Goal: Task Accomplishment & Management: Manage account settings

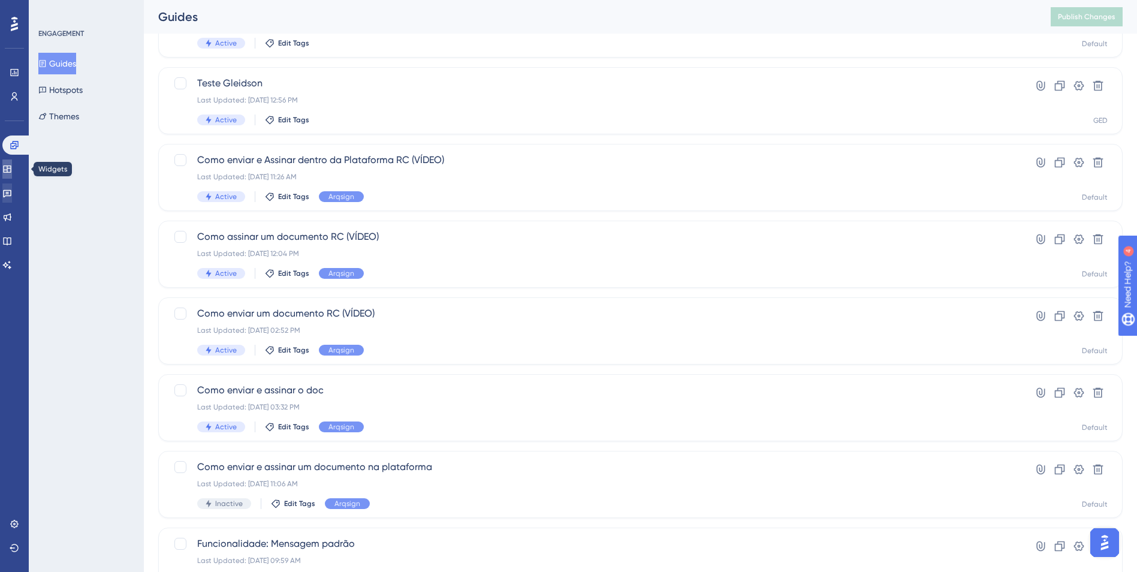
drag, startPoint x: 16, startPoint y: 170, endPoint x: 17, endPoint y: 194, distance: 24.6
click at [12, 170] on icon at bounding box center [7, 169] width 10 height 10
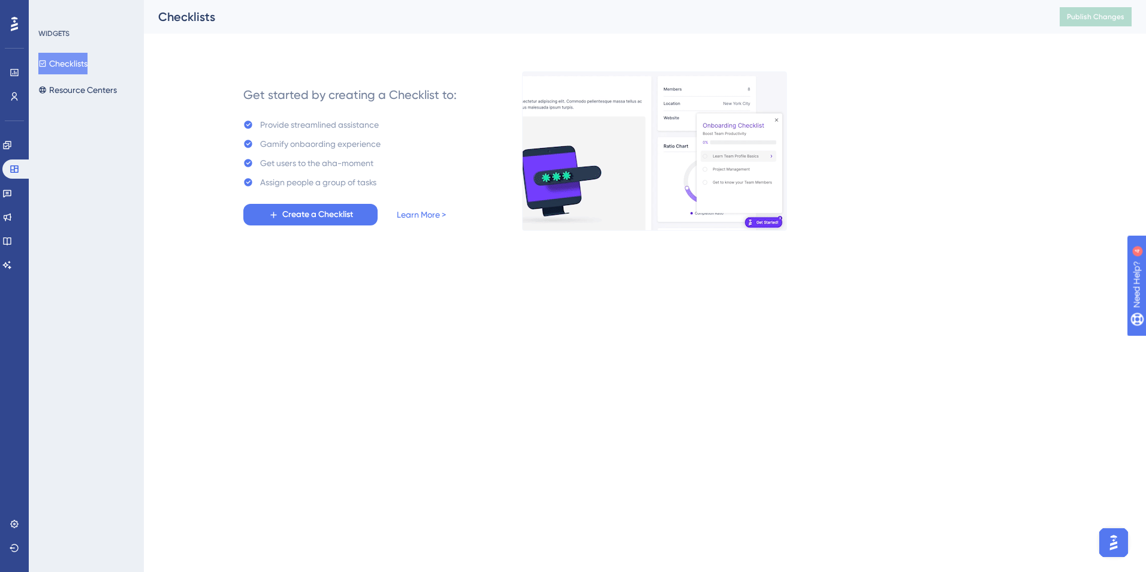
click at [77, 103] on div "WIDGETS Checklists Resource Centers" at bounding box center [86, 286] width 115 height 572
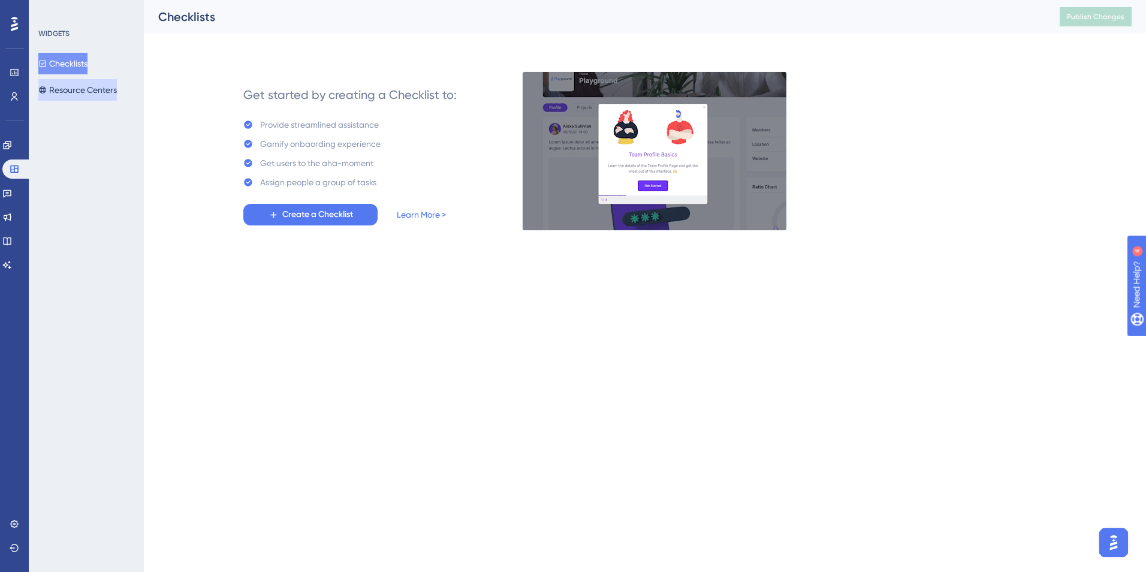
click at [78, 96] on button "Resource Centers" at bounding box center [77, 90] width 79 height 22
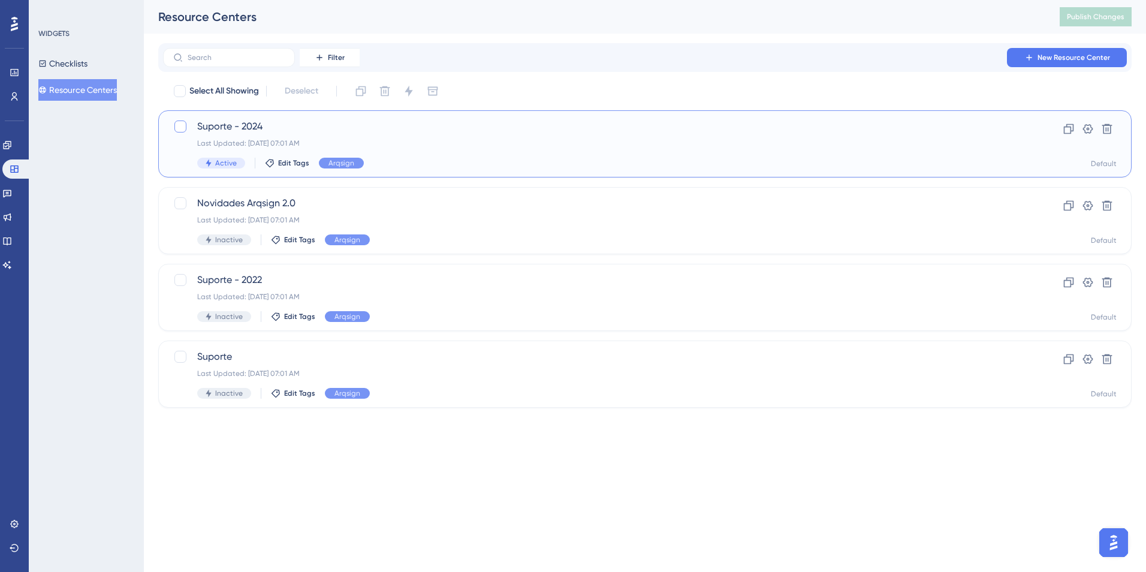
click at [182, 125] on div at bounding box center [180, 126] width 12 height 12
checkbox input "true"
click at [410, 89] on icon at bounding box center [409, 91] width 8 height 11
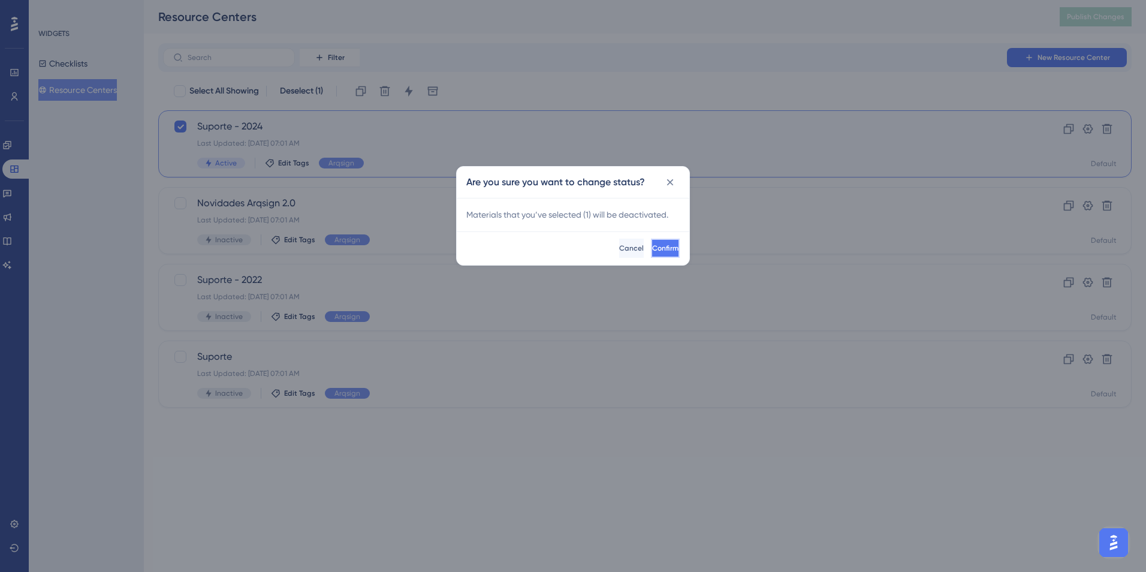
click at [651, 251] on button "Confirm" at bounding box center [665, 248] width 29 height 19
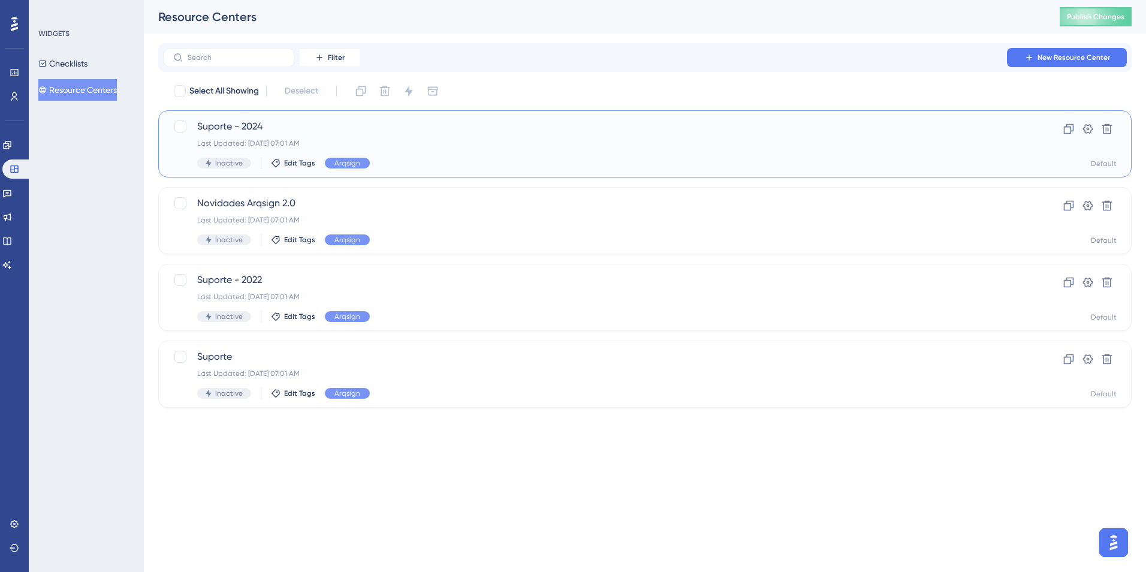
click at [320, 124] on span "Suporte - 2024" at bounding box center [597, 126] width 800 height 14
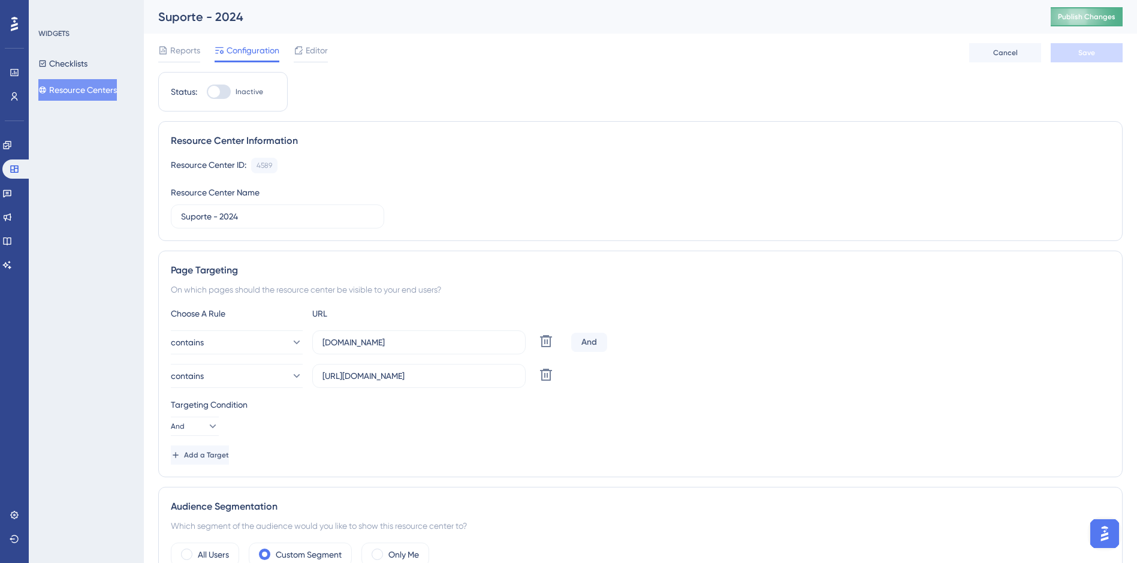
click at [1073, 18] on span "Publish Changes" at bounding box center [1087, 17] width 58 height 10
click at [11, 143] on icon at bounding box center [7, 145] width 10 height 10
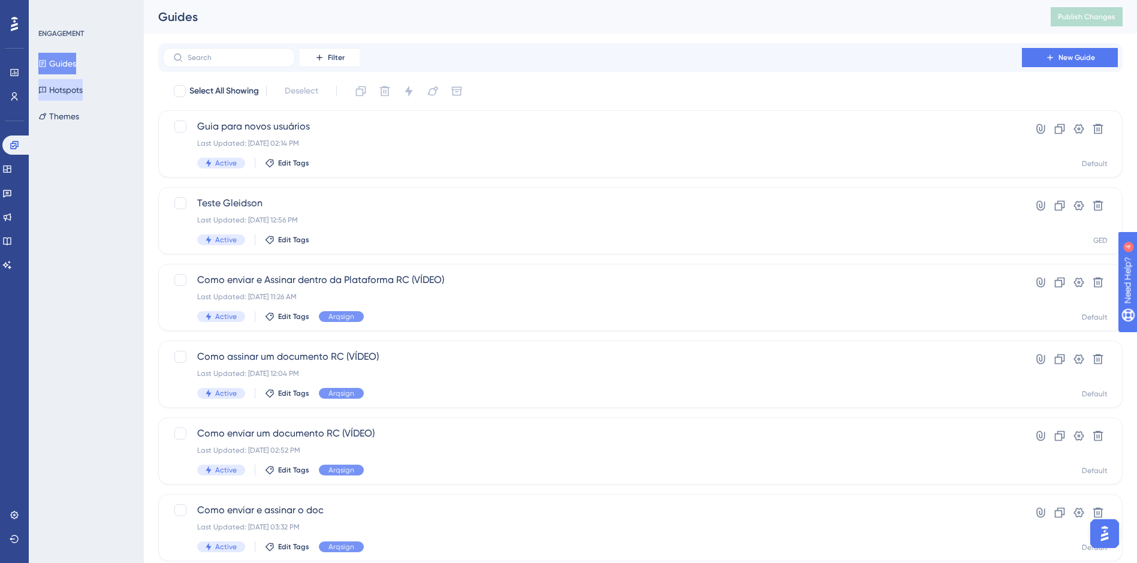
click at [67, 92] on button "Hotspots" at bounding box center [60, 90] width 44 height 22
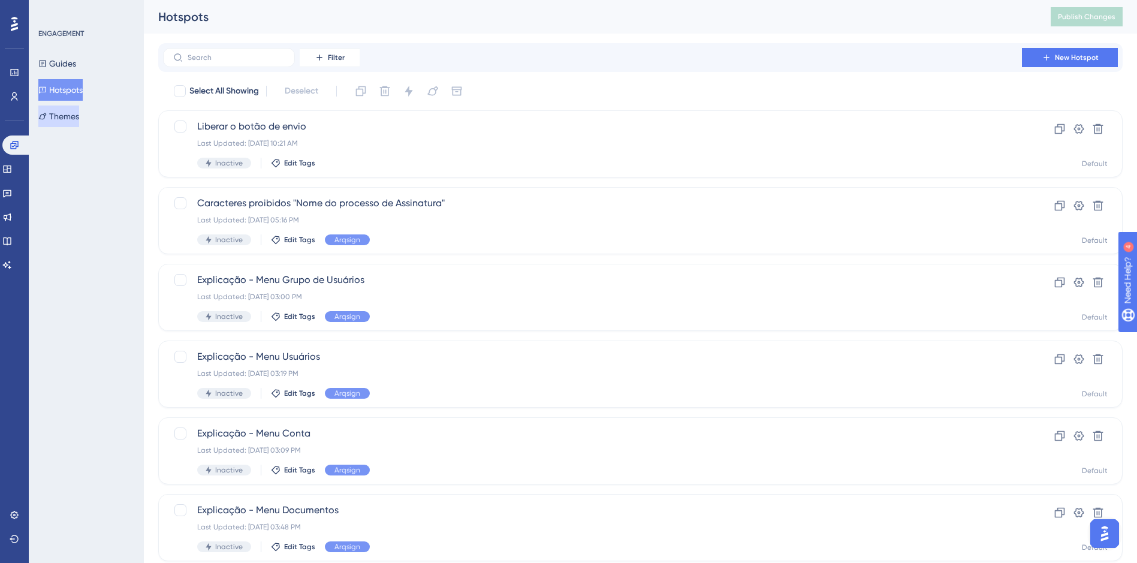
click at [74, 122] on button "Themes" at bounding box center [58, 116] width 41 height 22
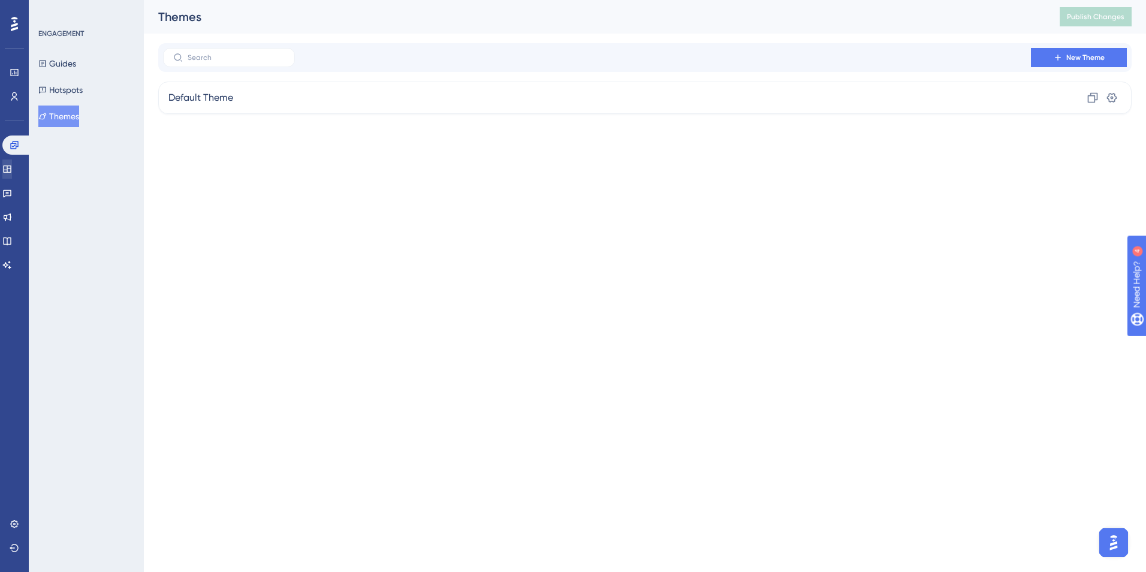
drag, startPoint x: 17, startPoint y: 158, endPoint x: 11, endPoint y: 172, distance: 14.8
click at [16, 159] on div "Engagement Widgets Feedback Product Updates Knowledge Base AI Assistant" at bounding box center [14, 204] width 24 height 139
click at [10, 181] on div "Engagement Widgets Feedback Product Updates Knowledge Base AI Assistant" at bounding box center [14, 204] width 24 height 139
click at [11, 170] on icon at bounding box center [7, 168] width 8 height 7
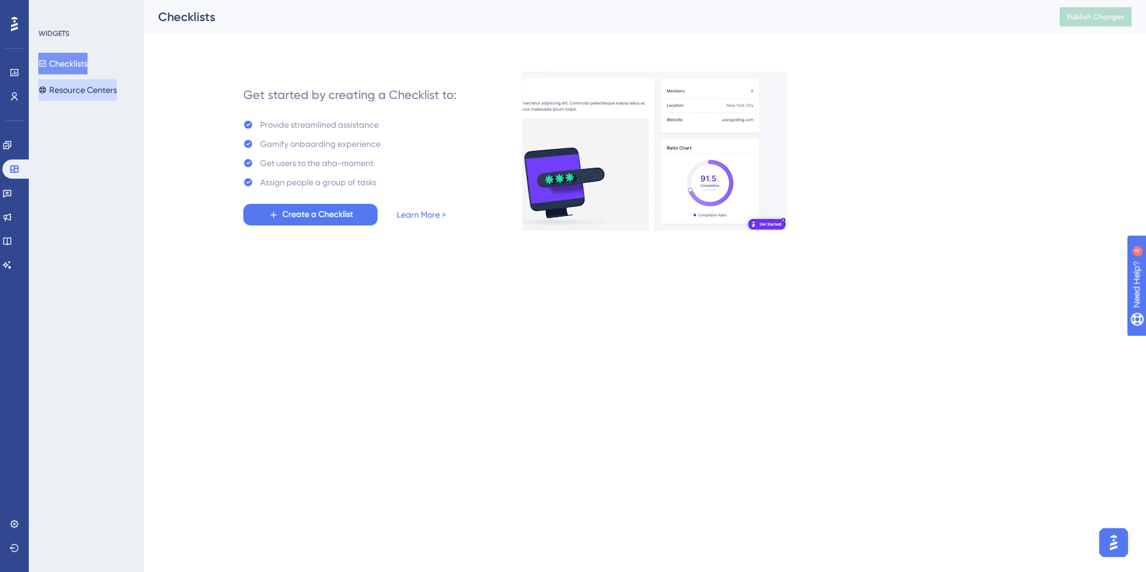
click at [71, 95] on button "Resource Centers" at bounding box center [77, 90] width 79 height 22
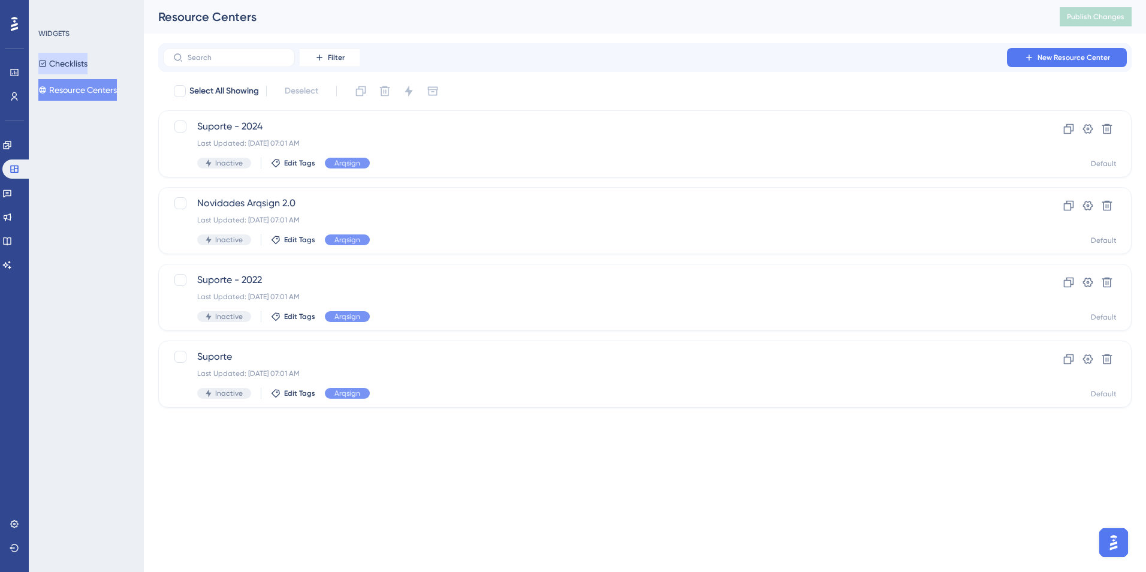
click at [72, 60] on button "Checklists" at bounding box center [62, 64] width 49 height 22
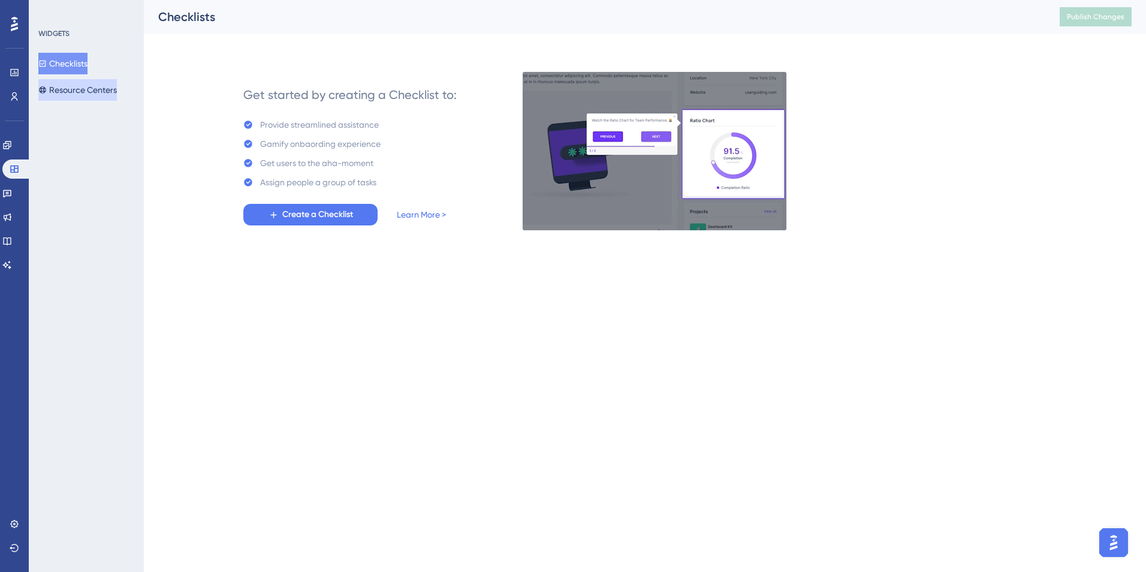
click at [80, 83] on button "Resource Centers" at bounding box center [77, 90] width 79 height 22
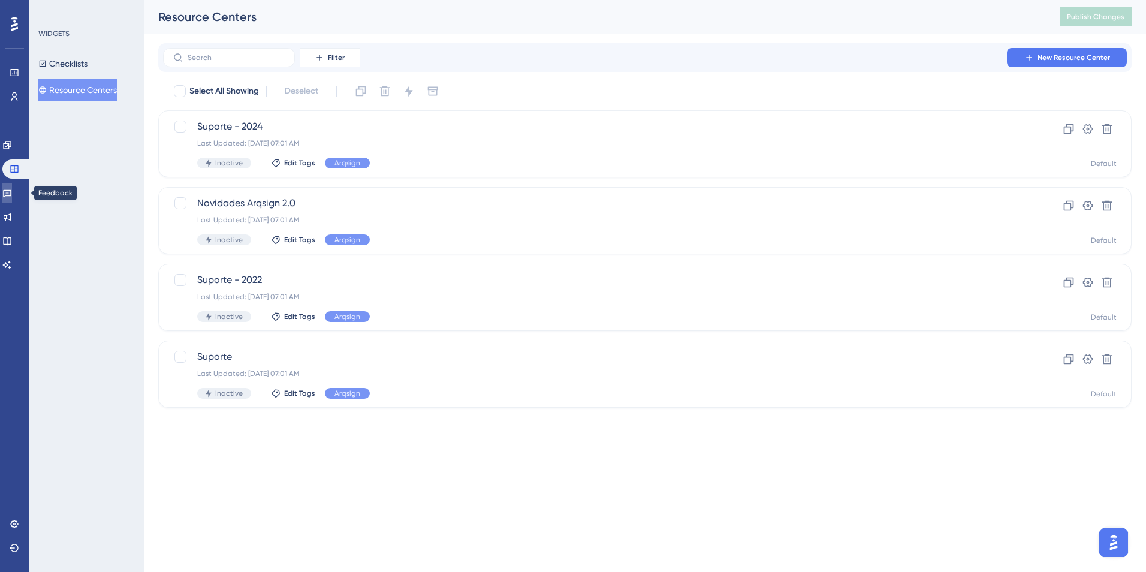
click at [11, 188] on link at bounding box center [7, 192] width 10 height 19
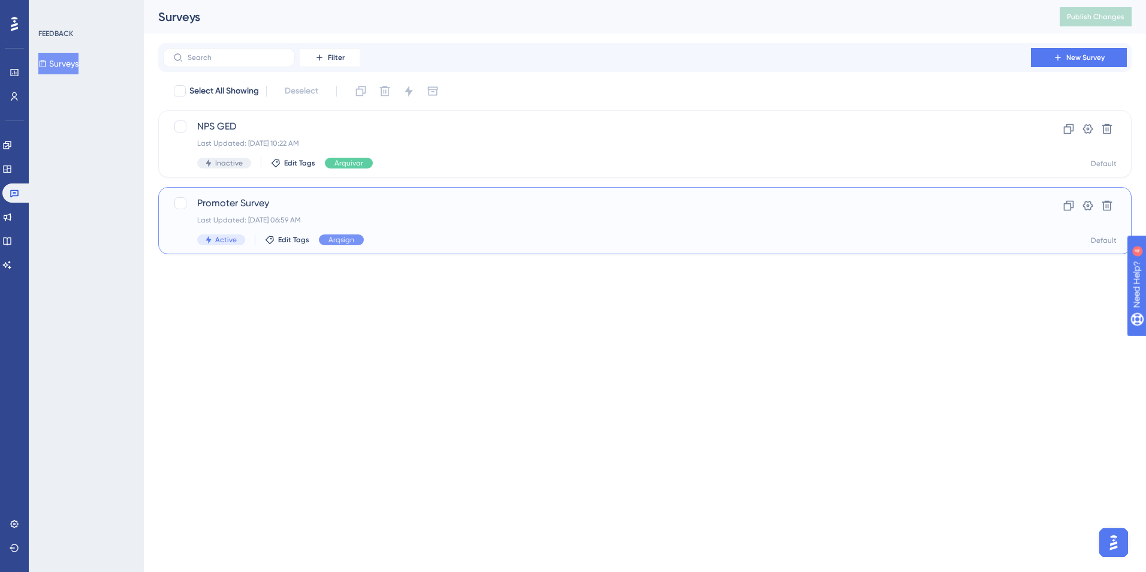
click at [337, 199] on span "Promoter Survey" at bounding box center [597, 203] width 800 height 14
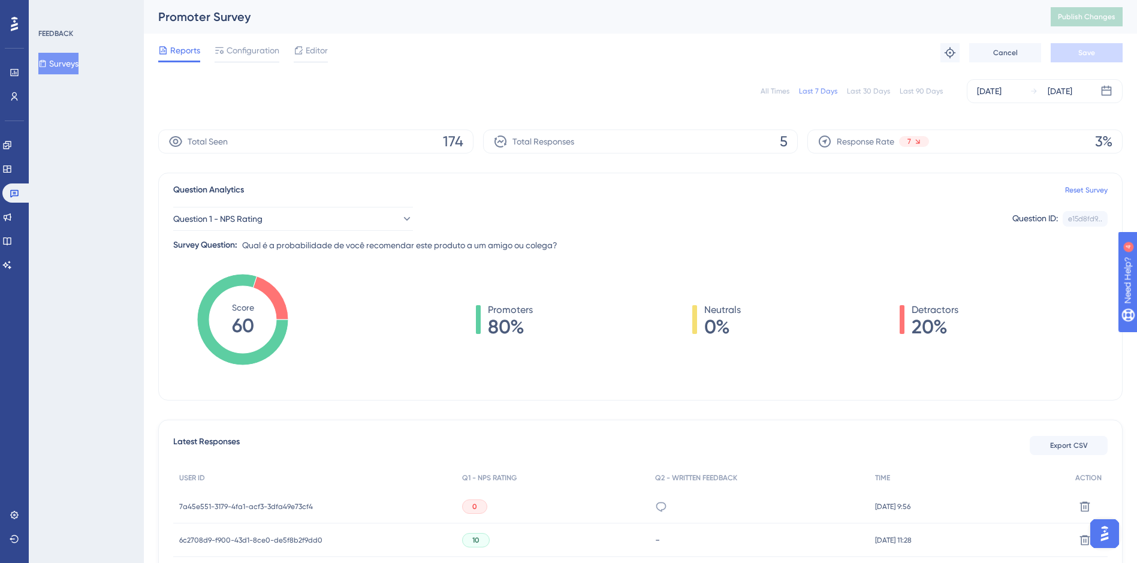
click at [65, 67] on button "Surveys" at bounding box center [58, 64] width 40 height 22
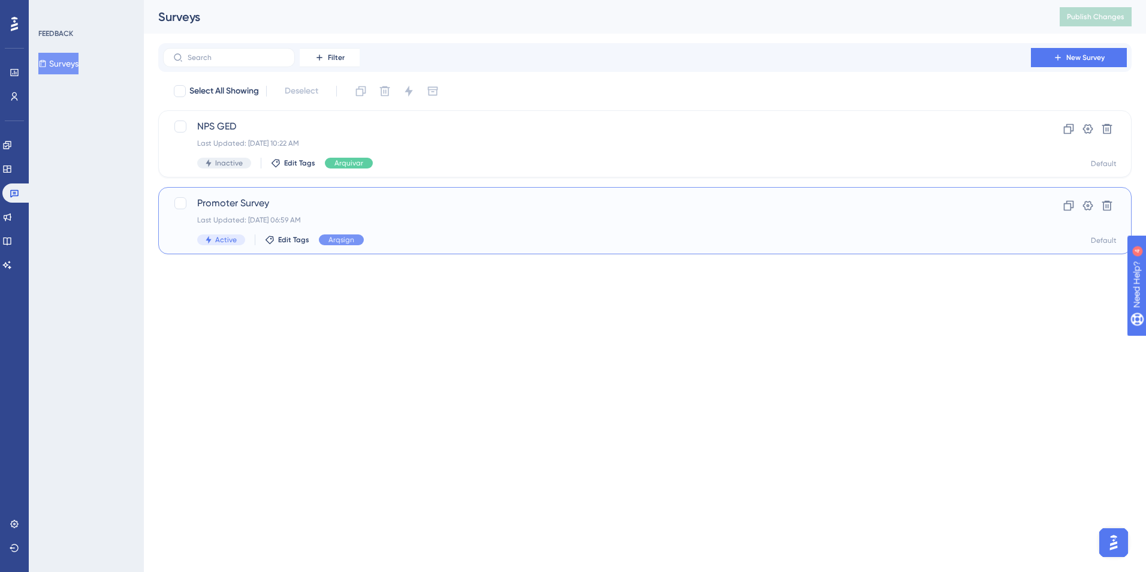
click at [246, 210] on span "Promoter Survey" at bounding box center [597, 203] width 800 height 14
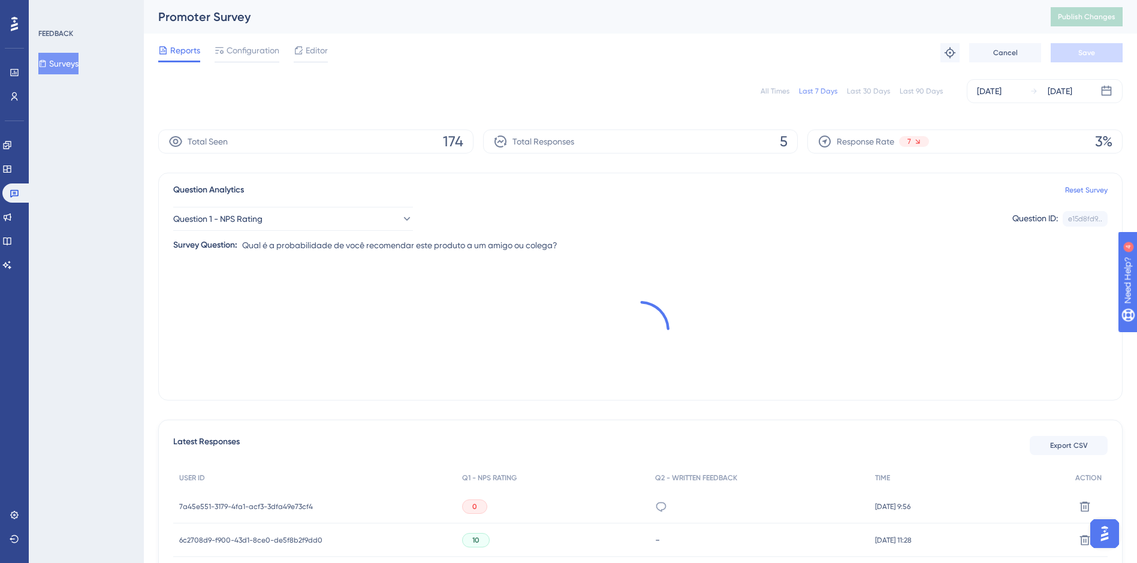
click at [242, 67] on div "Reports Configuration Editor Troubleshoot Cancel Save" at bounding box center [640, 53] width 964 height 38
click at [245, 59] on div "Configuration" at bounding box center [247, 52] width 65 height 19
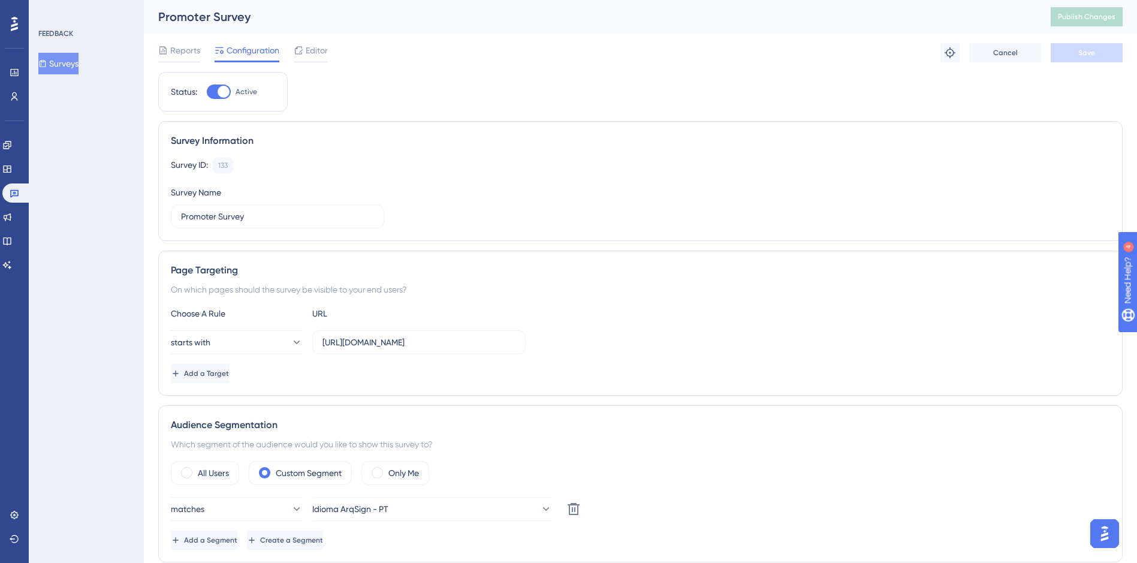
click at [210, 88] on div at bounding box center [219, 92] width 24 height 14
click at [207, 92] on input "Active" at bounding box center [206, 92] width 1 height 1
checkbox input "false"
click at [1073, 45] on button "Save" at bounding box center [1087, 52] width 72 height 19
click at [1084, 16] on span "Publish Changes" at bounding box center [1087, 17] width 58 height 10
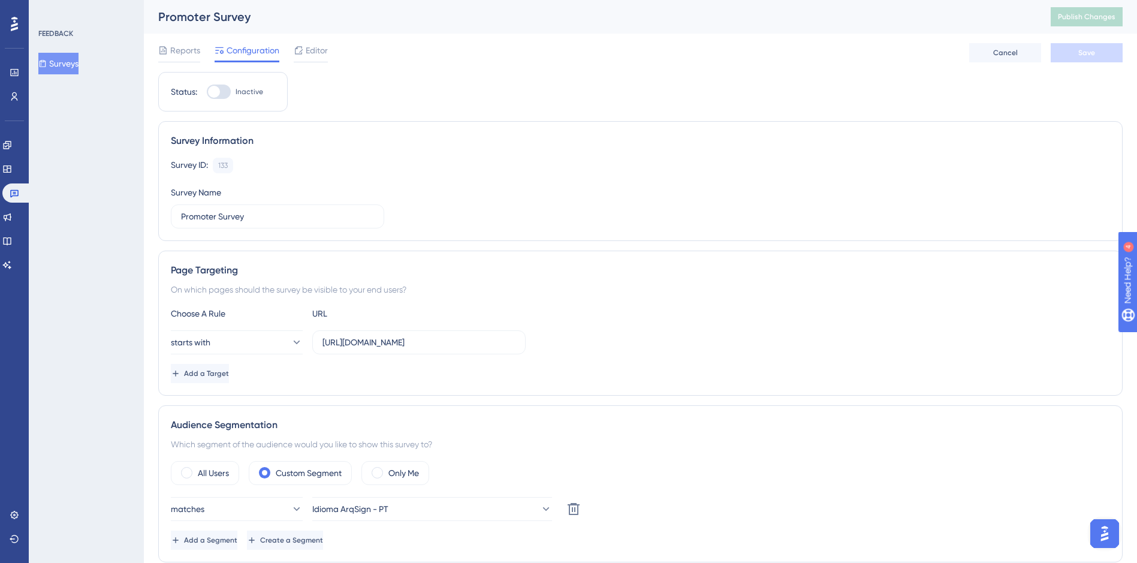
click at [97, 231] on div "FEEDBACK Surveys" at bounding box center [86, 281] width 115 height 563
click at [12, 214] on icon at bounding box center [7, 217] width 10 height 10
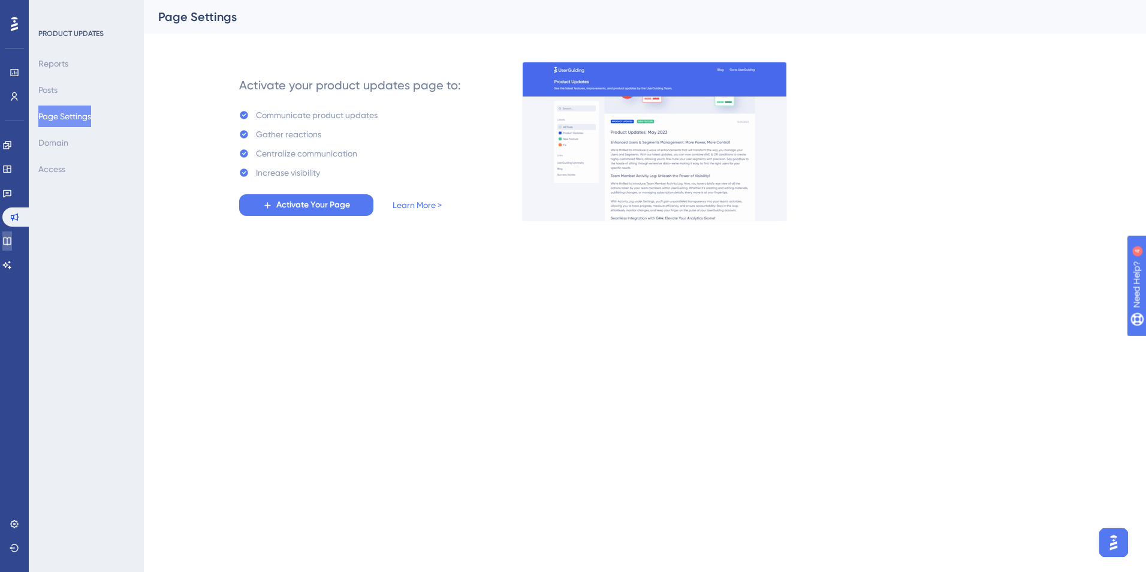
click at [12, 241] on link at bounding box center [7, 240] width 10 height 19
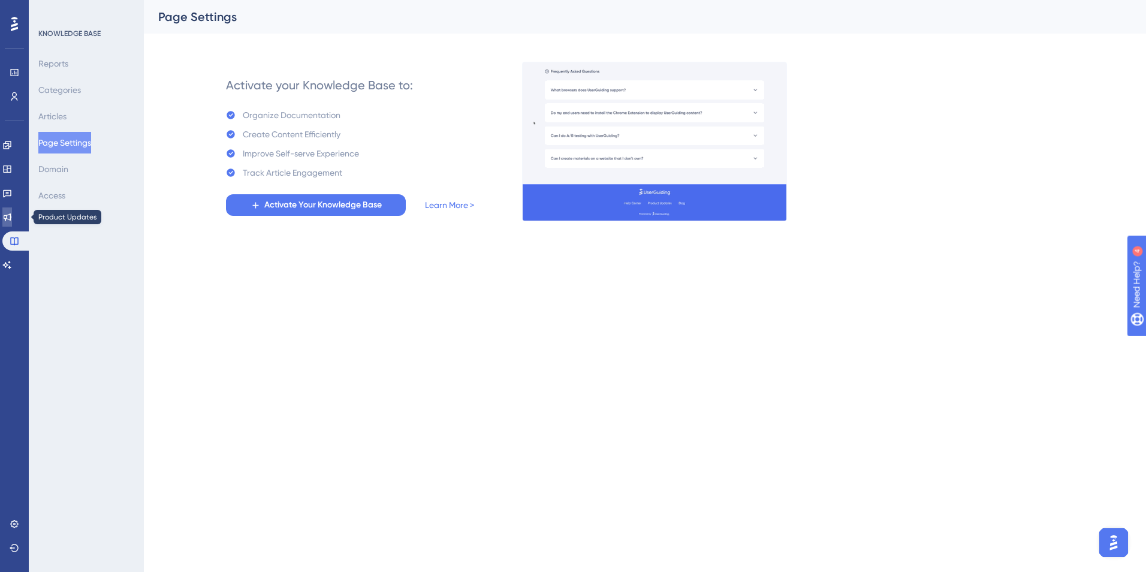
click at [12, 211] on link at bounding box center [7, 216] width 10 height 19
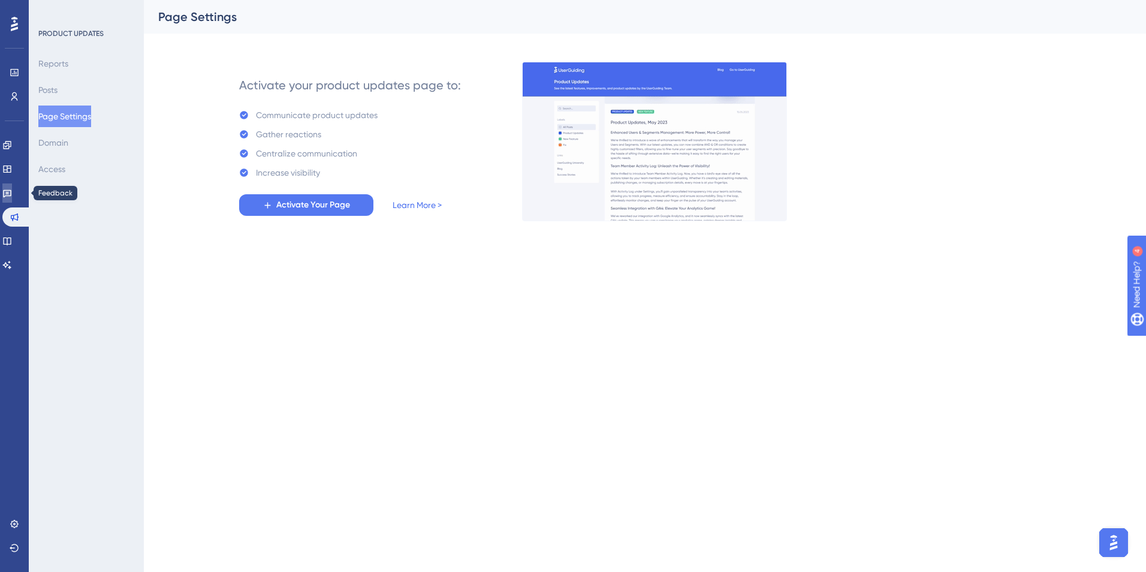
click at [12, 190] on link at bounding box center [7, 192] width 10 height 19
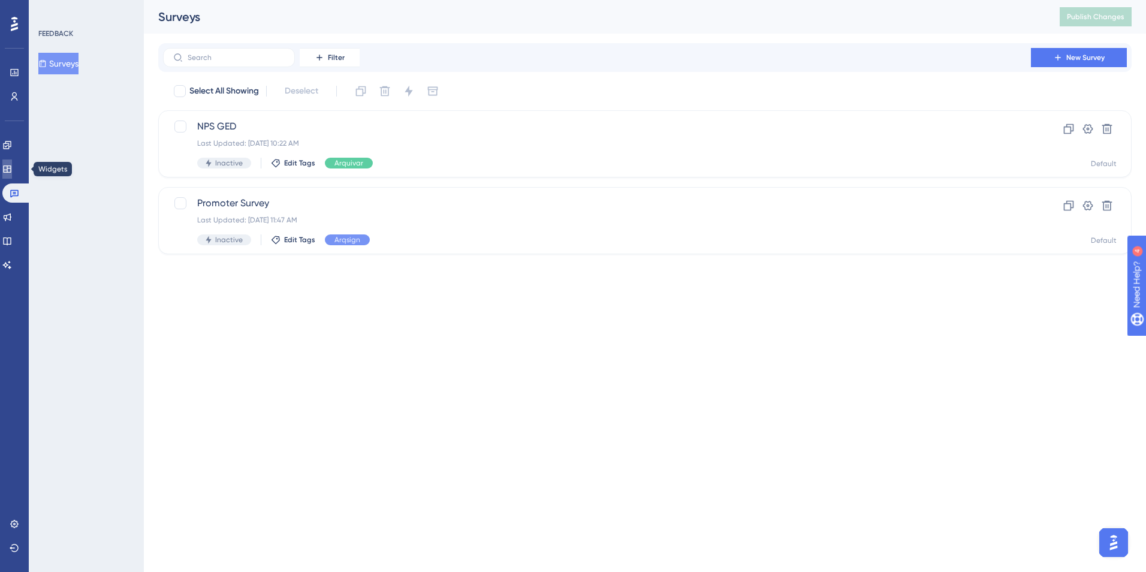
click at [12, 168] on icon at bounding box center [7, 169] width 10 height 10
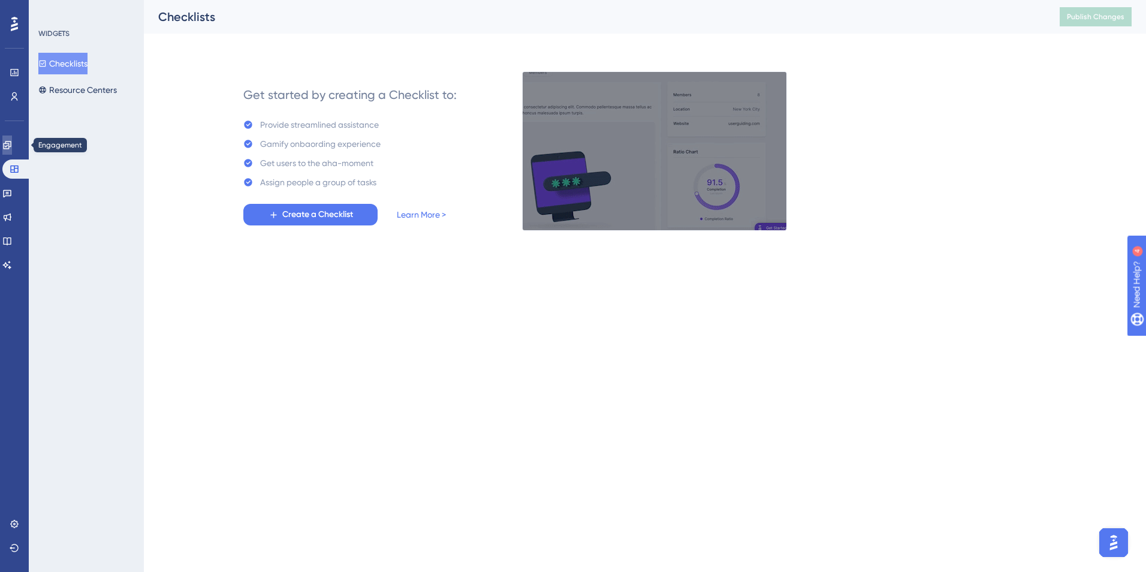
click at [12, 146] on link at bounding box center [7, 144] width 10 height 19
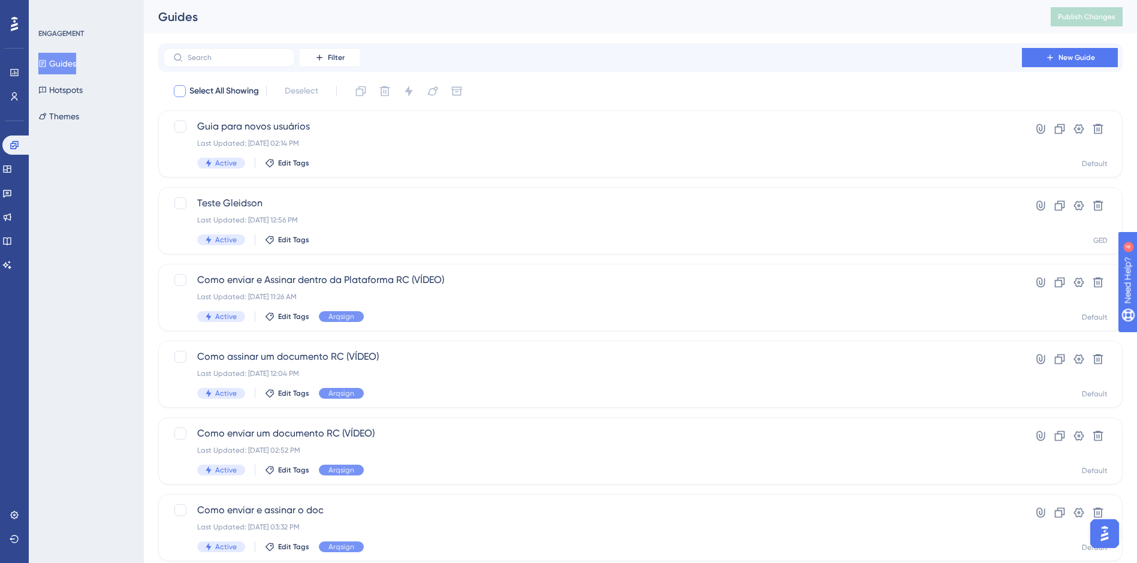
click at [178, 93] on div at bounding box center [180, 91] width 12 height 12
checkbox input "true"
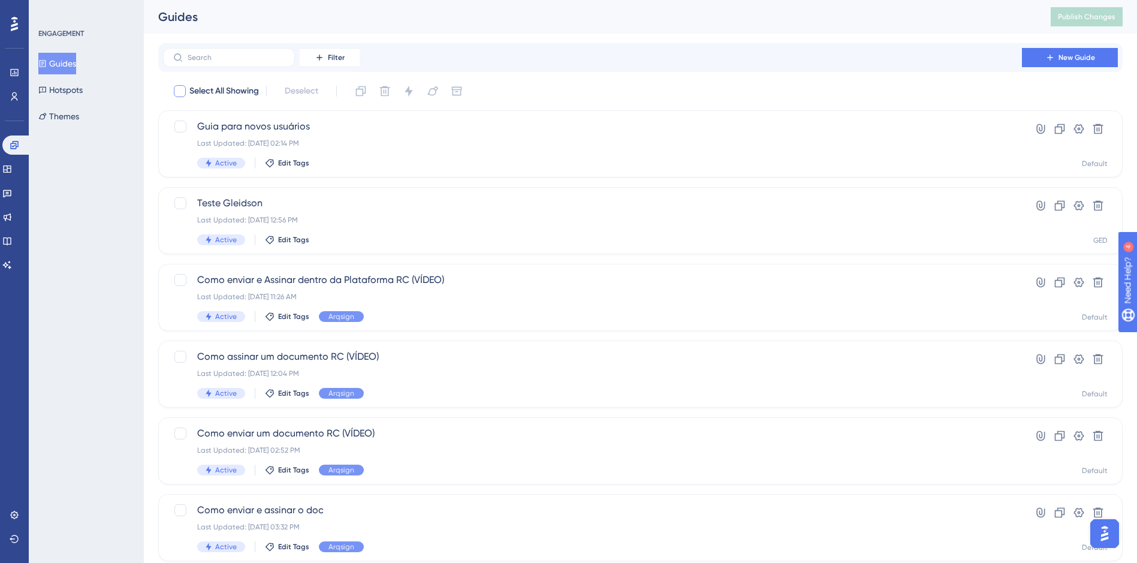
checkbox input "true"
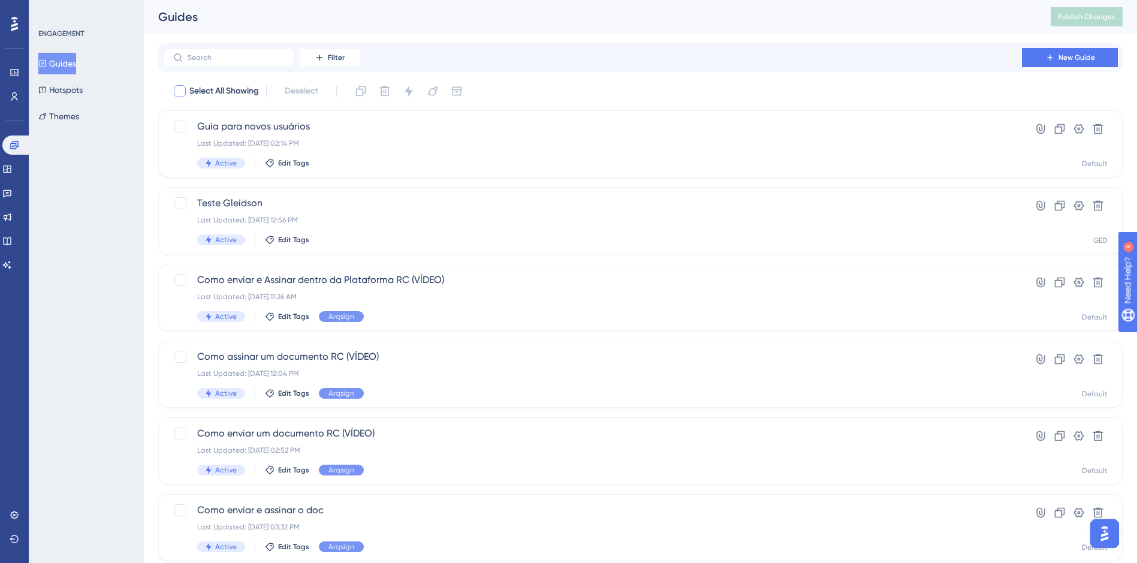
checkbox input "true"
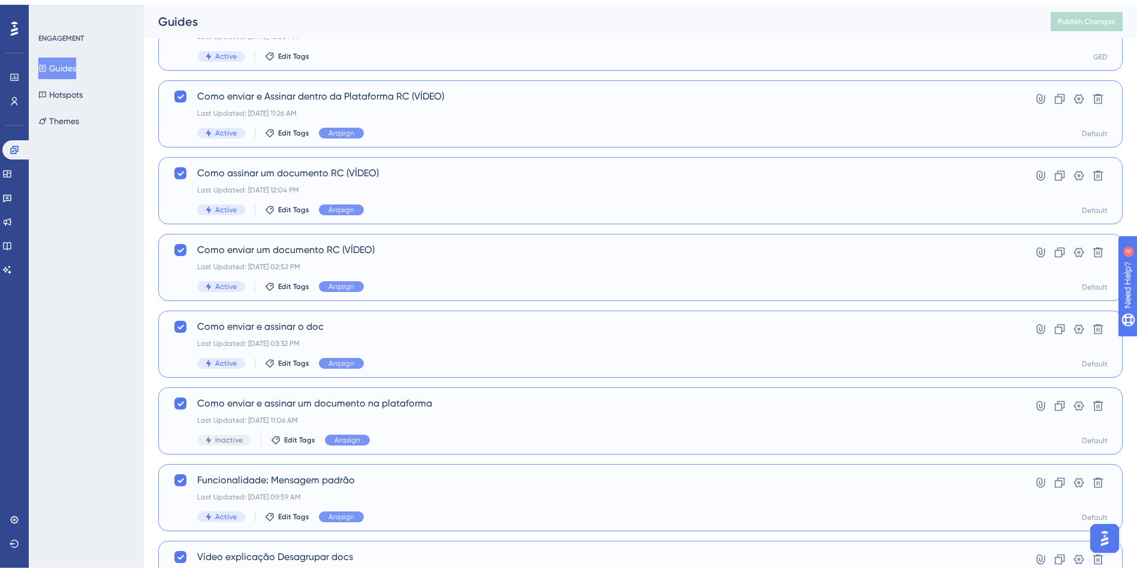
scroll to position [358, 0]
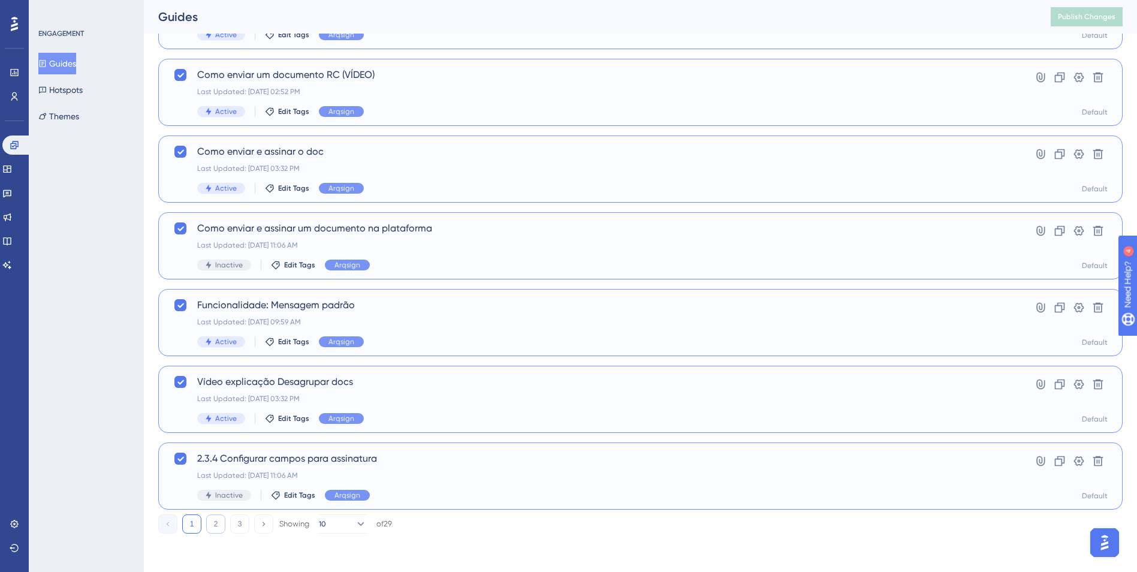
click at [216, 523] on button "2" at bounding box center [215, 523] width 19 height 19
checkbox input "false"
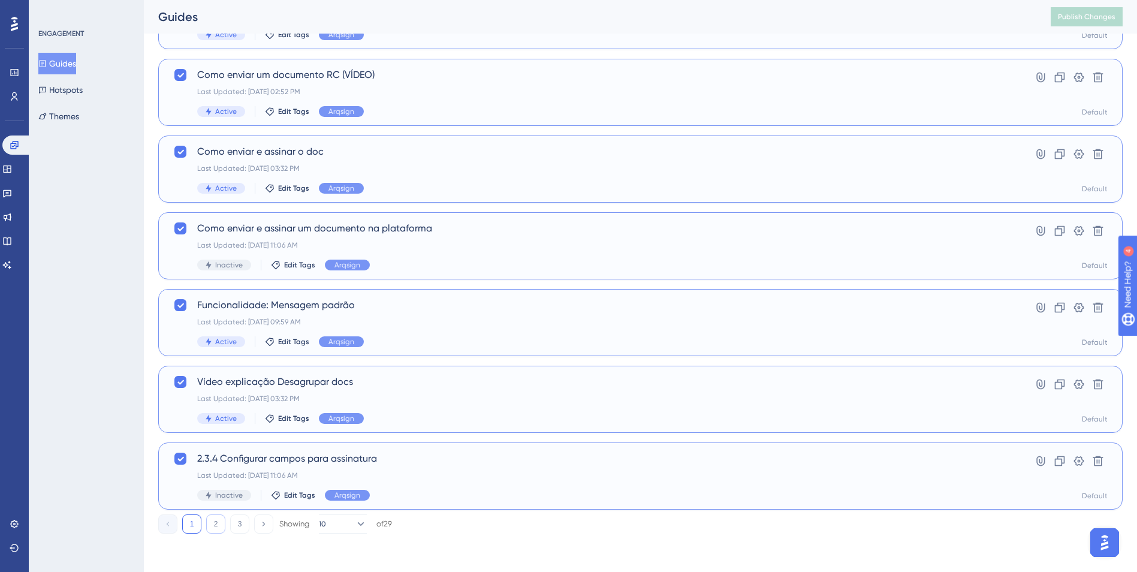
checkbox input "false"
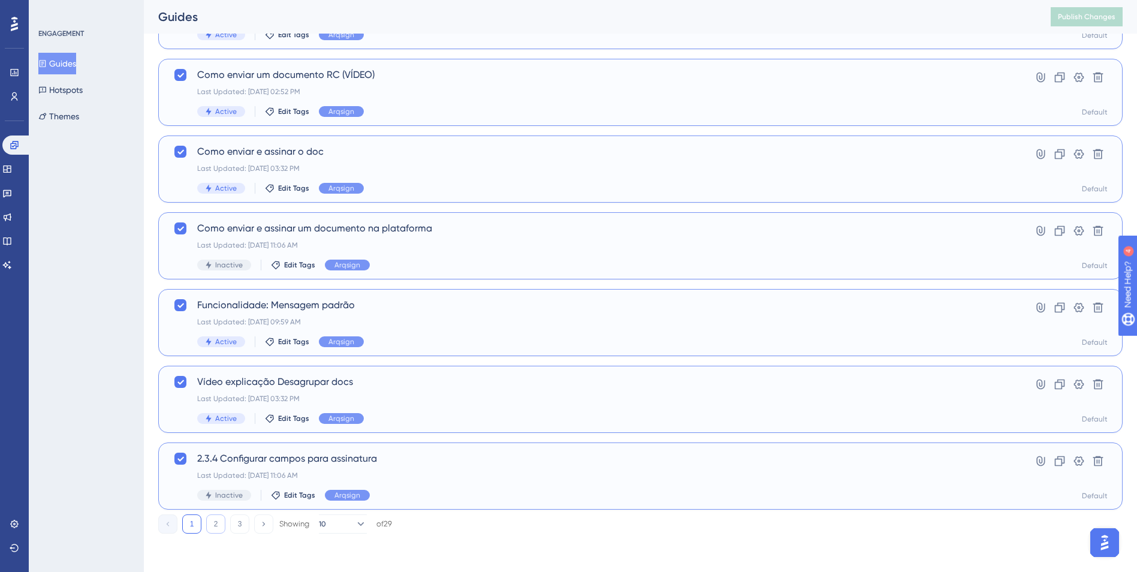
checkbox input "false"
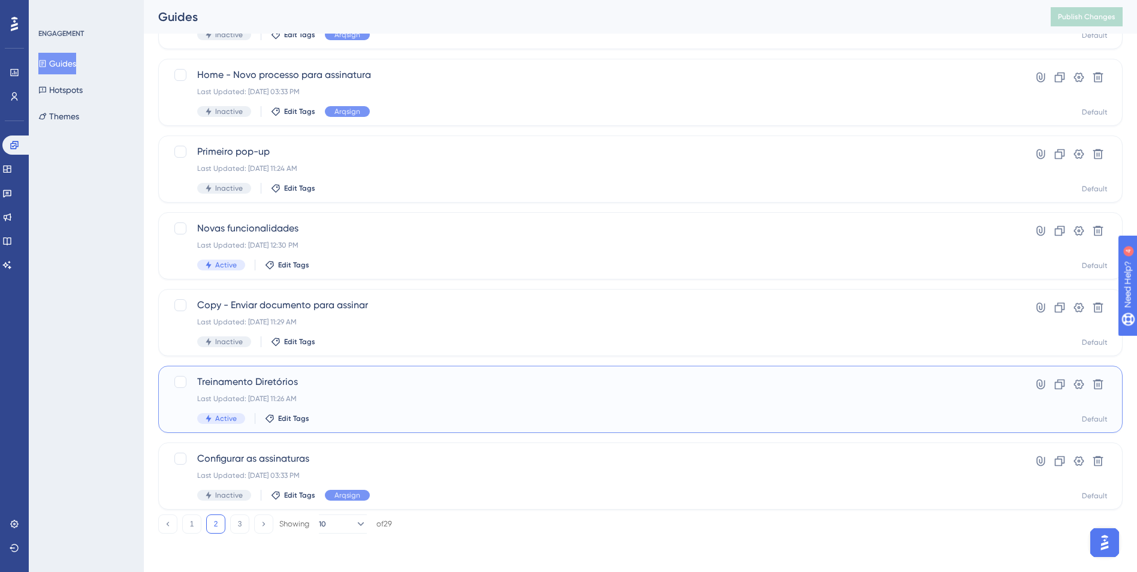
click at [256, 405] on div "Treinamento Diretórios Last Updated: [DATE] 11:26 AM Active Edit Tags" at bounding box center [592, 399] width 791 height 49
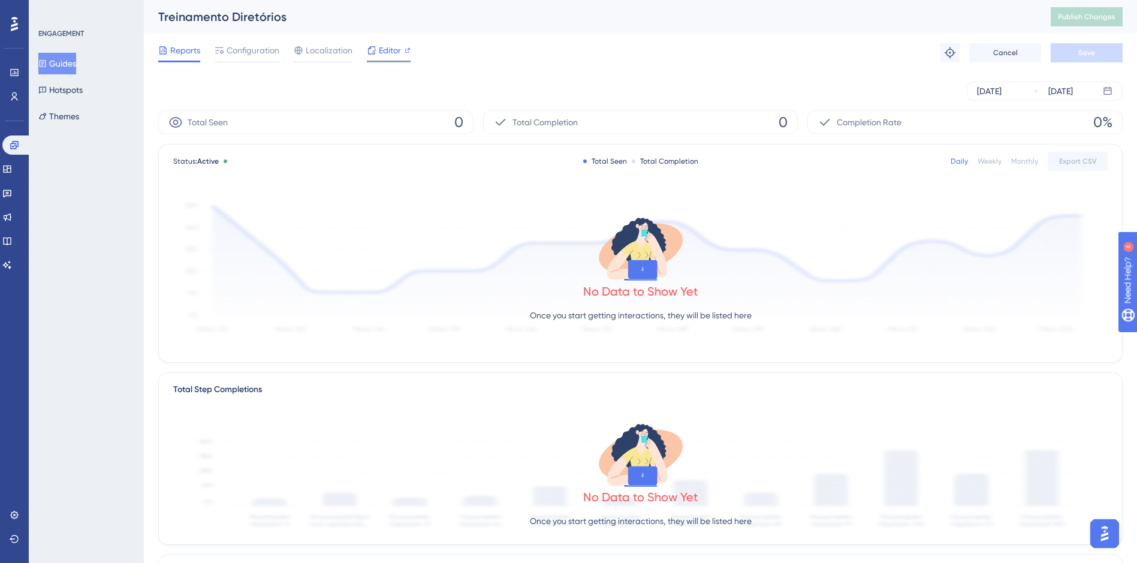
click at [401, 50] on div "Editor" at bounding box center [389, 50] width 44 height 14
click at [75, 62] on button "Guides" at bounding box center [57, 64] width 38 height 22
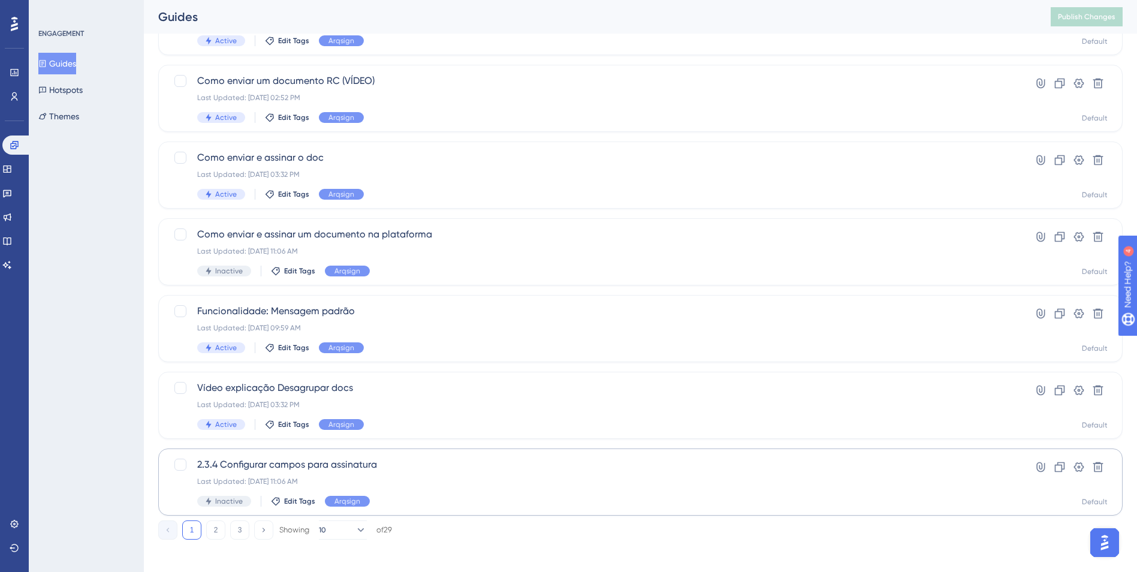
scroll to position [358, 0]
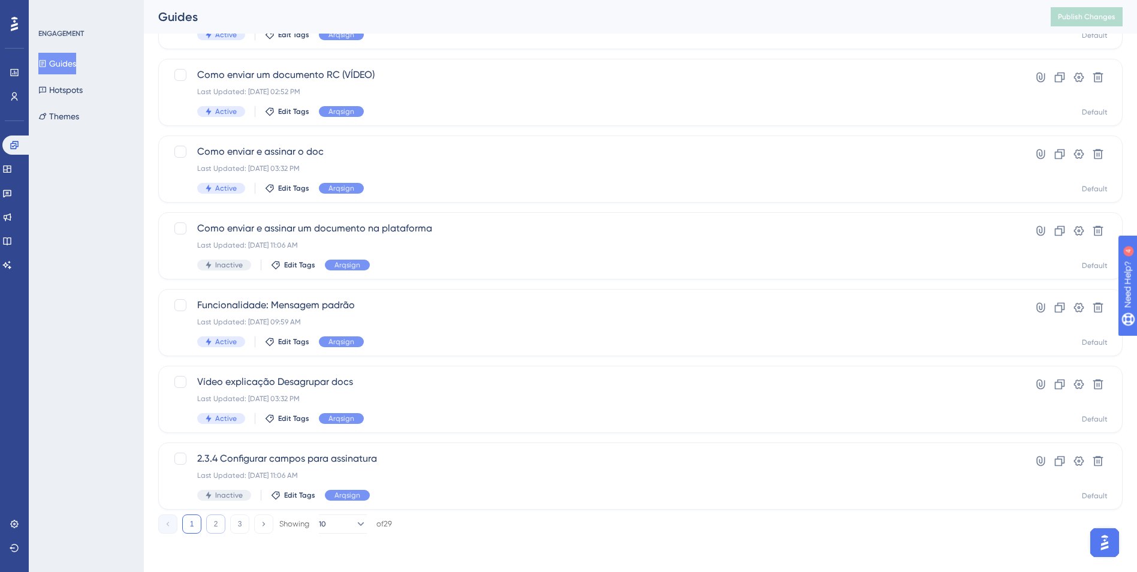
click at [221, 526] on button "2" at bounding box center [215, 523] width 19 height 19
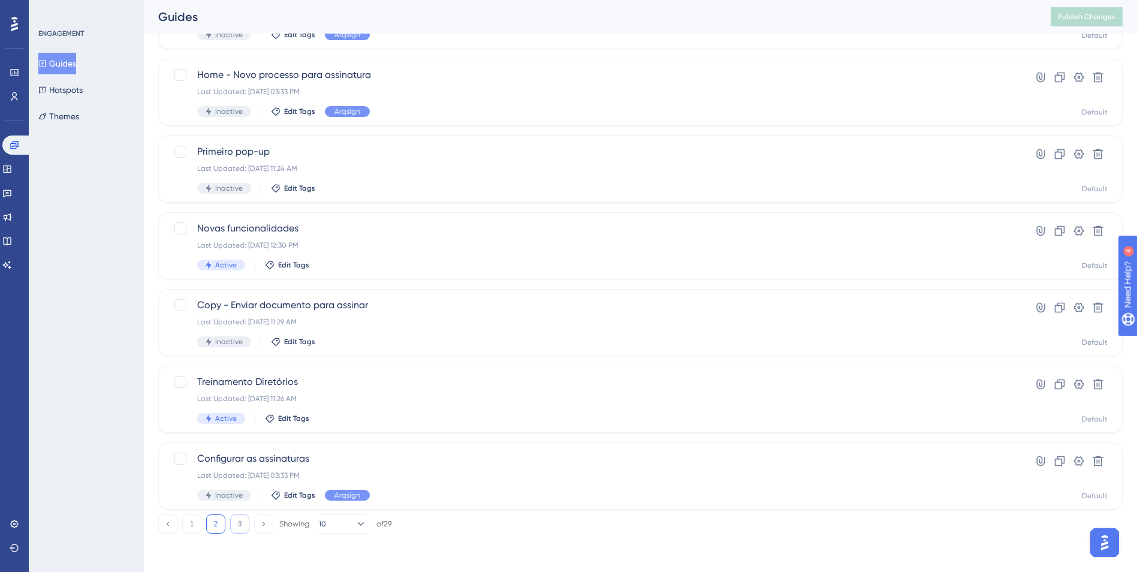
click at [233, 520] on button "3" at bounding box center [239, 523] width 19 height 19
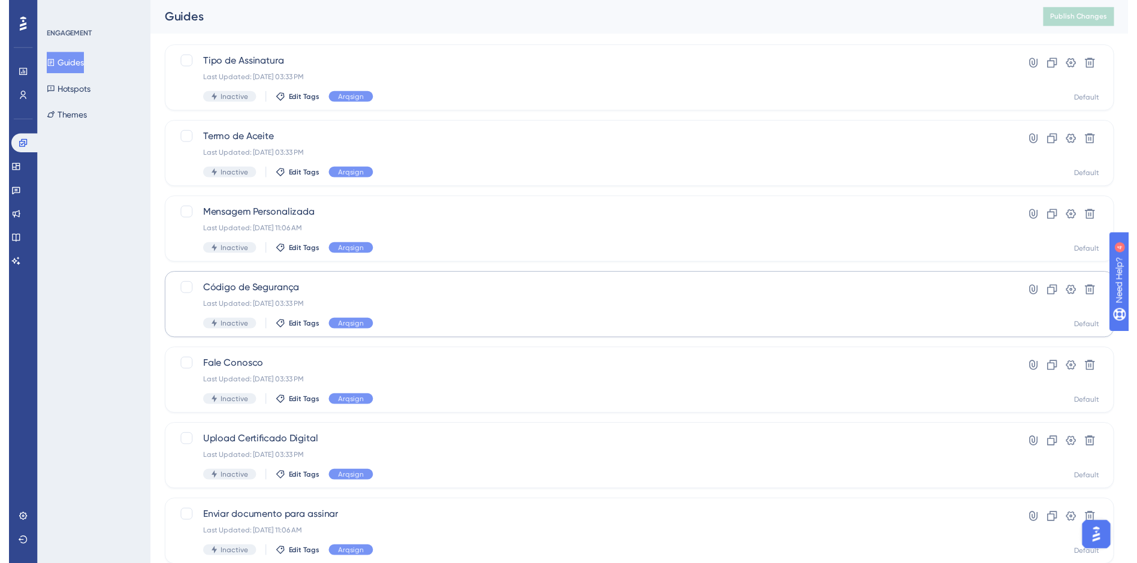
scroll to position [0, 0]
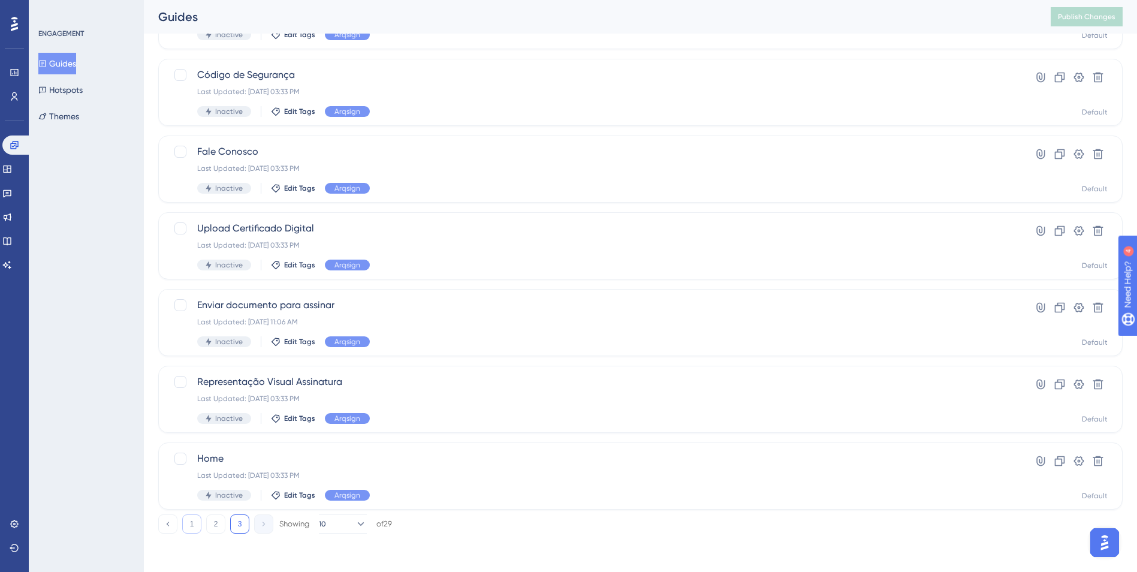
click at [191, 529] on button "1" at bounding box center [191, 523] width 19 height 19
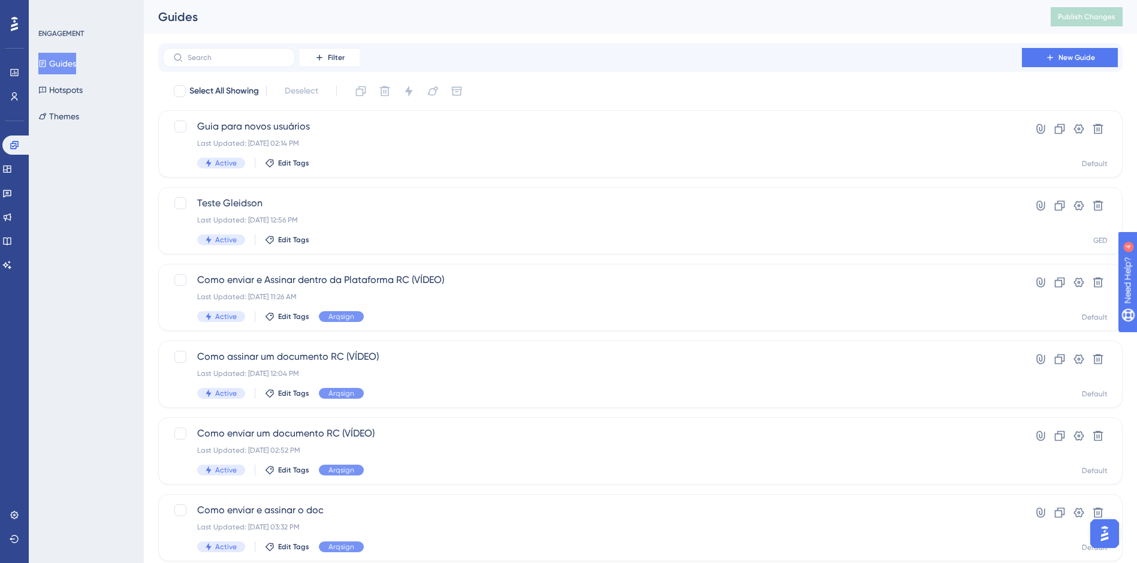
drag, startPoint x: 462, startPoint y: 59, endPoint x: 469, endPoint y: 60, distance: 7.2
click at [467, 59] on div "Filter New Guide" at bounding box center [640, 57] width 955 height 19
click at [174, 95] on div at bounding box center [180, 91] width 12 height 12
checkbox input "true"
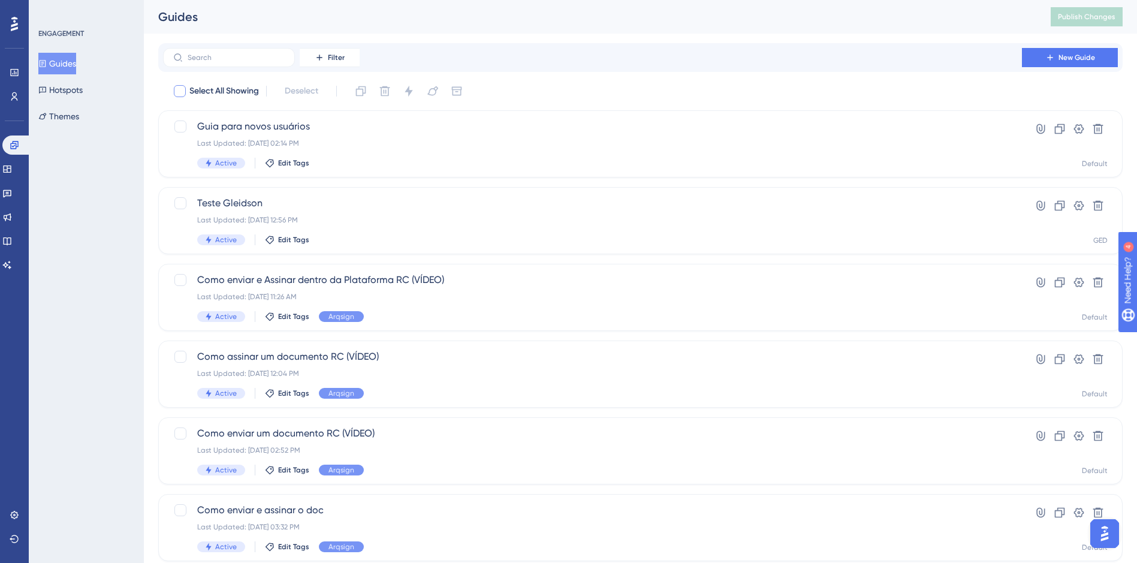
checkbox input "true"
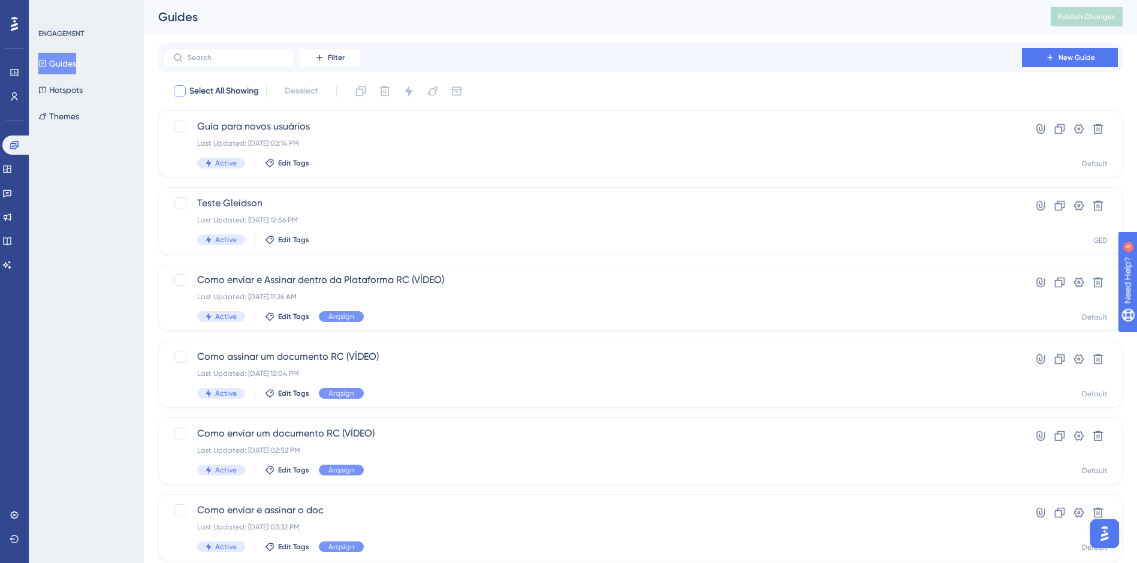
checkbox input "true"
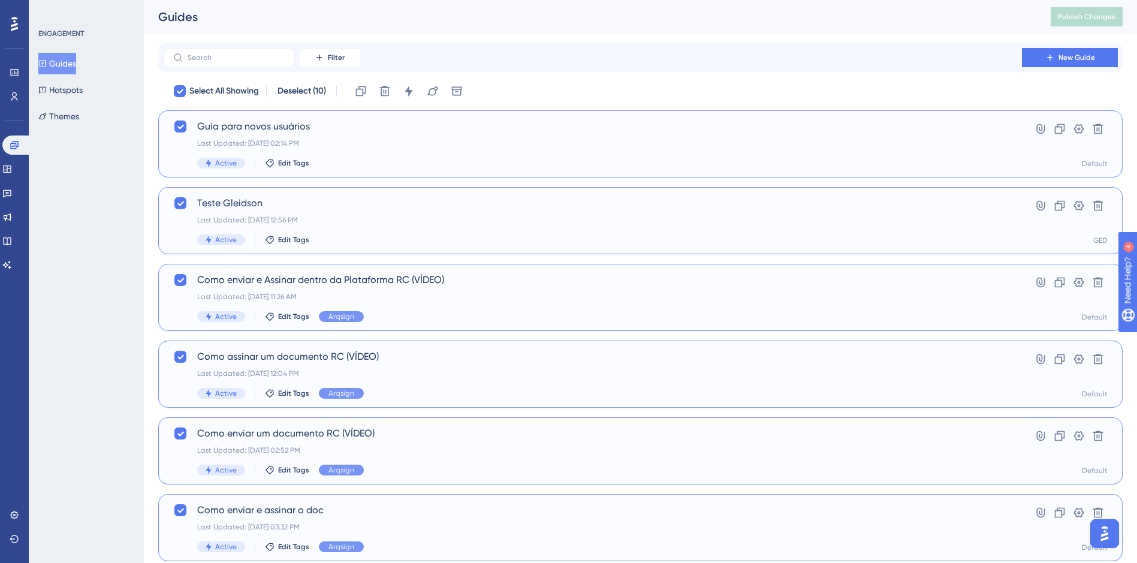
click at [424, 70] on div "Filter New Guide" at bounding box center [640, 57] width 964 height 29
click at [409, 93] on icon at bounding box center [409, 91] width 12 height 12
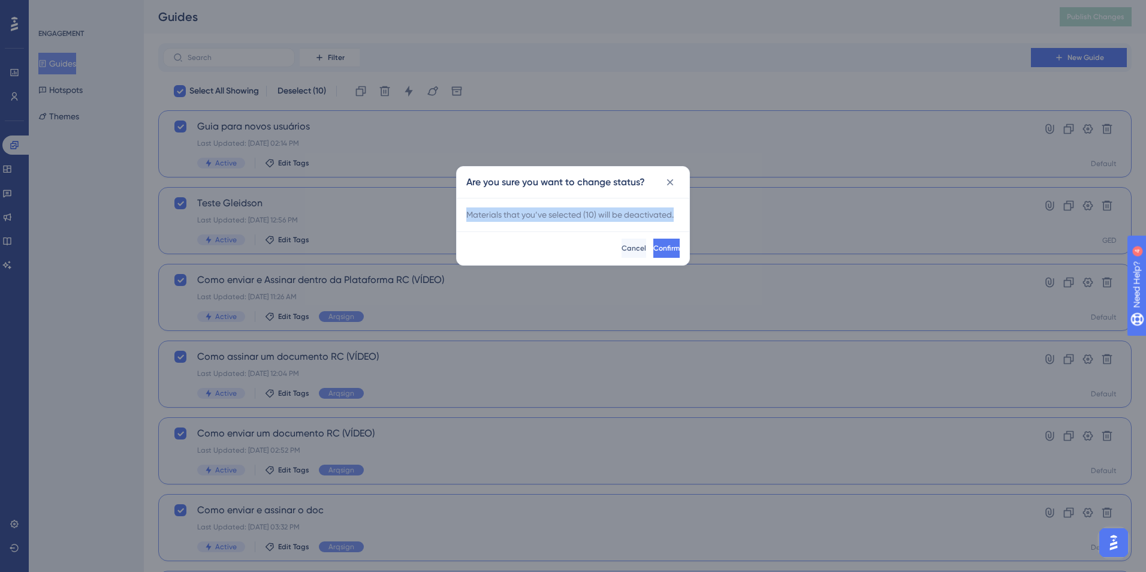
drag, startPoint x: 467, startPoint y: 213, endPoint x: 678, endPoint y: 209, distance: 210.4
click at [678, 209] on div "Materials that you’ve selected ( 10 ) will be de activated." at bounding box center [572, 214] width 213 height 14
drag, startPoint x: 678, startPoint y: 209, endPoint x: 487, endPoint y: 185, distance: 192.6
click at [487, 185] on h2 "Are you sure you want to change status?" at bounding box center [555, 182] width 179 height 14
drag, startPoint x: 467, startPoint y: 182, endPoint x: 678, endPoint y: 214, distance: 213.4
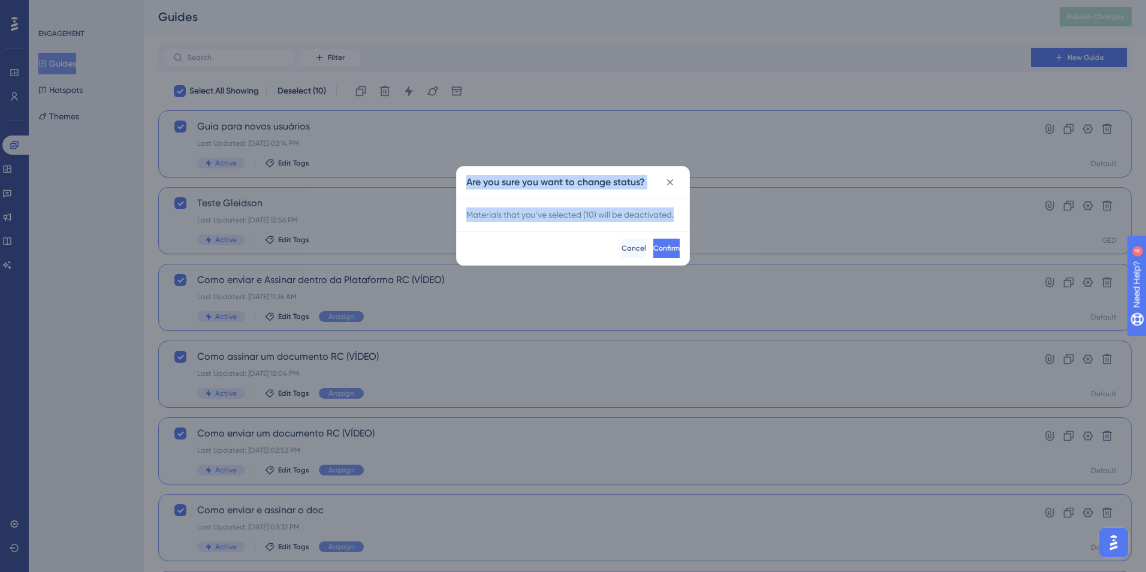
click at [678, 214] on div "Are you sure you want to change status? Materials that you’ve selected ( 10 ) w…" at bounding box center [573, 215] width 234 height 99
drag, startPoint x: 678, startPoint y: 214, endPoint x: 584, endPoint y: 199, distance: 95.9
click at [596, 198] on div "Materials that you’ve selected ( 10 ) will be de activated." at bounding box center [573, 215] width 233 height 34
drag, startPoint x: 469, startPoint y: 182, endPoint x: 681, endPoint y: 210, distance: 214.0
click at [681, 209] on div "Are you sure you want to change status? Materials that you’ve selected ( 10 ) w…" at bounding box center [573, 215] width 234 height 99
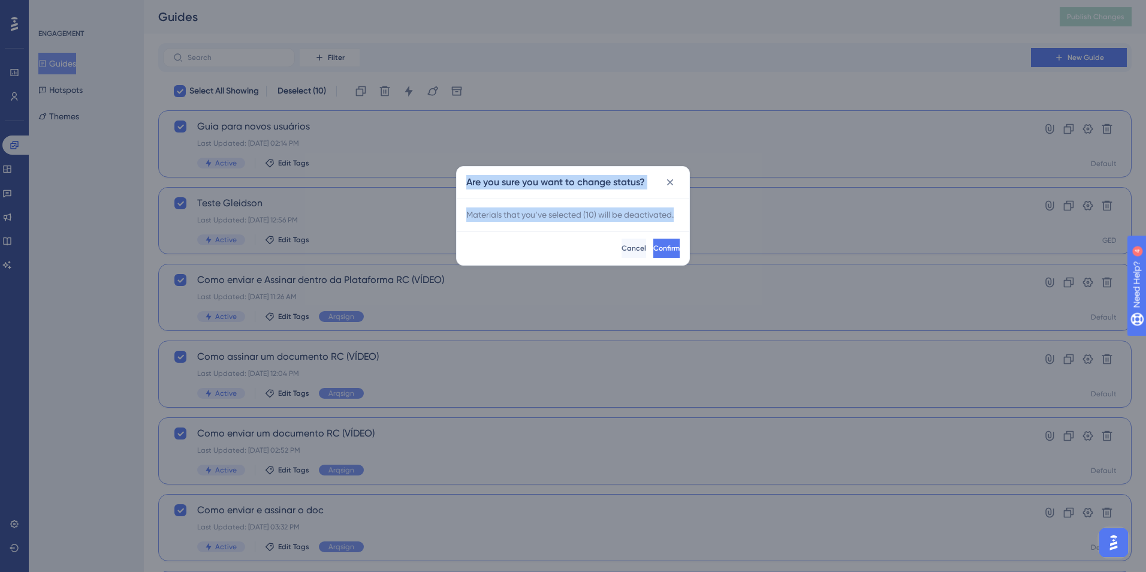
drag, startPoint x: 681, startPoint y: 210, endPoint x: 569, endPoint y: 201, distance: 112.4
click at [589, 204] on div "Materials that you’ve selected ( 10 ) will be de activated." at bounding box center [573, 215] width 233 height 34
drag, startPoint x: 467, startPoint y: 180, endPoint x: 678, endPoint y: 218, distance: 214.3
click at [678, 218] on div "Are you sure you want to change status? Materials that you’ve selected ( 10 ) w…" at bounding box center [573, 215] width 234 height 99
drag, startPoint x: 678, startPoint y: 218, endPoint x: 628, endPoint y: 206, distance: 52.3
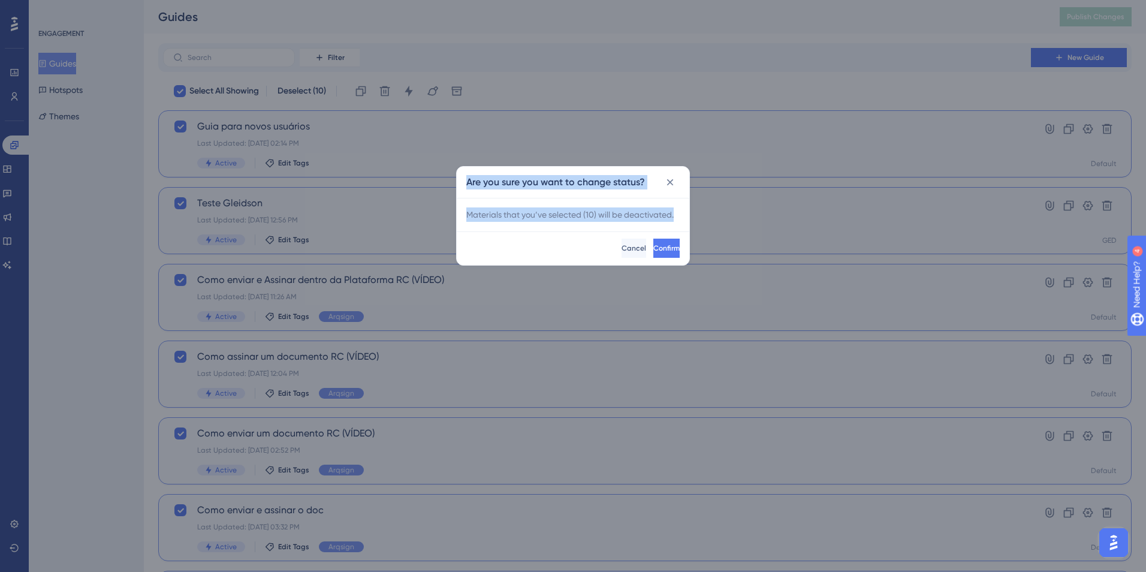
click at [628, 206] on div "Materials that you’ve selected ( 10 ) will be de activated." at bounding box center [573, 215] width 233 height 34
drag, startPoint x: 466, startPoint y: 182, endPoint x: 678, endPoint y: 211, distance: 214.2
click at [678, 211] on div "Are you sure you want to change status? Materials that you’ve selected ( 10 ) w…" at bounding box center [573, 215] width 234 height 99
drag, startPoint x: 678, startPoint y: 211, endPoint x: 597, endPoint y: 203, distance: 81.9
click at [602, 203] on div "Materials that you’ve selected ( 10 ) will be de activated." at bounding box center [573, 215] width 233 height 34
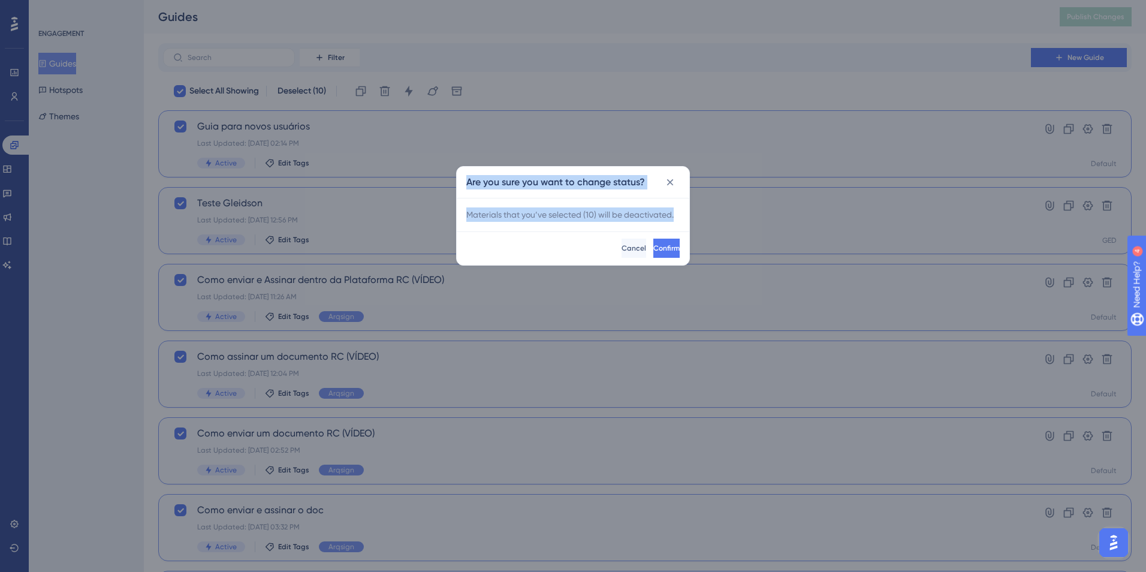
drag, startPoint x: 469, startPoint y: 183, endPoint x: 683, endPoint y: 218, distance: 216.8
click at [683, 218] on div "Are you sure you want to change status? Materials that you’ve selected ( 10 ) w…" at bounding box center [573, 215] width 234 height 99
drag, startPoint x: 683, startPoint y: 218, endPoint x: 614, endPoint y: 204, distance: 69.7
click at [614, 204] on div "Materials that you’ve selected ( 10 ) will be de activated." at bounding box center [573, 215] width 233 height 34
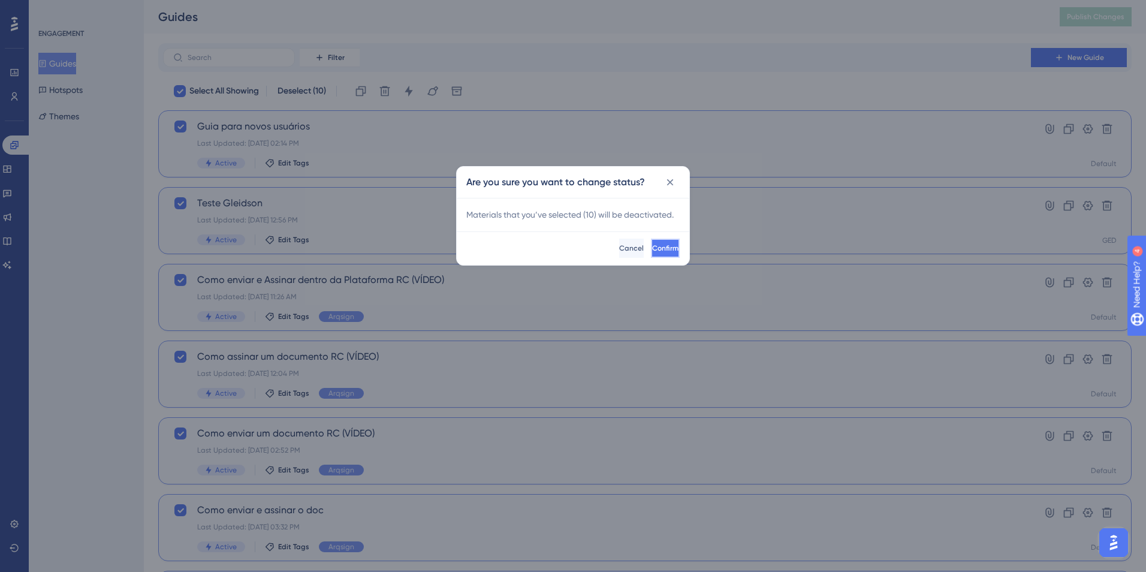
click at [651, 245] on button "Confirm" at bounding box center [665, 248] width 29 height 19
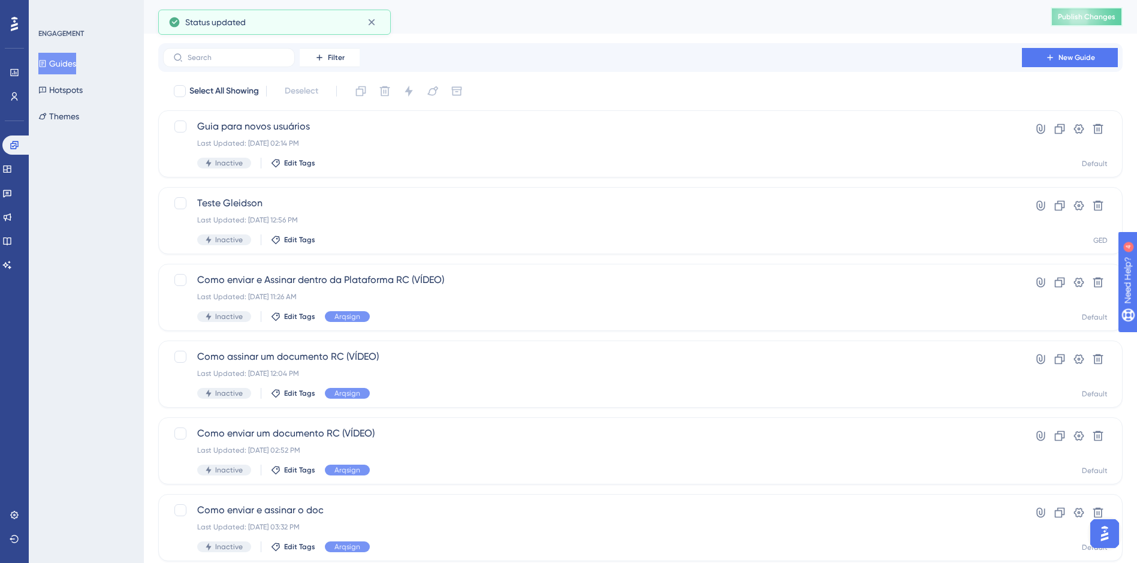
click at [1082, 22] on button "Publish Changes" at bounding box center [1087, 16] width 72 height 19
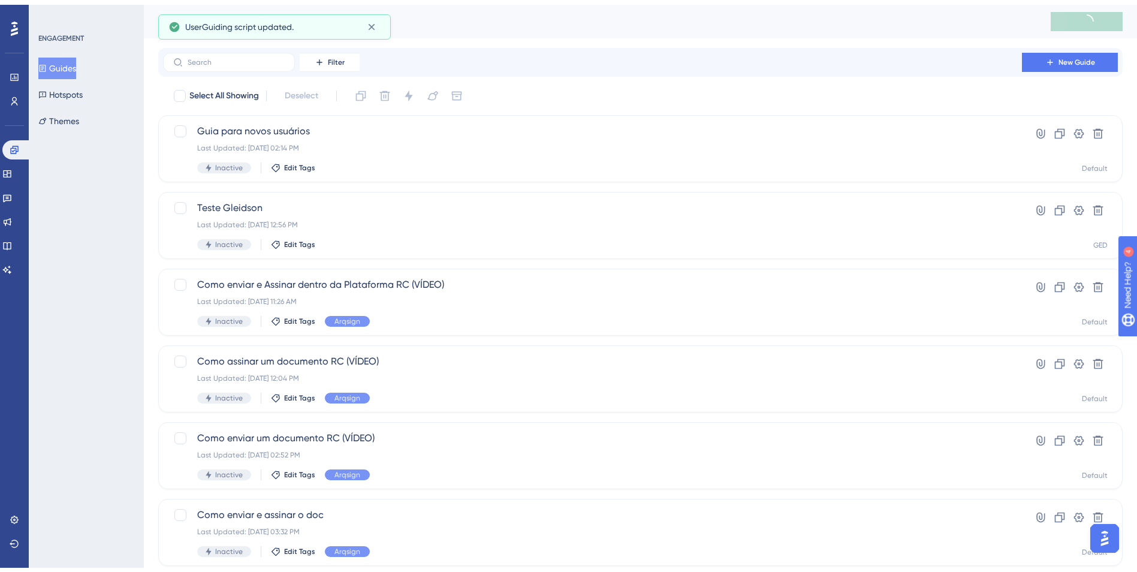
scroll to position [358, 0]
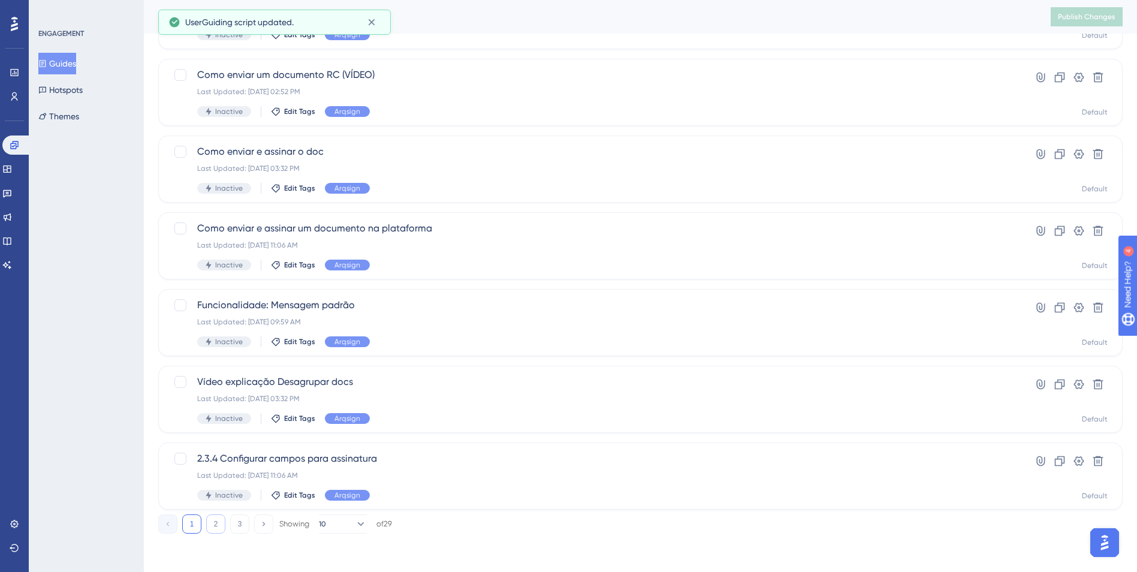
click at [222, 517] on button "2" at bounding box center [215, 523] width 19 height 19
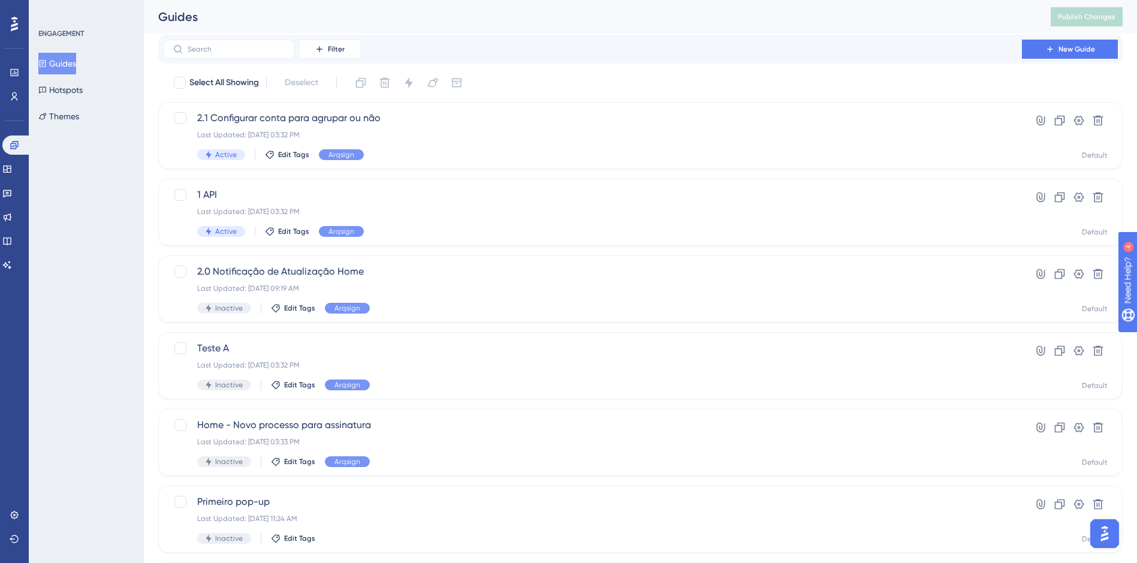
scroll to position [0, 0]
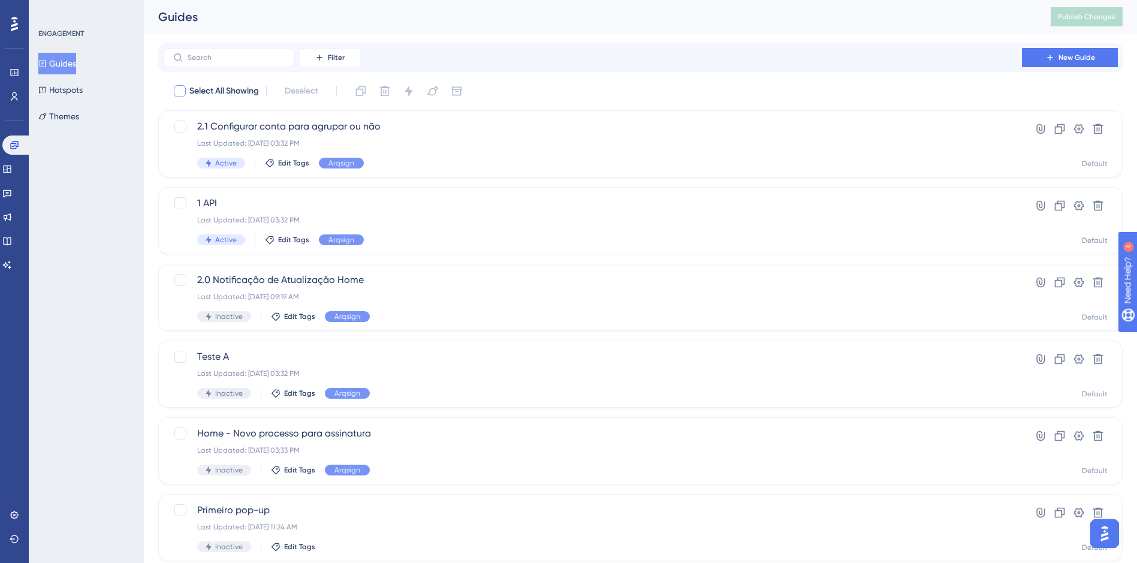
click at [178, 89] on div at bounding box center [180, 91] width 12 height 12
checkbox input "true"
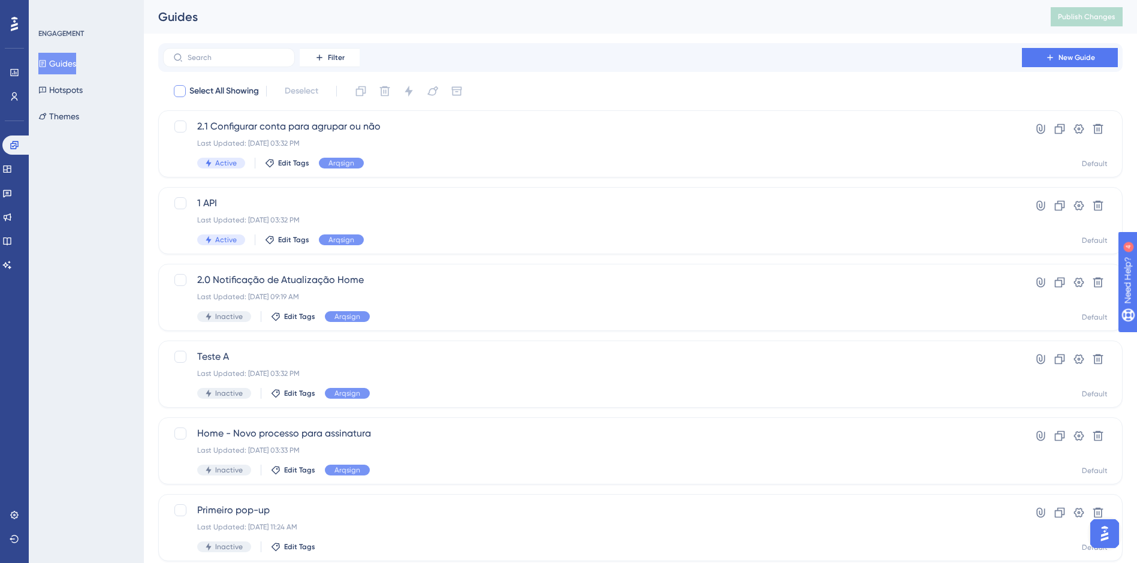
checkbox input "true"
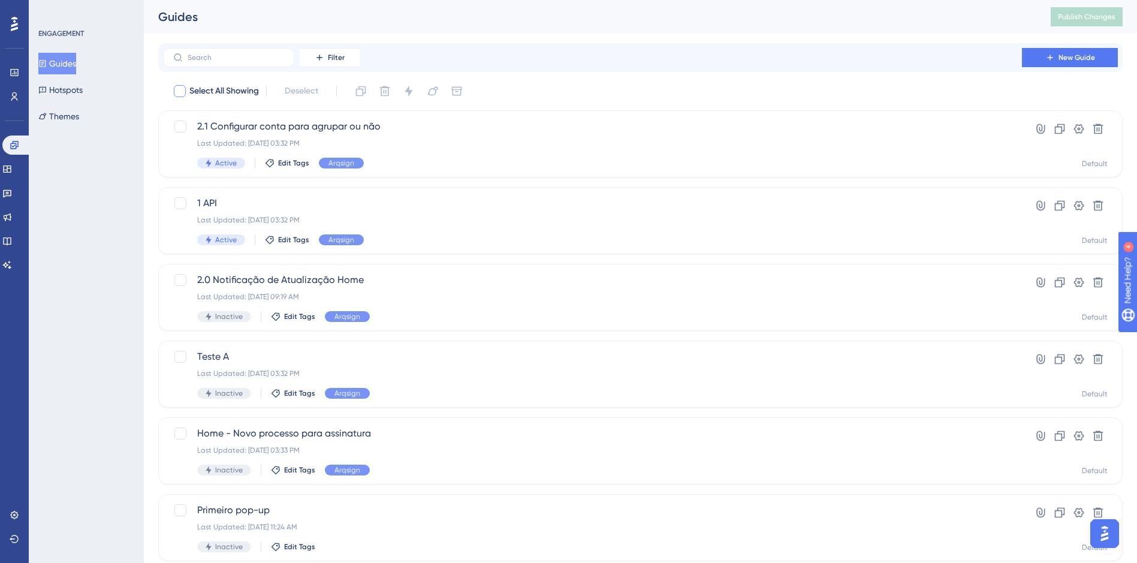
checkbox input "true"
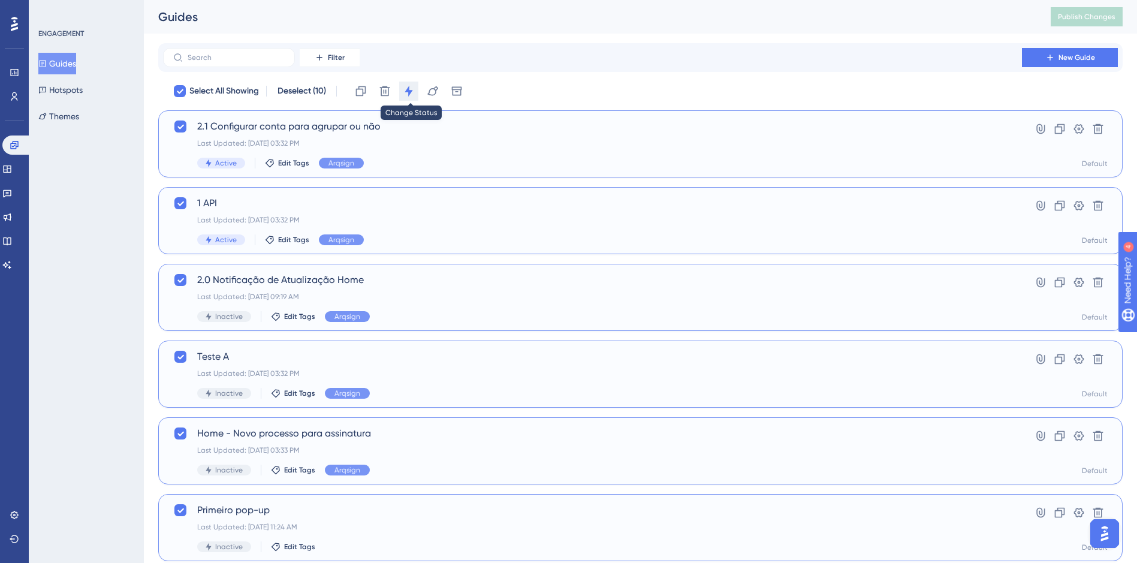
click at [414, 85] on icon at bounding box center [409, 91] width 12 height 12
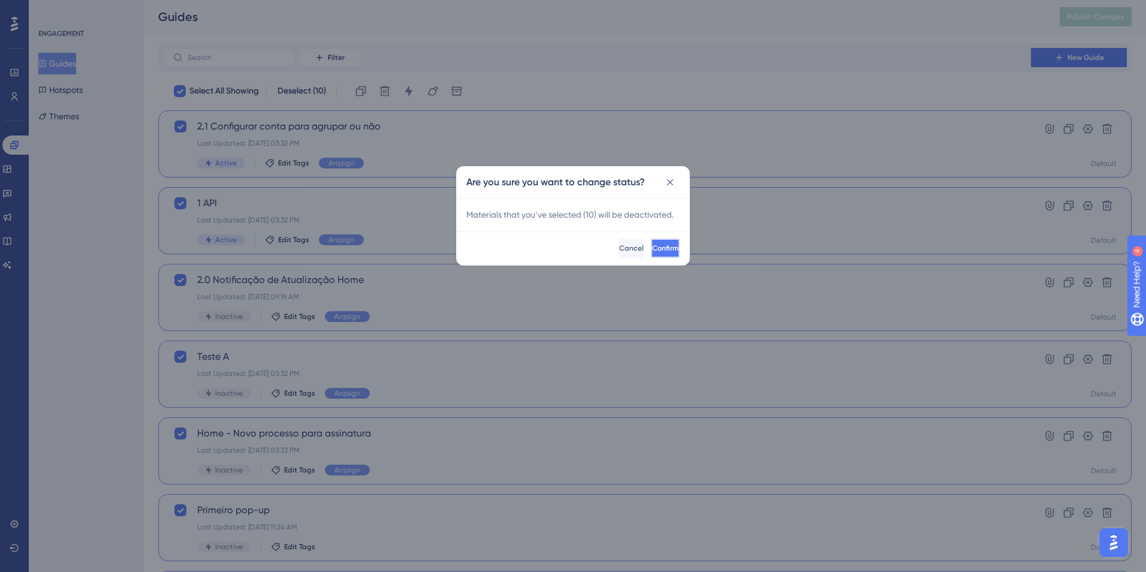
click at [651, 239] on button "Confirm" at bounding box center [665, 248] width 29 height 19
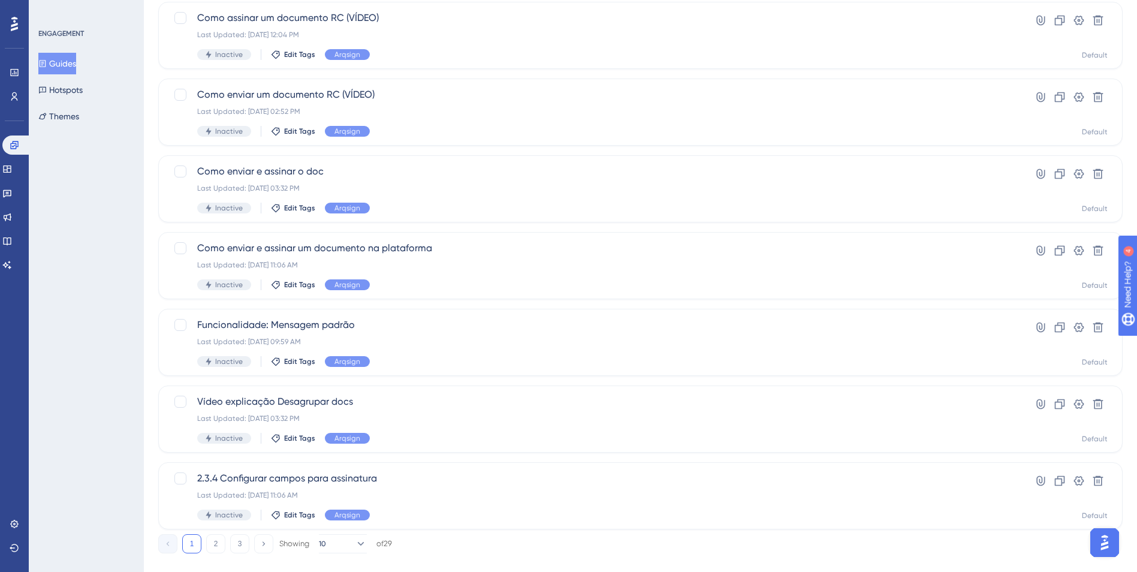
scroll to position [358, 0]
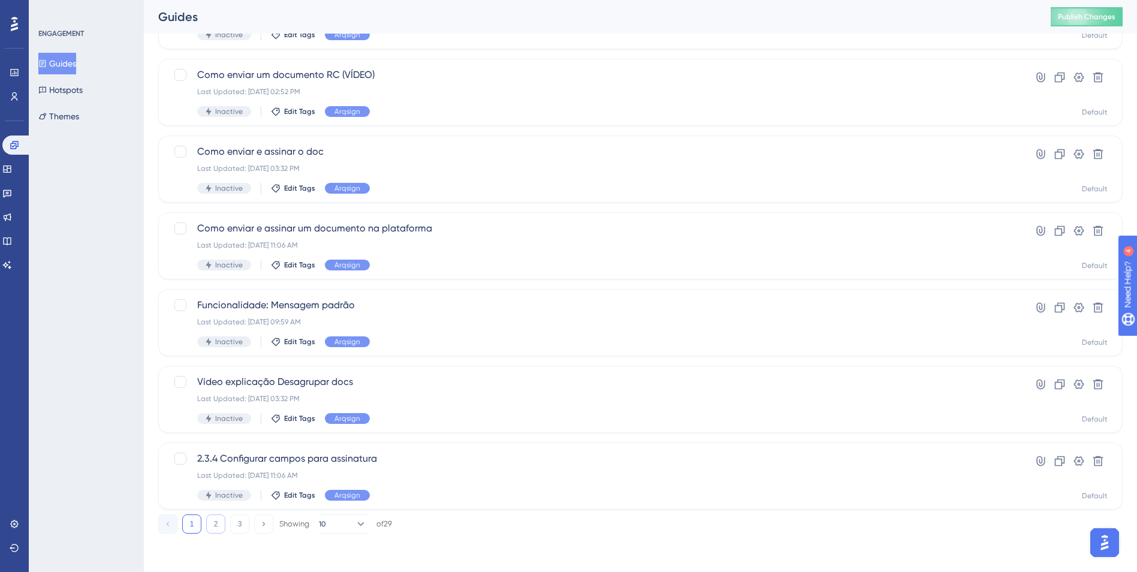
click at [204, 523] on div "1 2 3 Showing 10 of 29" at bounding box center [275, 523] width 234 height 19
click at [214, 523] on button "2" at bounding box center [215, 523] width 19 height 19
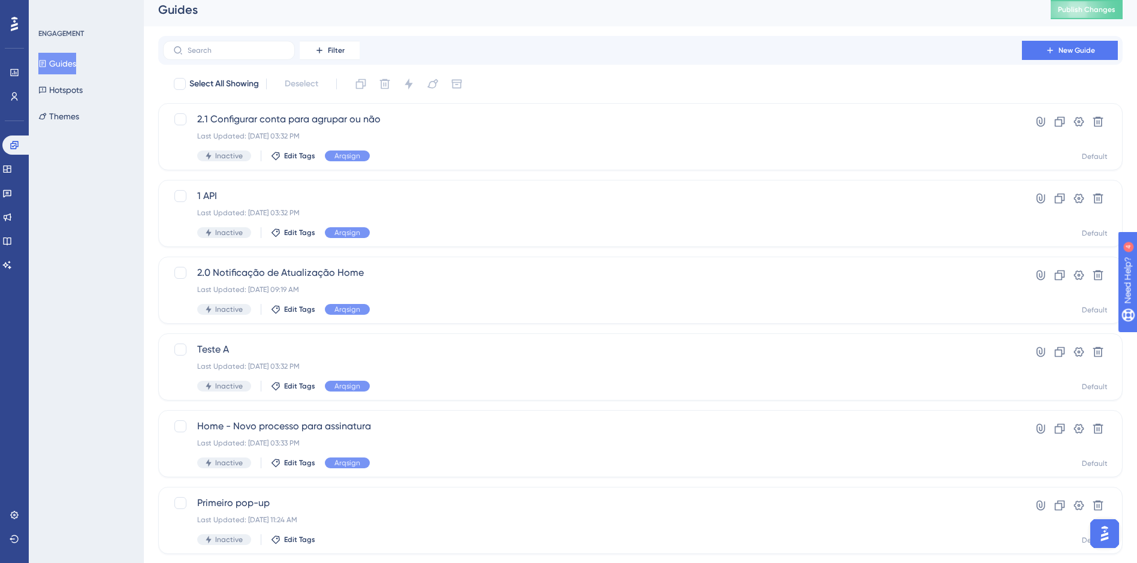
scroll to position [0, 0]
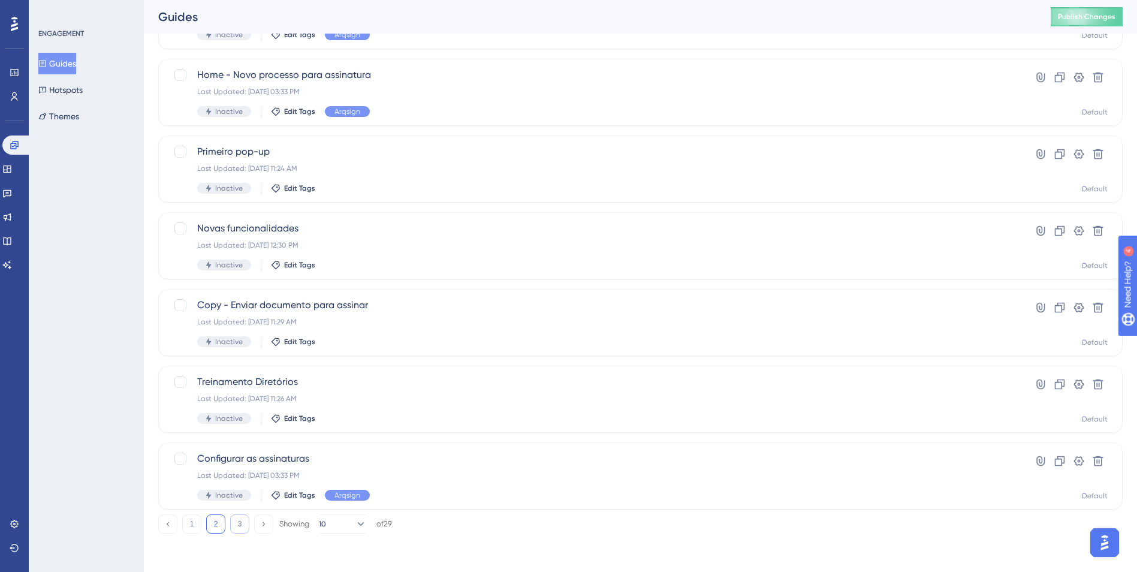
click at [242, 524] on button "3" at bounding box center [239, 523] width 19 height 19
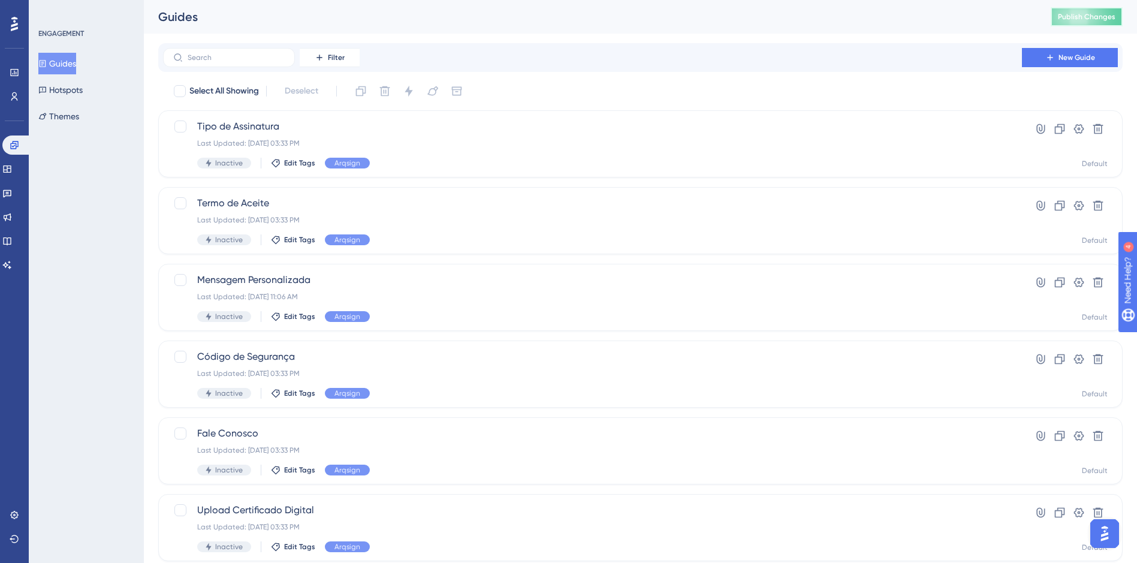
click at [1066, 18] on button "Publish Changes" at bounding box center [1087, 16] width 72 height 19
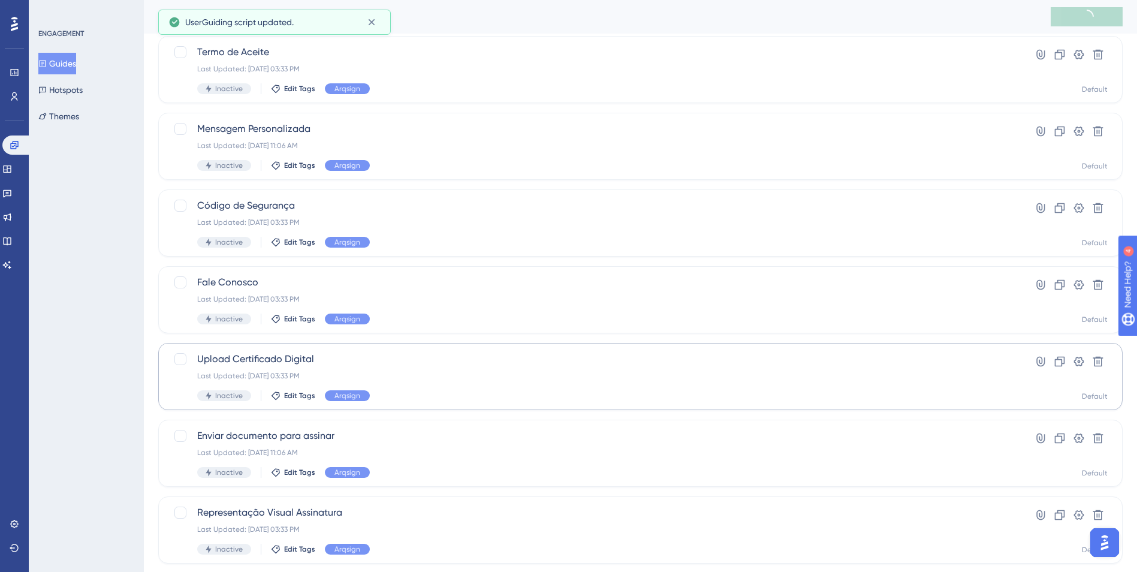
scroll to position [282, 0]
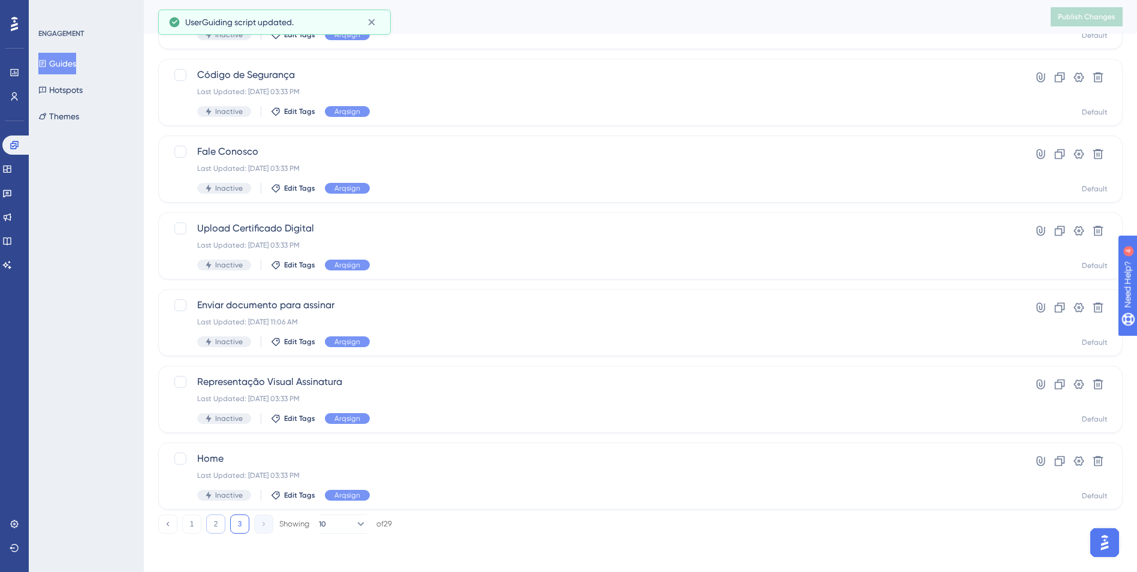
click at [225, 524] on div "1 2 3 Showing 10 of 29" at bounding box center [275, 523] width 234 height 19
click at [213, 529] on button "2" at bounding box center [215, 523] width 19 height 19
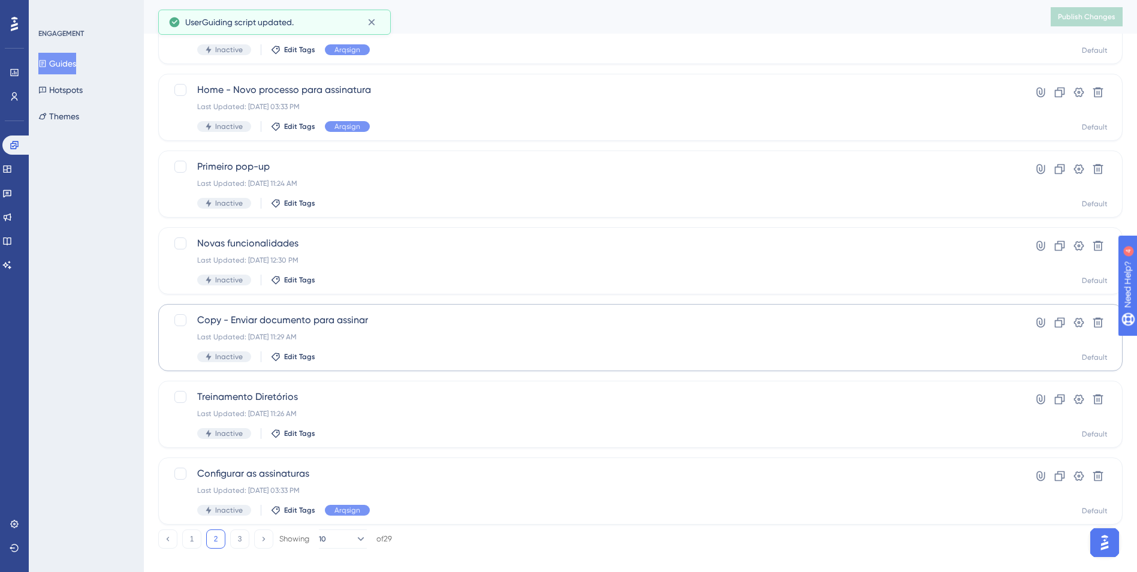
scroll to position [358, 0]
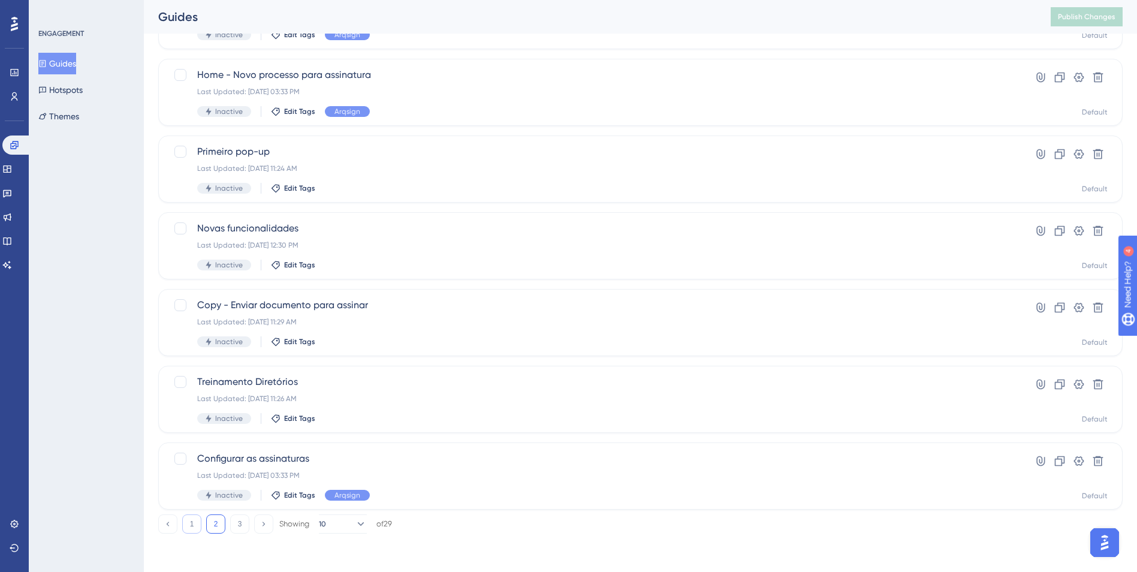
click at [191, 521] on button "1" at bounding box center [191, 523] width 19 height 19
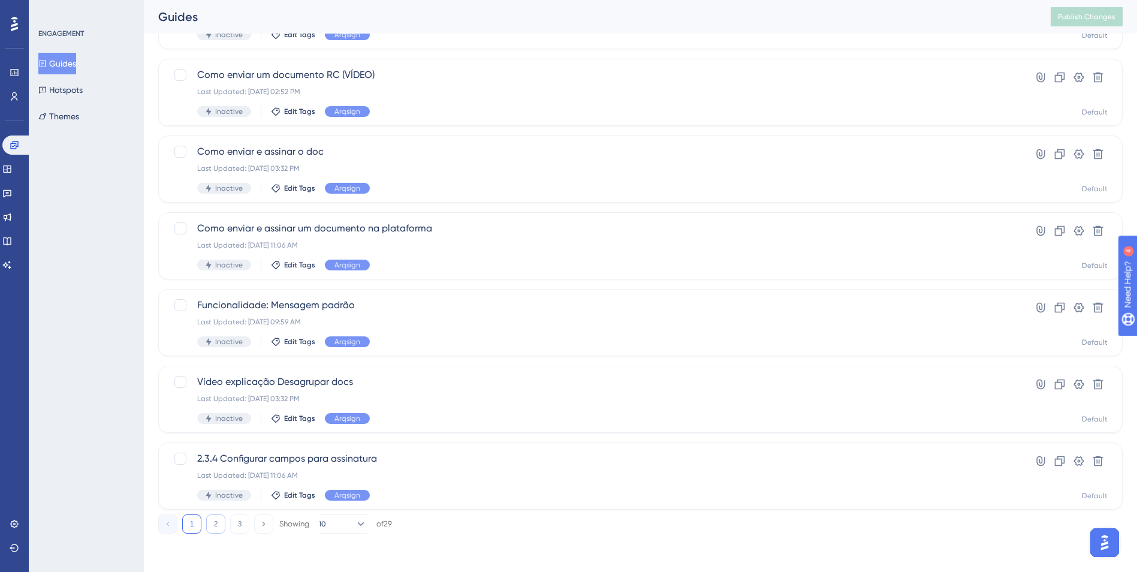
click at [220, 524] on button "2" at bounding box center [215, 523] width 19 height 19
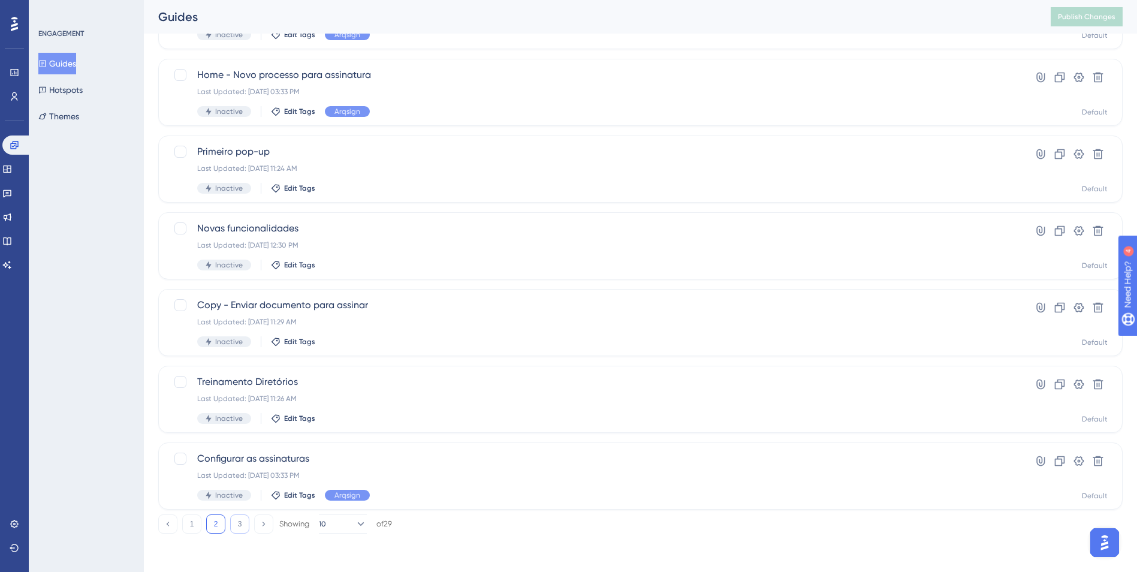
click at [235, 527] on button "3" at bounding box center [239, 523] width 19 height 19
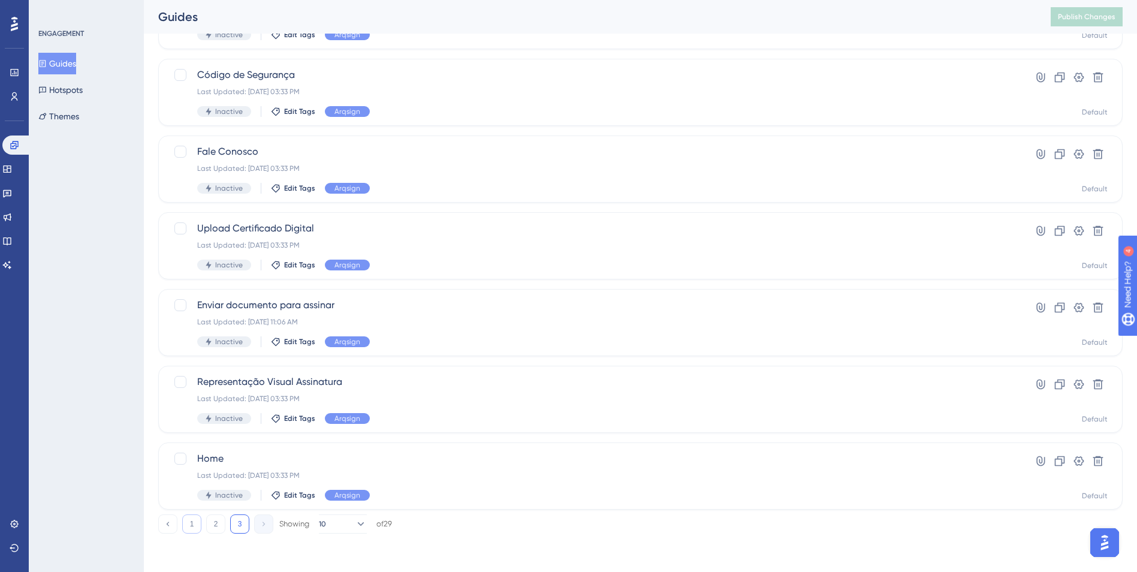
click at [195, 524] on button "1" at bounding box center [191, 523] width 19 height 19
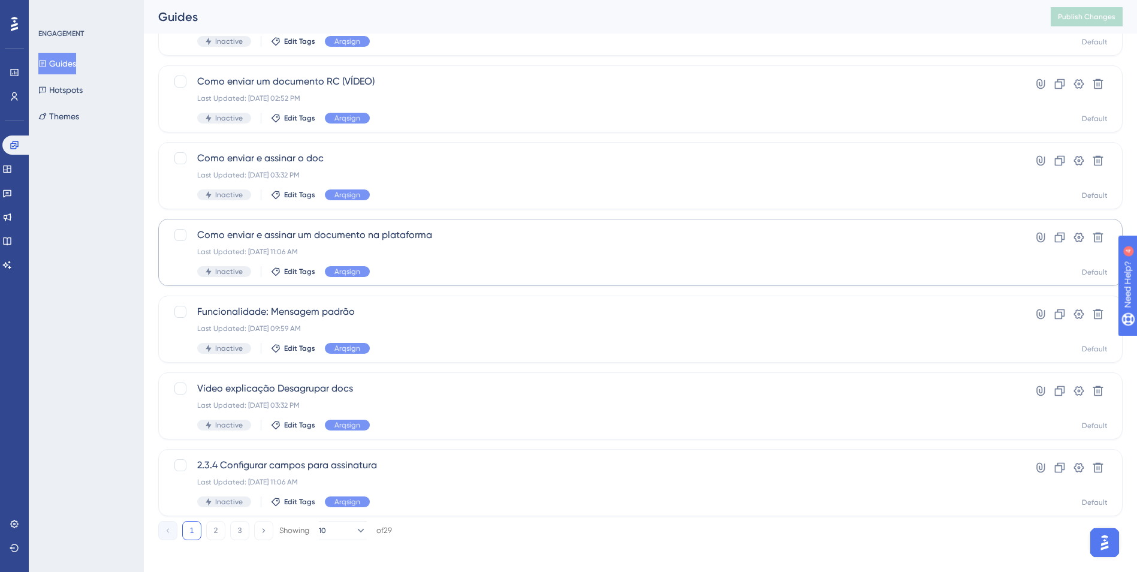
scroll to position [358, 0]
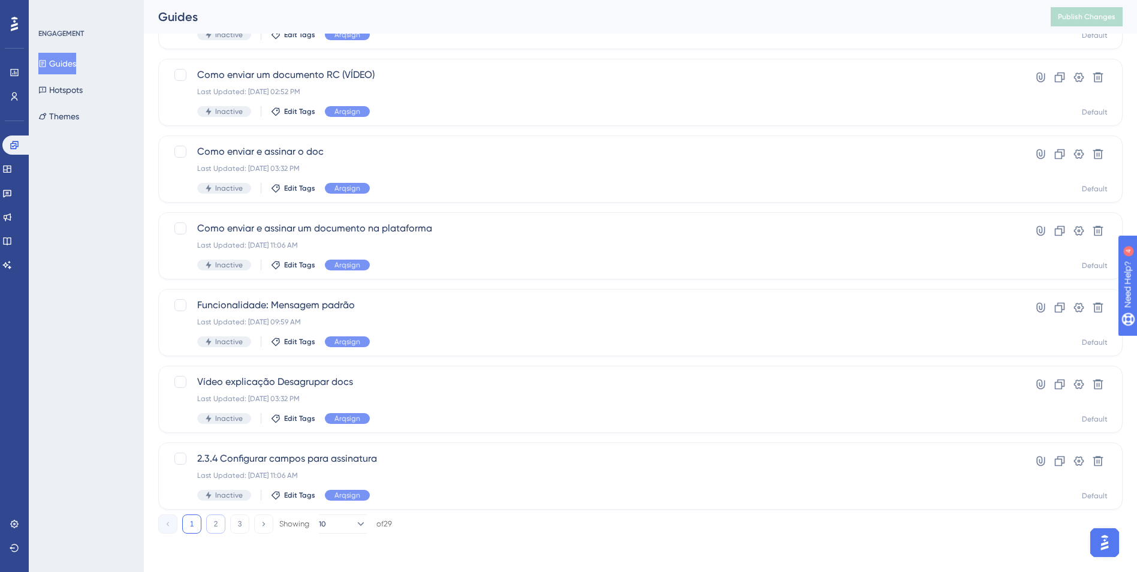
click at [209, 525] on button "2" at bounding box center [215, 523] width 19 height 19
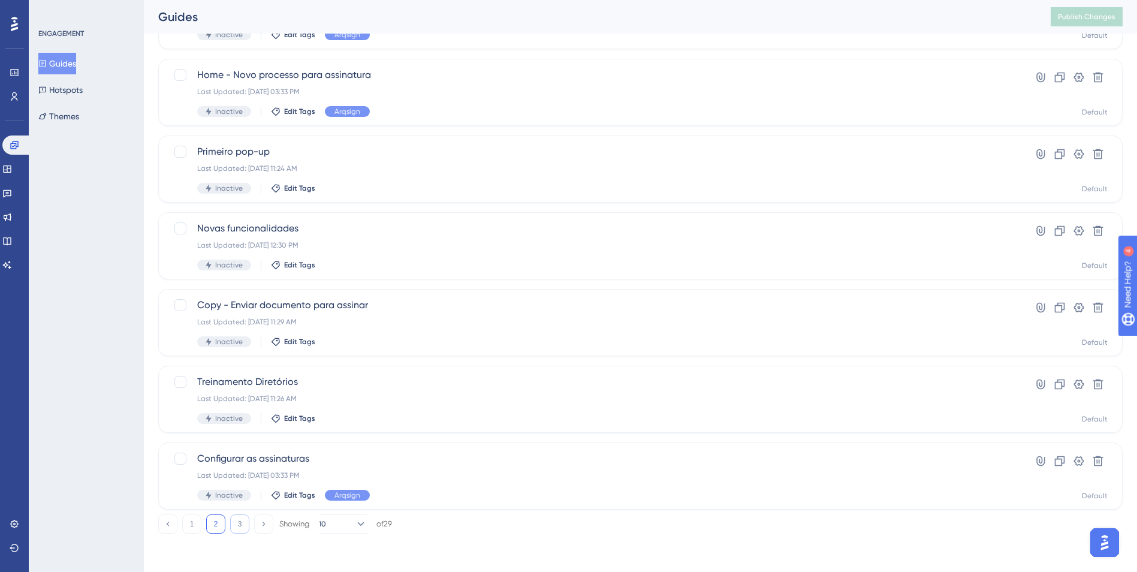
click at [241, 526] on button "3" at bounding box center [239, 523] width 19 height 19
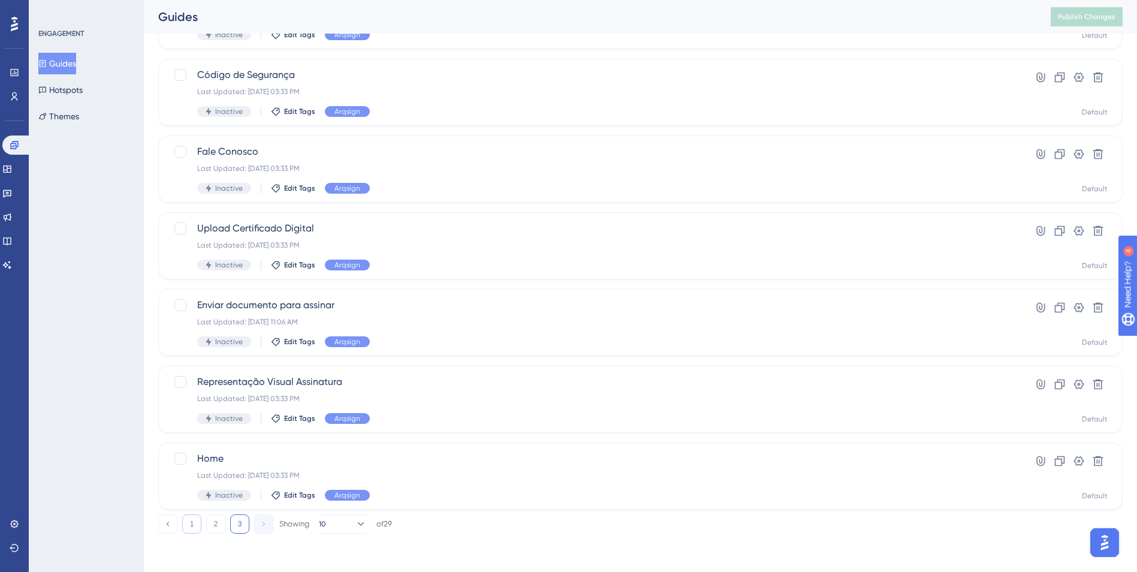
click at [198, 528] on button "1" at bounding box center [191, 523] width 19 height 19
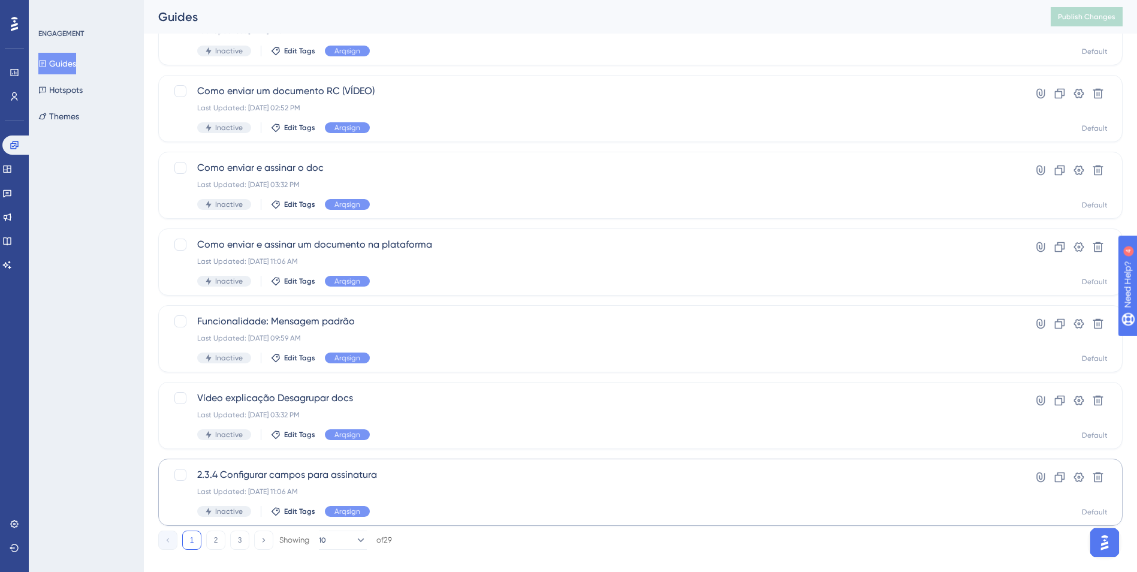
scroll to position [358, 0]
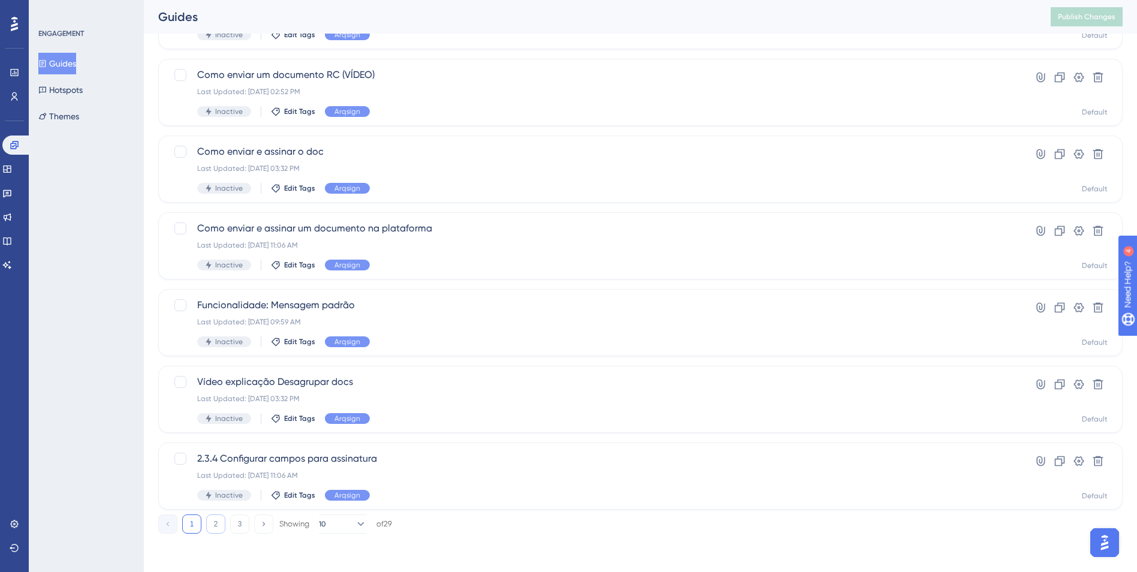
click at [212, 531] on button "2" at bounding box center [215, 523] width 19 height 19
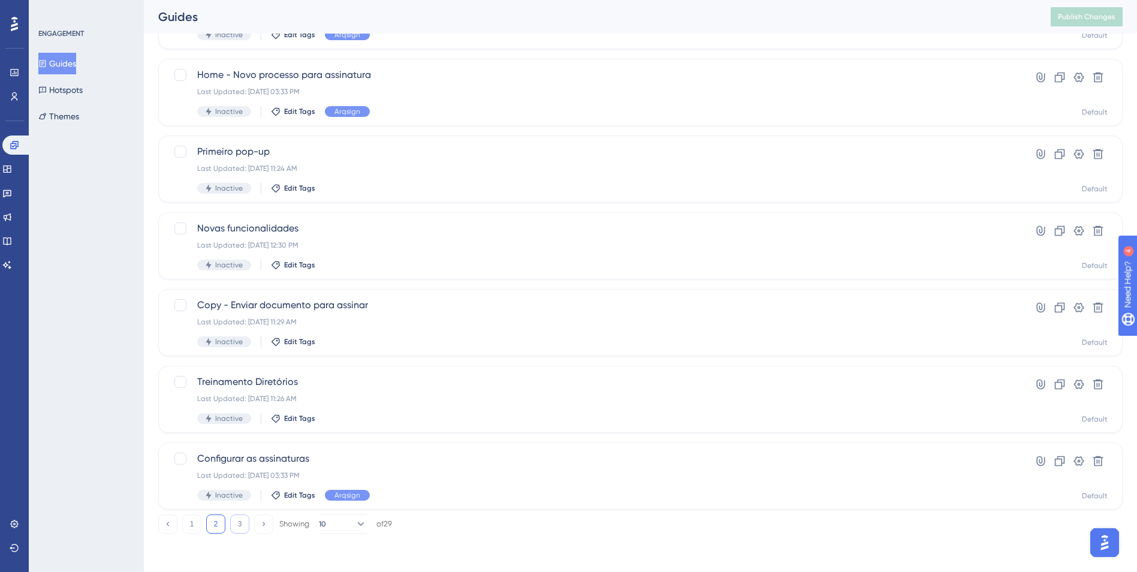
click at [234, 529] on button "3" at bounding box center [239, 523] width 19 height 19
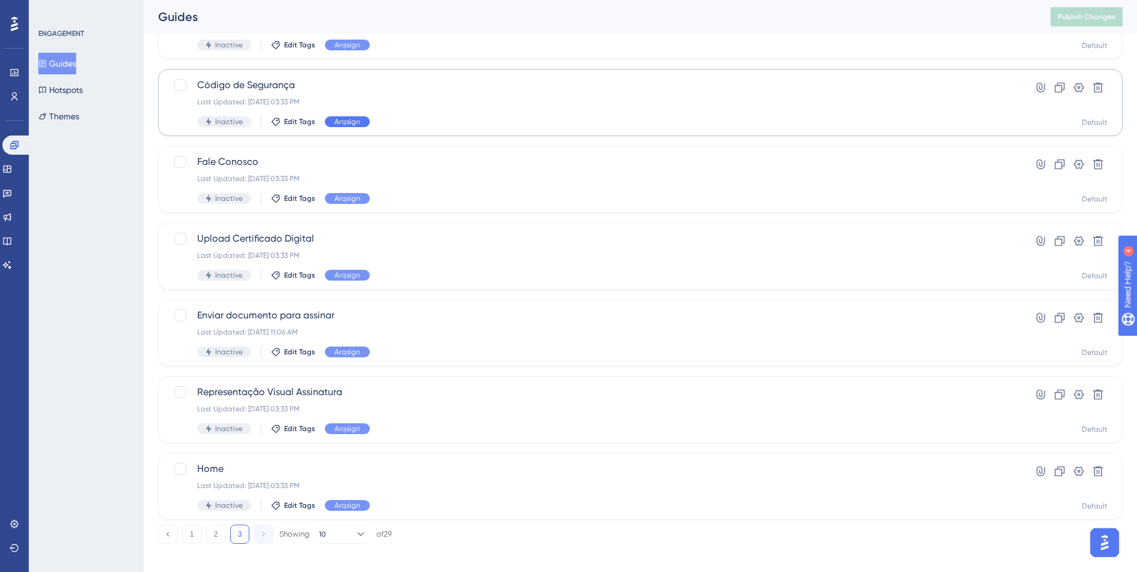
scroll to position [282, 0]
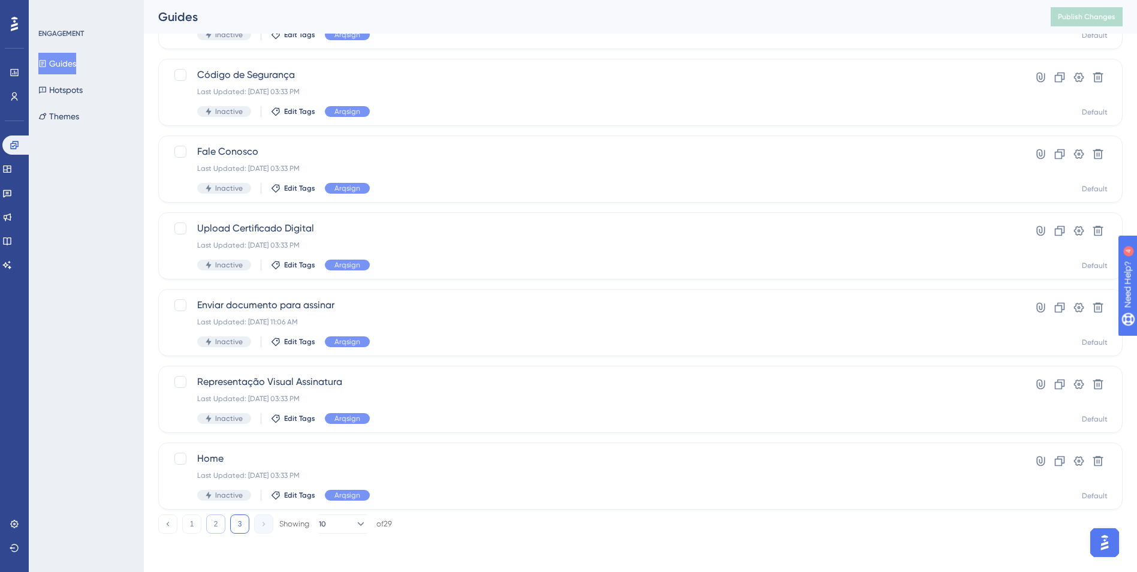
click at [222, 526] on button "2" at bounding box center [215, 523] width 19 height 19
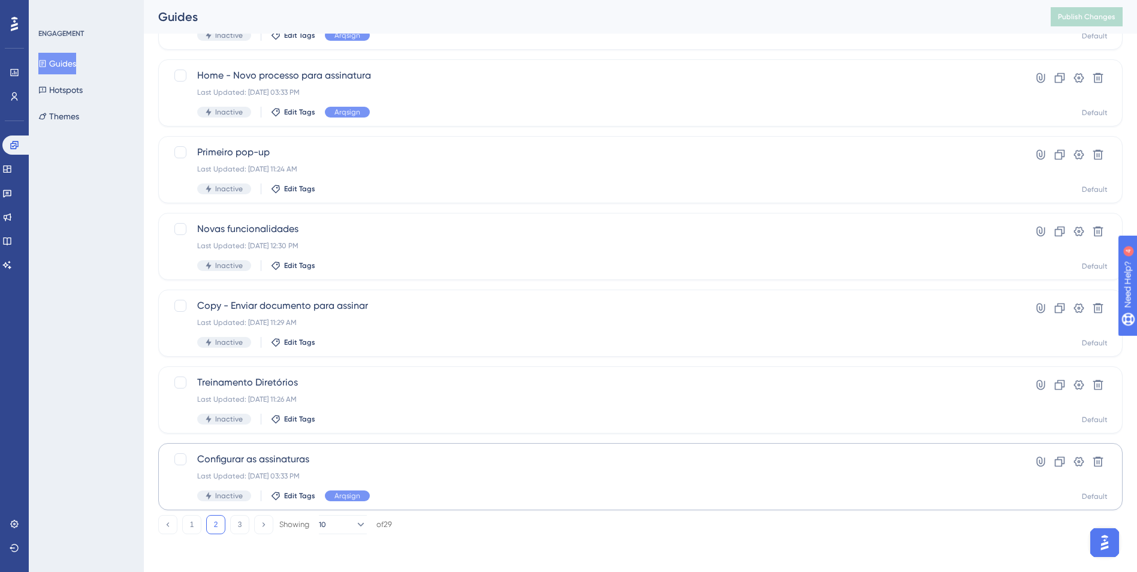
scroll to position [358, 0]
click at [196, 529] on button "1" at bounding box center [191, 523] width 19 height 19
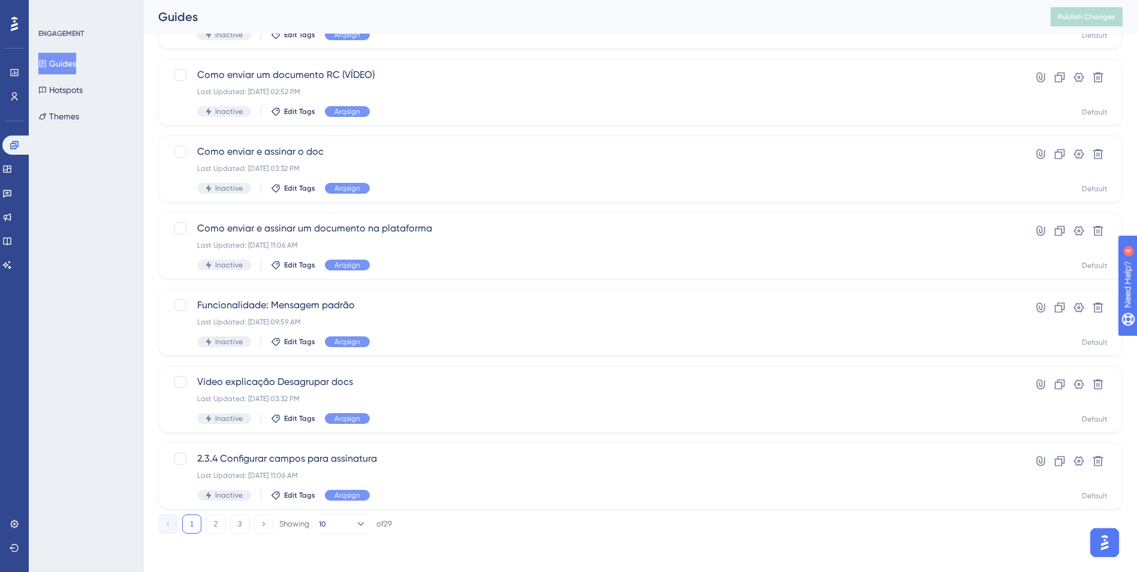
click at [235, 533] on div "Performance Users Engagement Widgets Feedback Product Updates Knowledge Base AI…" at bounding box center [640, 119] width 993 height 868
click at [244, 526] on button "3" at bounding box center [239, 523] width 19 height 19
click at [221, 524] on button "2" at bounding box center [215, 523] width 19 height 19
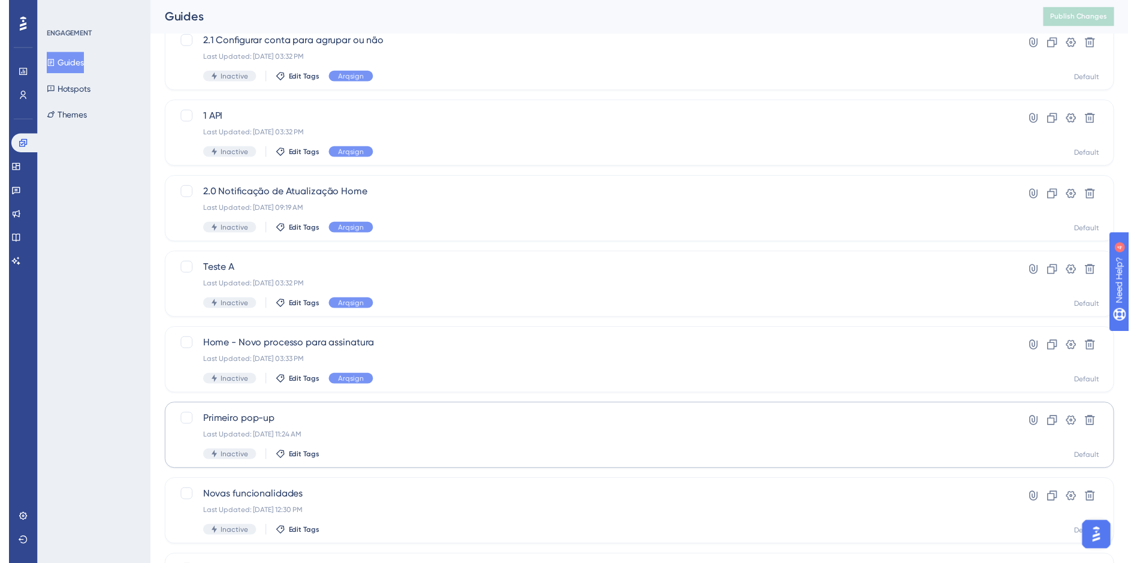
scroll to position [0, 0]
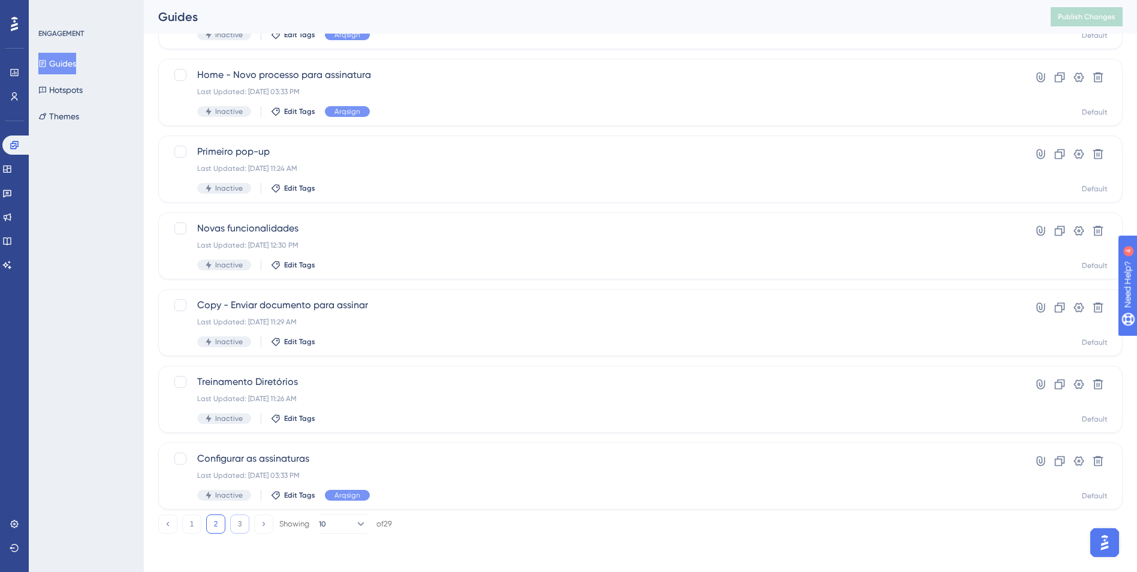
click at [236, 529] on button "3" at bounding box center [239, 523] width 19 height 19
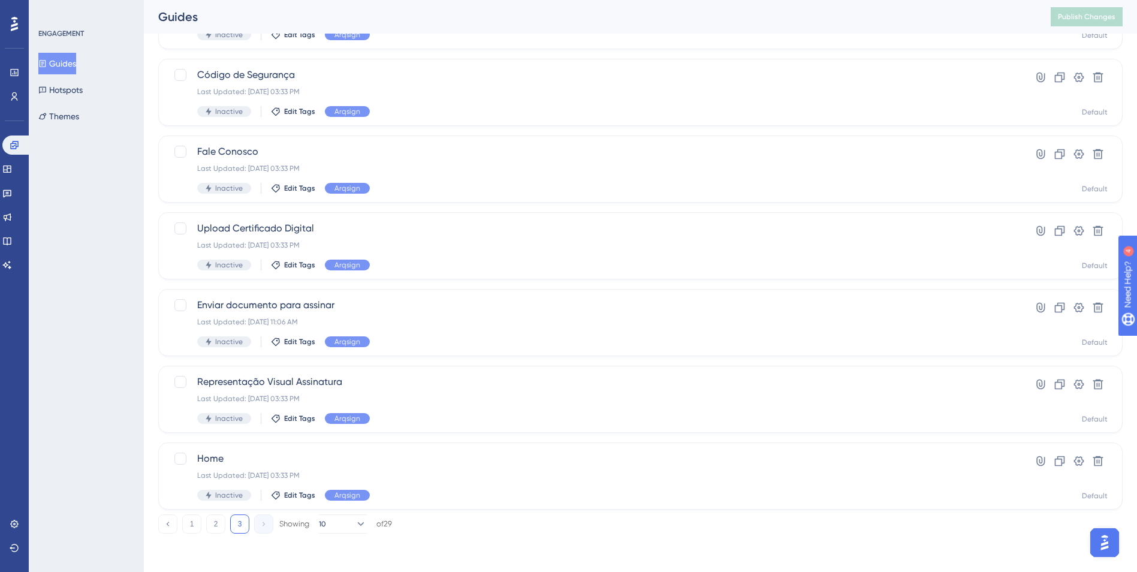
scroll to position [282, 0]
click at [215, 532] on button "2" at bounding box center [215, 523] width 19 height 19
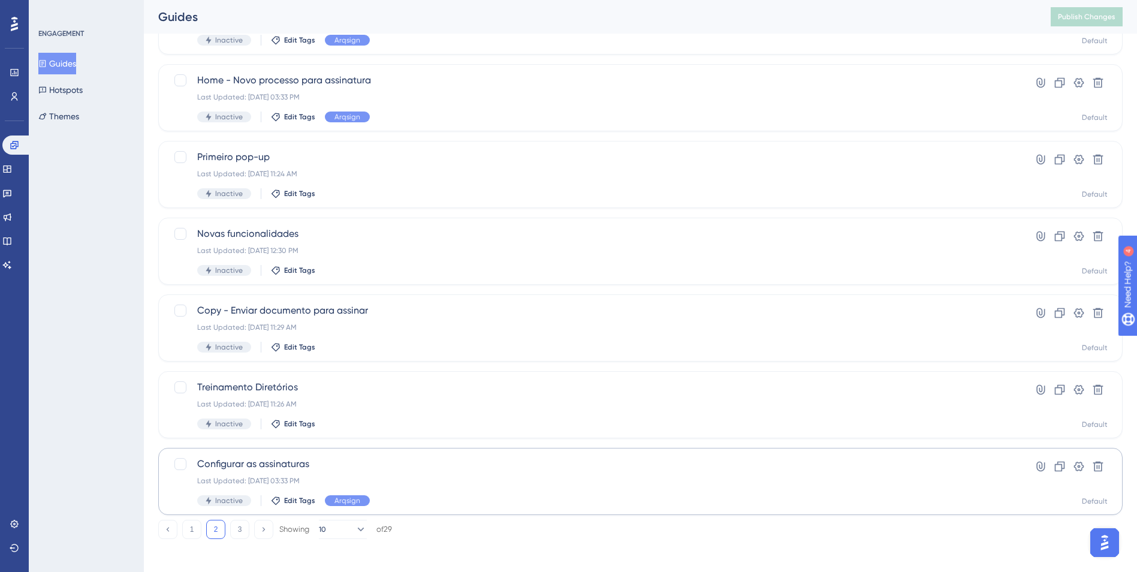
scroll to position [358, 0]
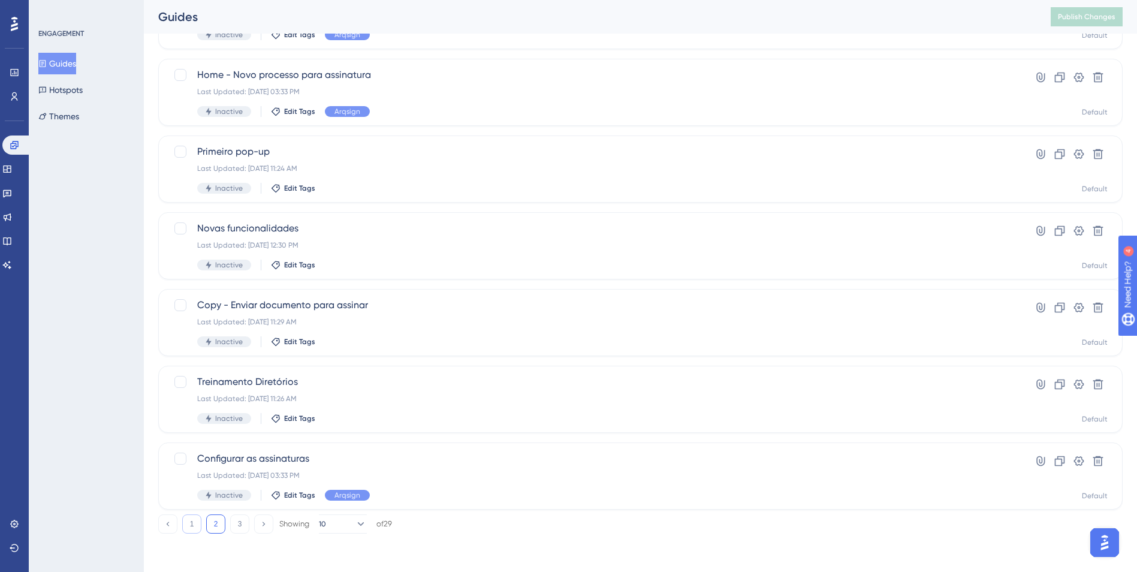
click at [198, 526] on button "1" at bounding box center [191, 523] width 19 height 19
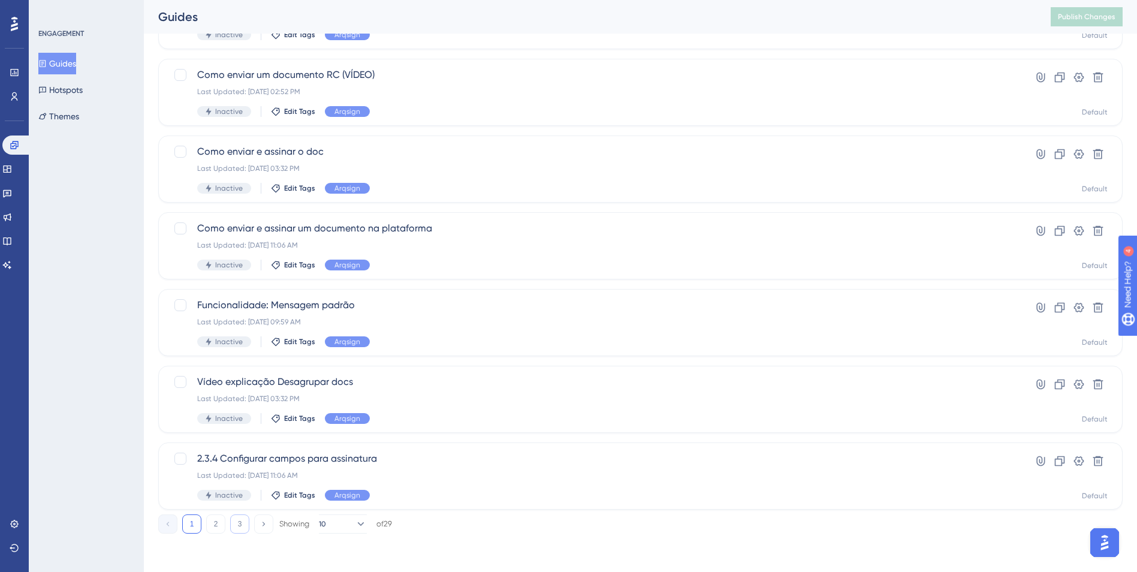
click at [233, 529] on button "3" at bounding box center [239, 523] width 19 height 19
click at [218, 523] on button "2" at bounding box center [215, 523] width 19 height 19
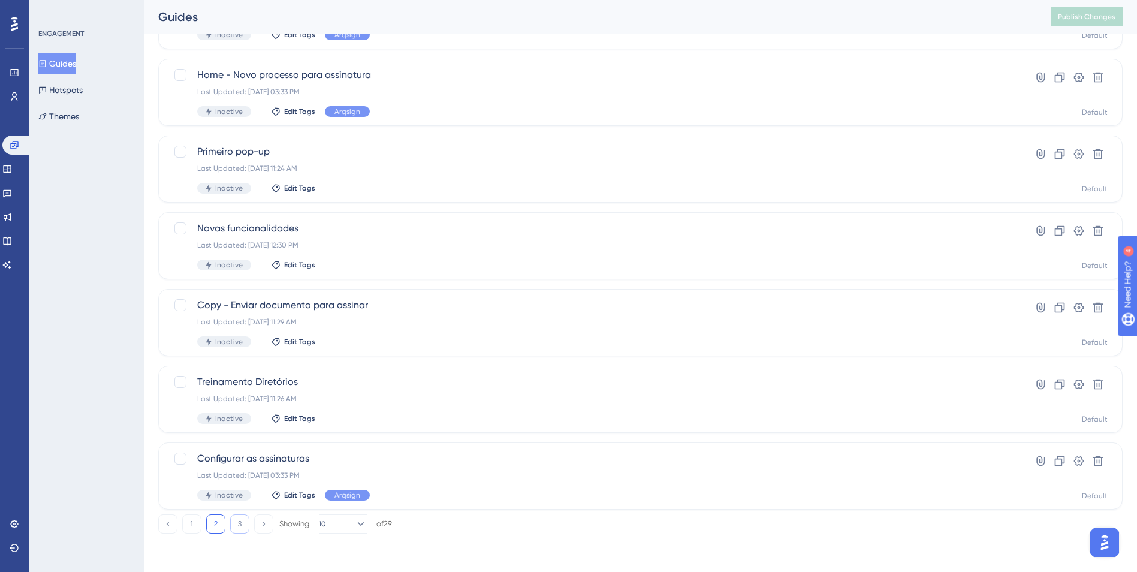
click at [235, 527] on button "3" at bounding box center [239, 523] width 19 height 19
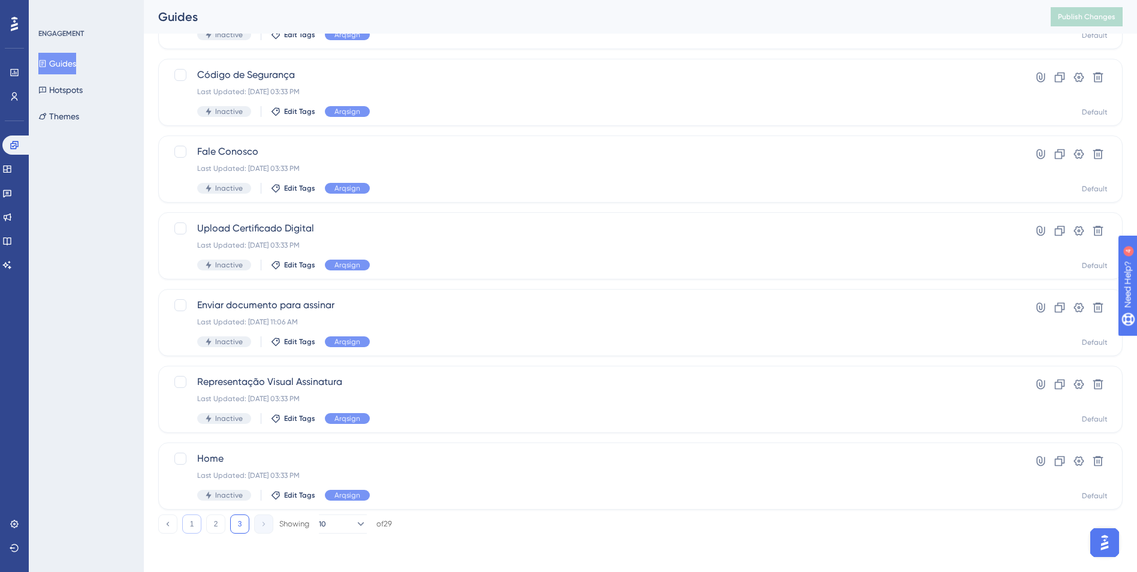
click at [199, 518] on button "1" at bounding box center [191, 523] width 19 height 19
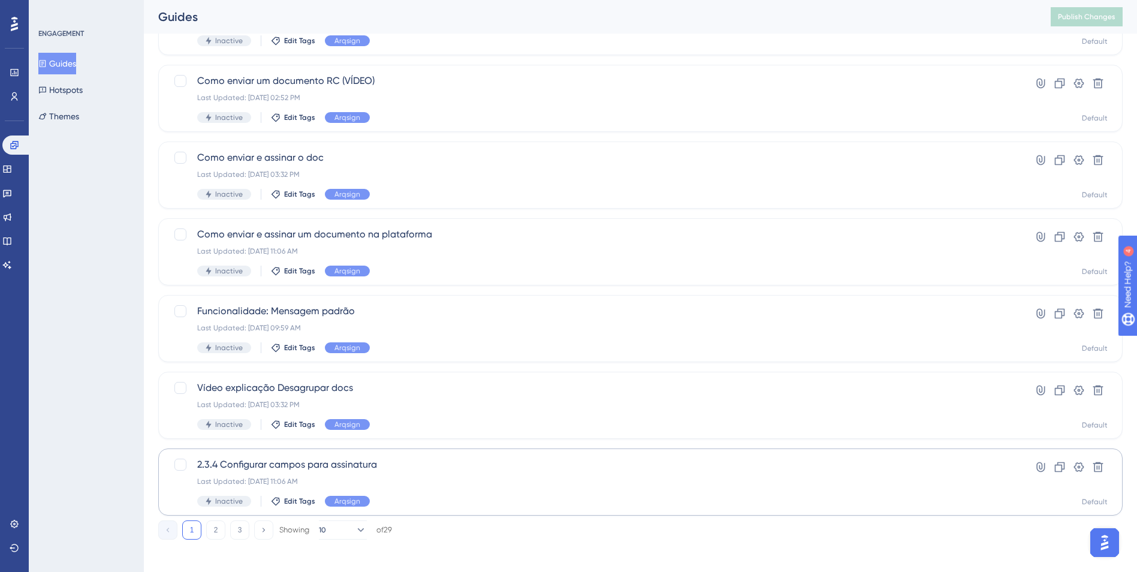
scroll to position [358, 0]
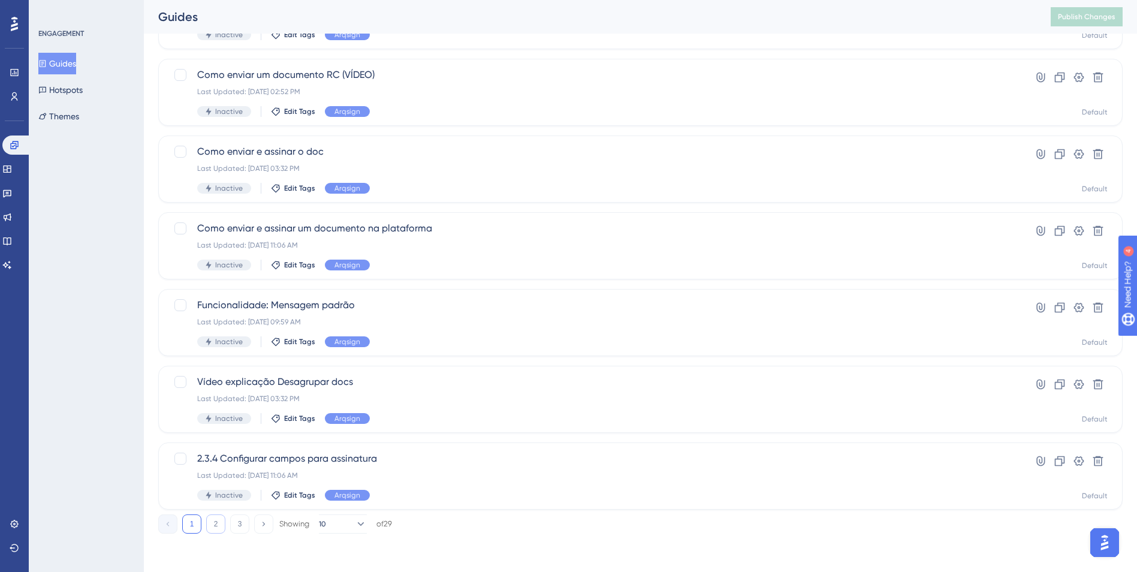
click at [214, 524] on button "2" at bounding box center [215, 523] width 19 height 19
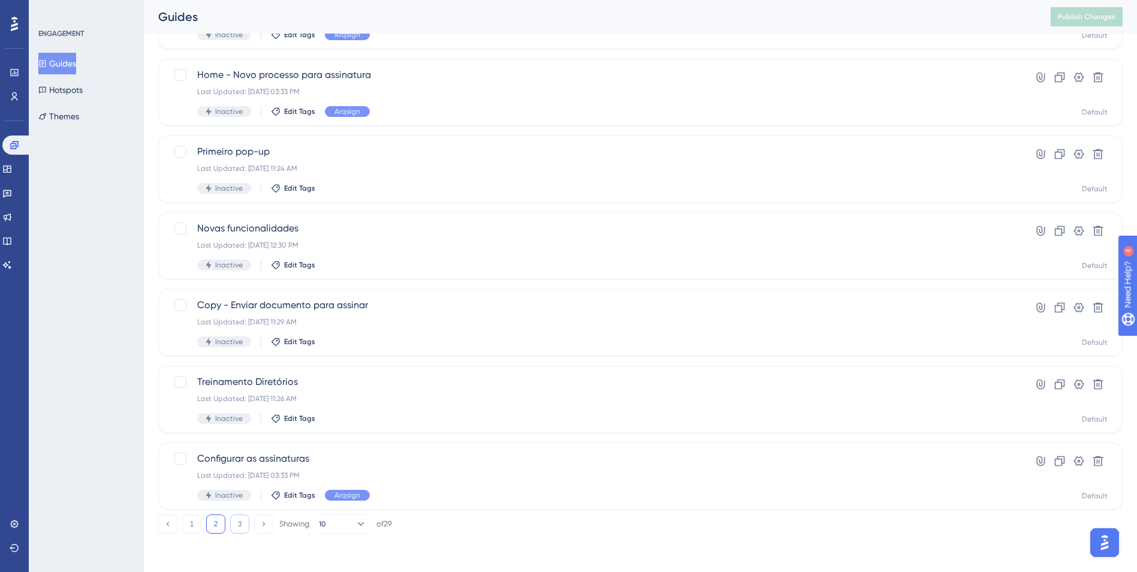
click at [240, 521] on button "3" at bounding box center [239, 523] width 19 height 19
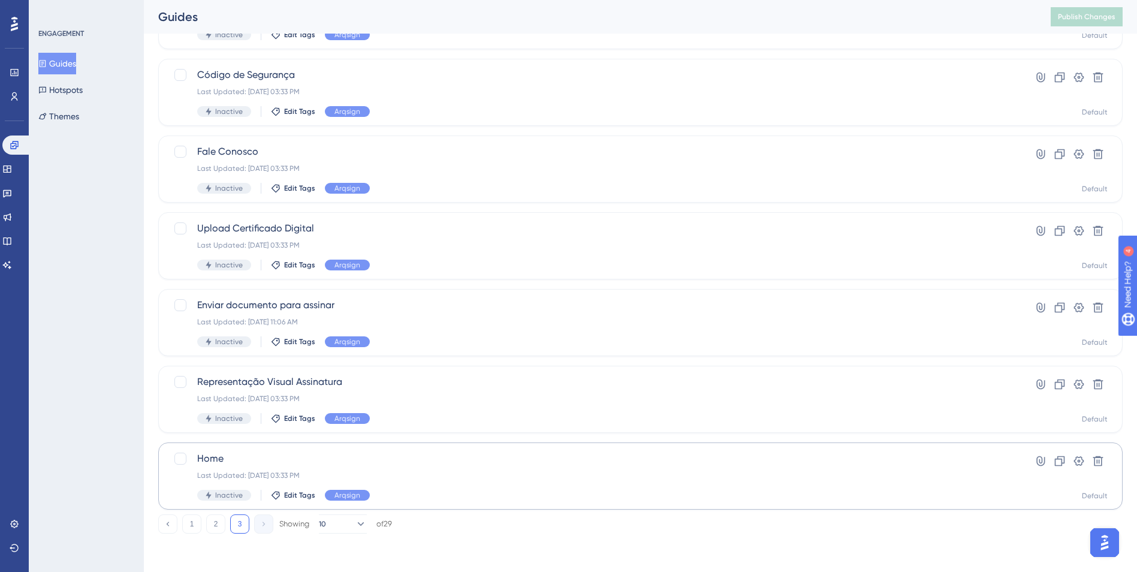
scroll to position [282, 0]
click at [227, 523] on div "1 2 3 Showing 10 of 29" at bounding box center [275, 523] width 234 height 19
click at [222, 523] on button "2" at bounding box center [215, 523] width 19 height 19
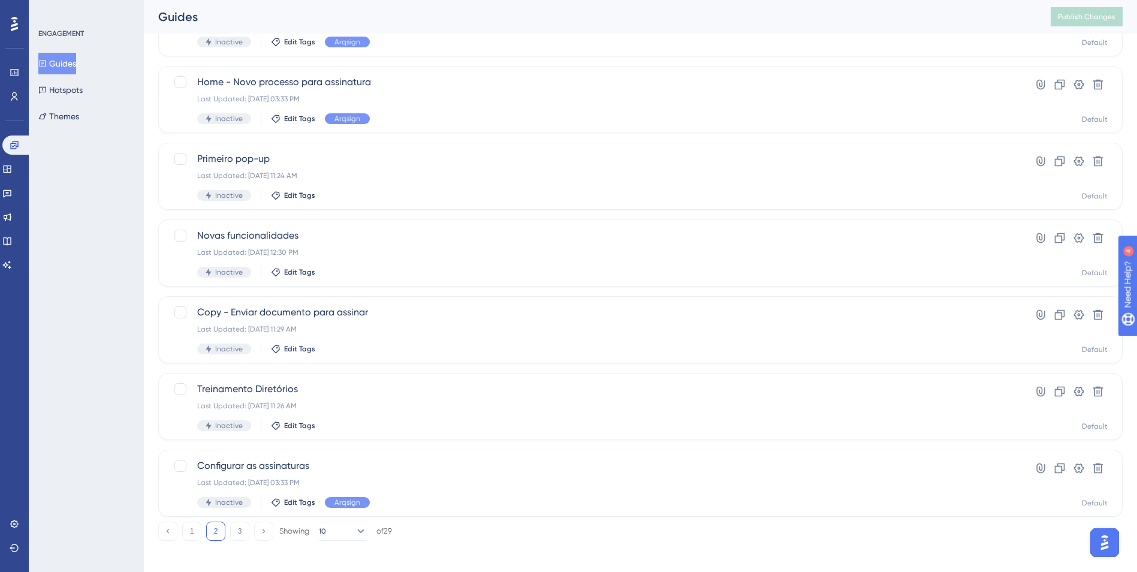
scroll to position [358, 0]
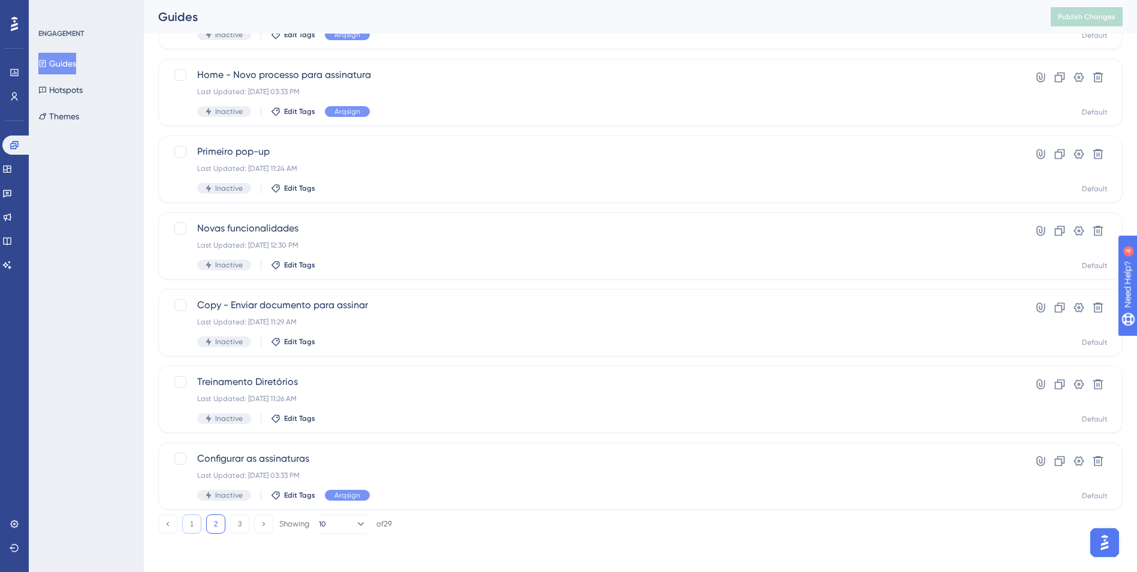
click at [193, 515] on button "1" at bounding box center [191, 523] width 19 height 19
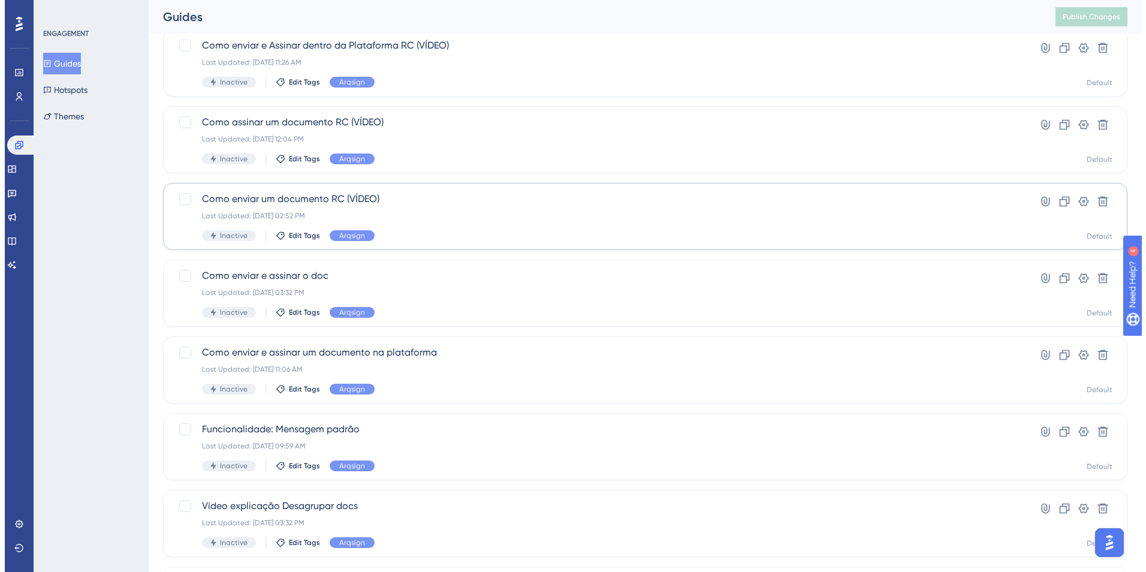
scroll to position [0, 0]
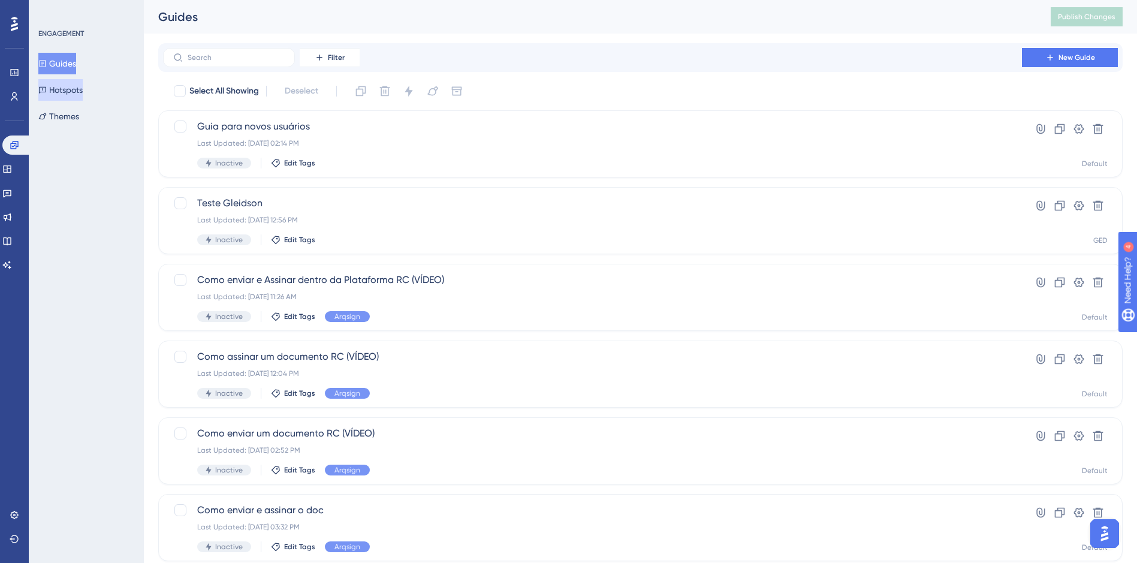
click at [63, 92] on button "Hotspots" at bounding box center [60, 90] width 44 height 22
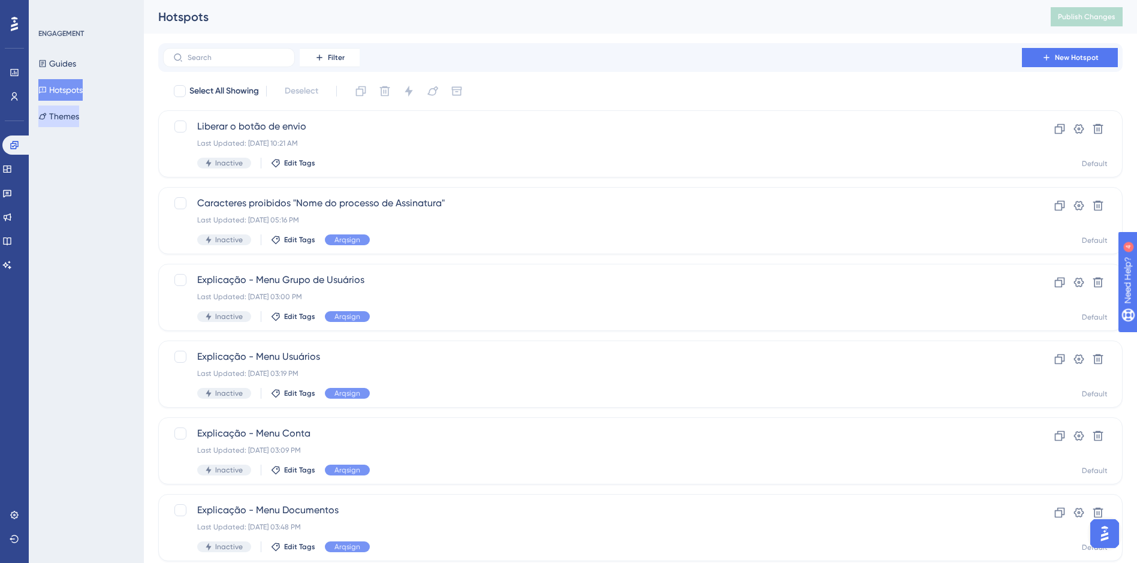
click at [71, 115] on button "Themes" at bounding box center [58, 116] width 41 height 22
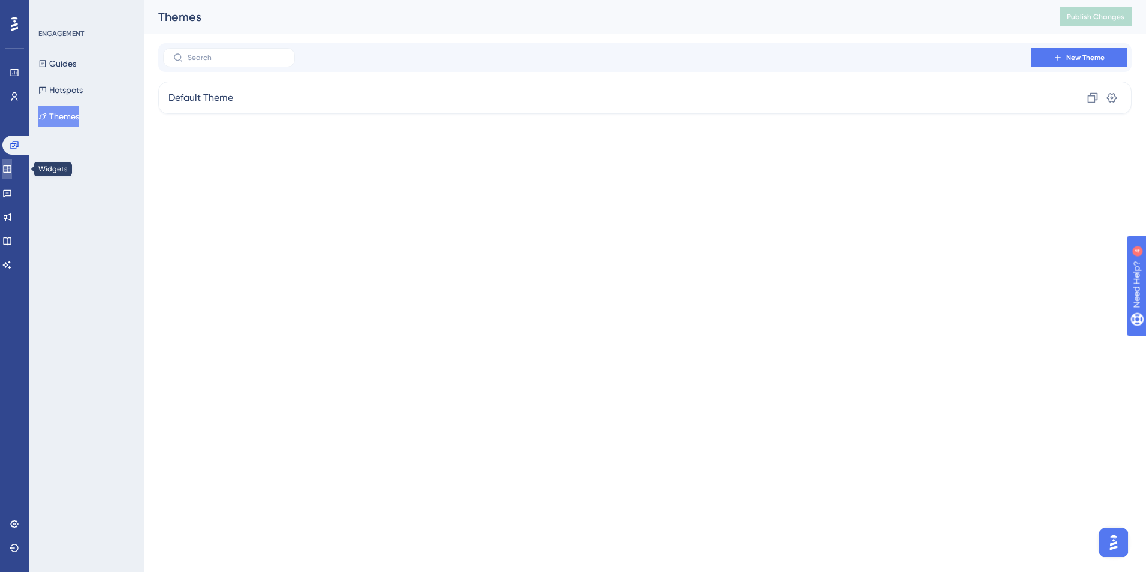
click at [12, 168] on icon at bounding box center [7, 169] width 10 height 10
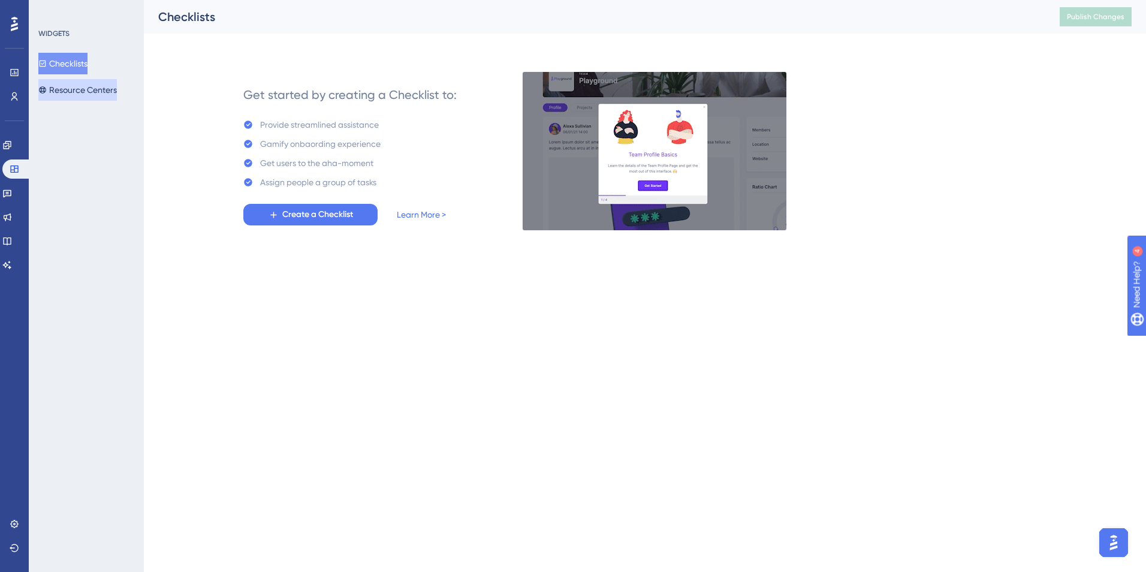
click at [89, 89] on button "Resource Centers" at bounding box center [77, 90] width 79 height 22
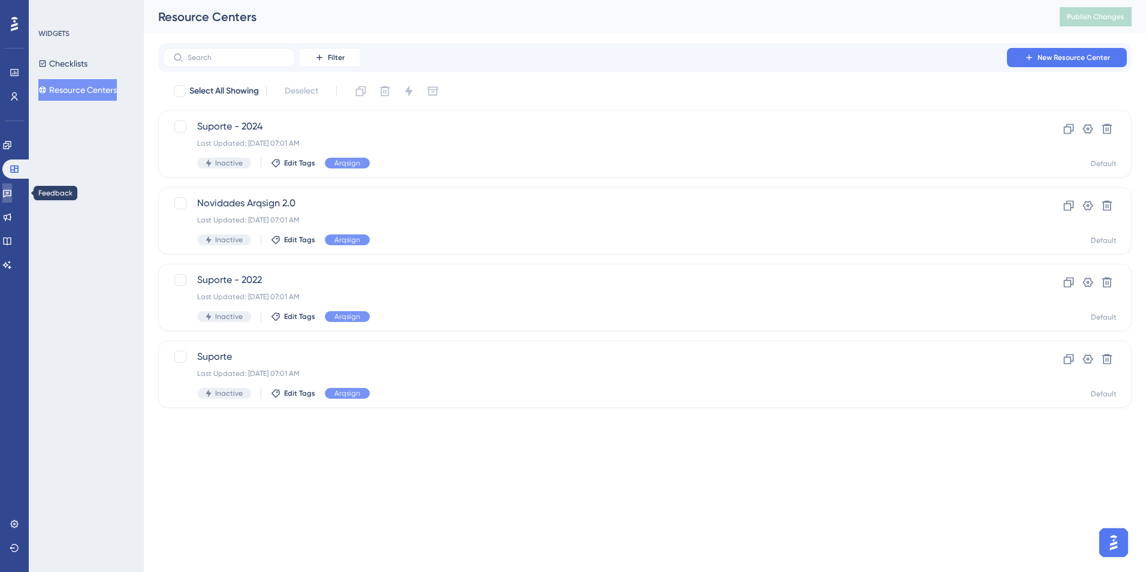
click at [12, 185] on link at bounding box center [7, 192] width 10 height 19
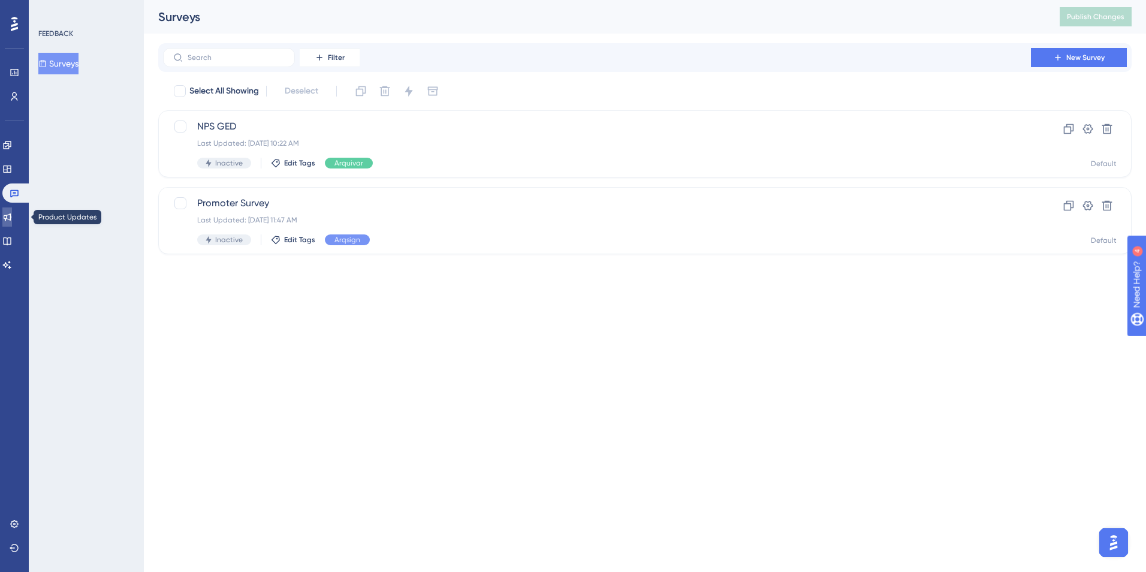
click at [12, 220] on icon at bounding box center [7, 217] width 10 height 10
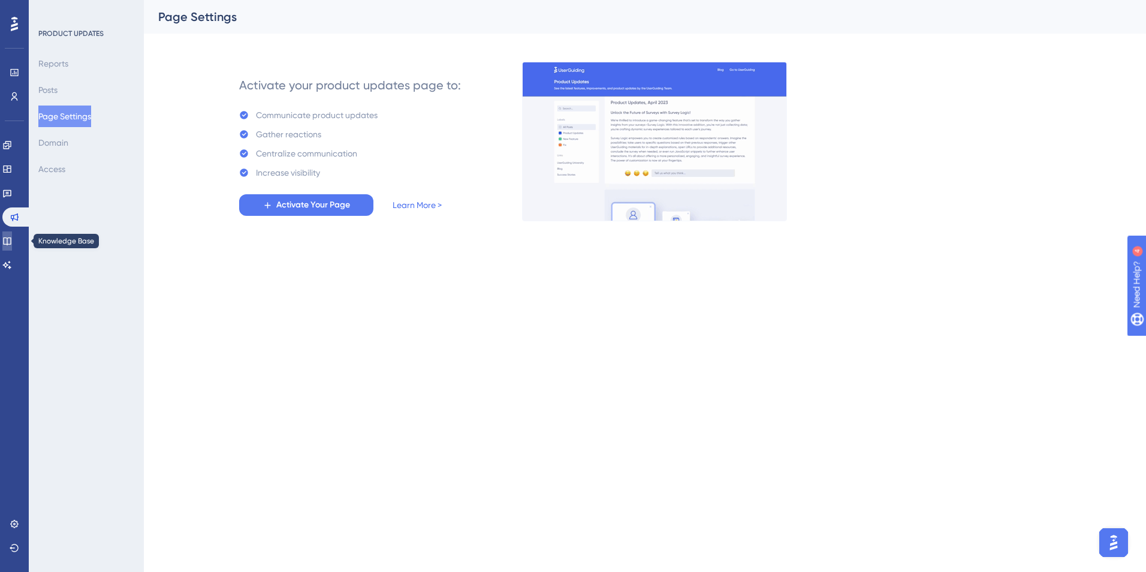
click at [6, 245] on link at bounding box center [7, 240] width 10 height 19
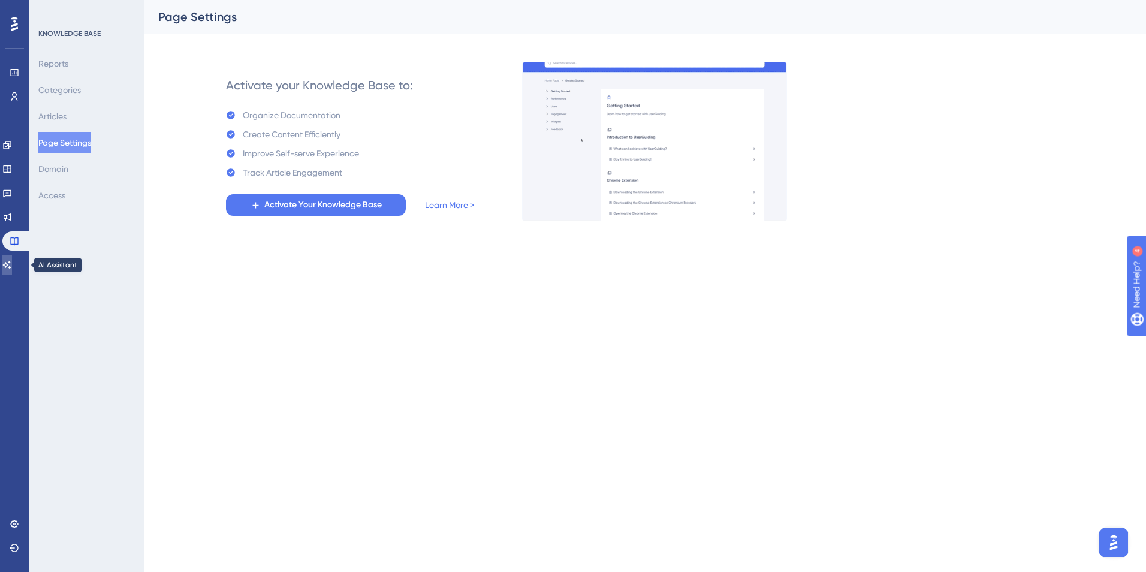
click at [12, 264] on icon at bounding box center [7, 265] width 10 height 10
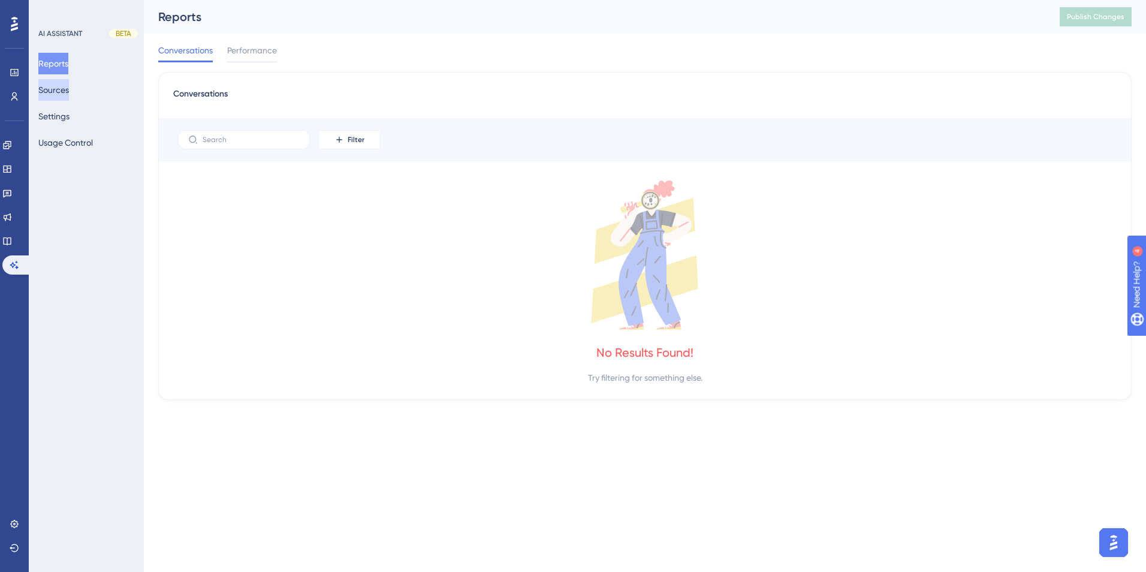
click at [60, 95] on button "Sources" at bounding box center [53, 90] width 31 height 22
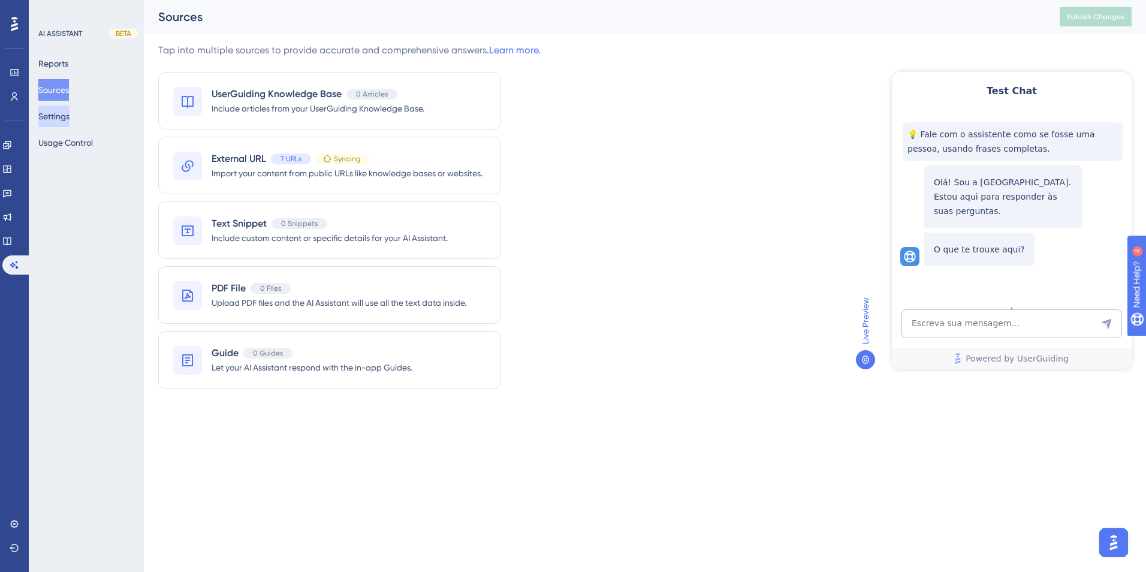
click at [60, 117] on button "Settings" at bounding box center [53, 116] width 31 height 22
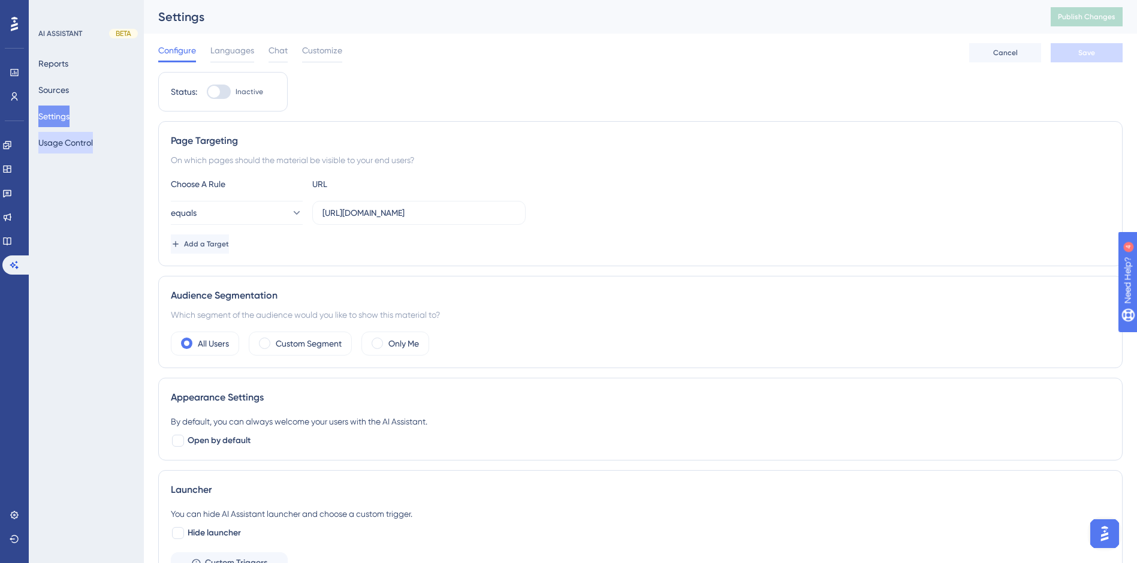
click at [61, 140] on button "Usage Control" at bounding box center [65, 143] width 55 height 22
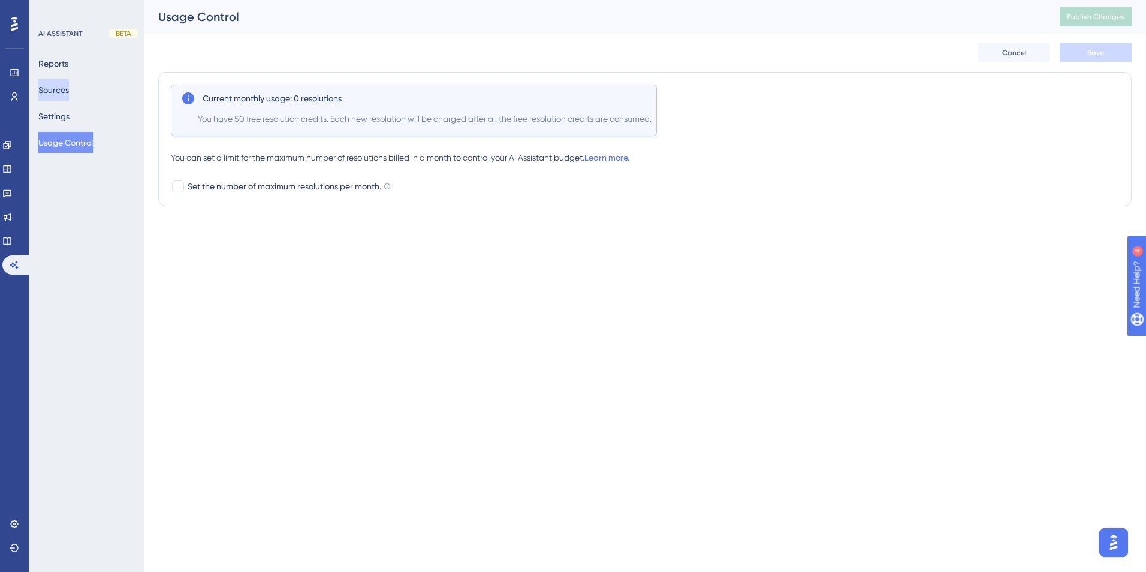
click at [66, 80] on button "Sources" at bounding box center [53, 90] width 31 height 22
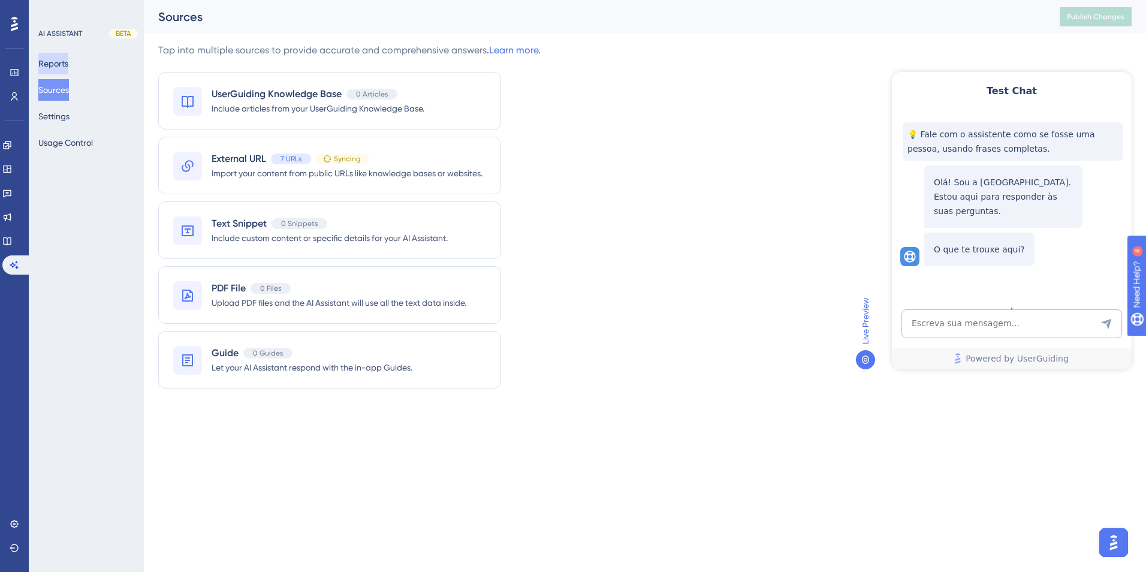
click at [66, 70] on button "Reports" at bounding box center [53, 64] width 30 height 22
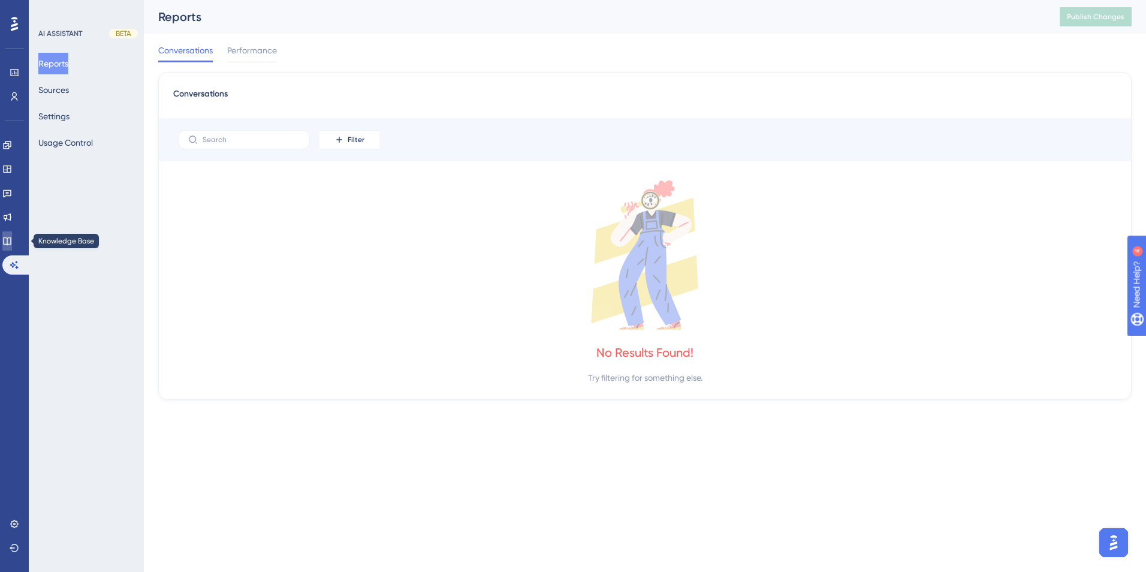
click at [11, 237] on icon at bounding box center [7, 241] width 8 height 8
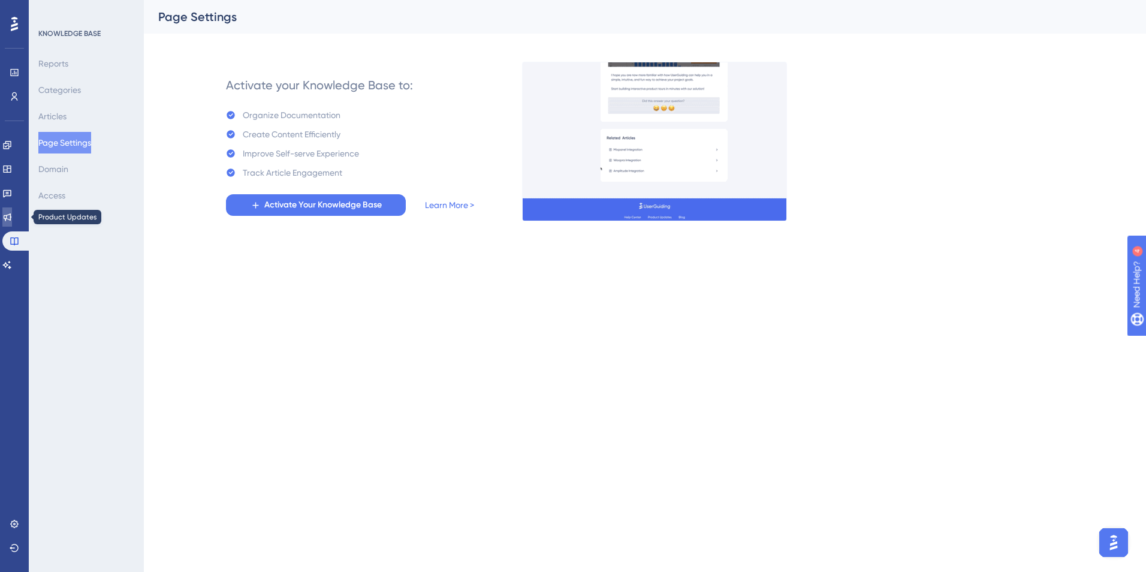
click at [12, 215] on icon at bounding box center [7, 217] width 10 height 10
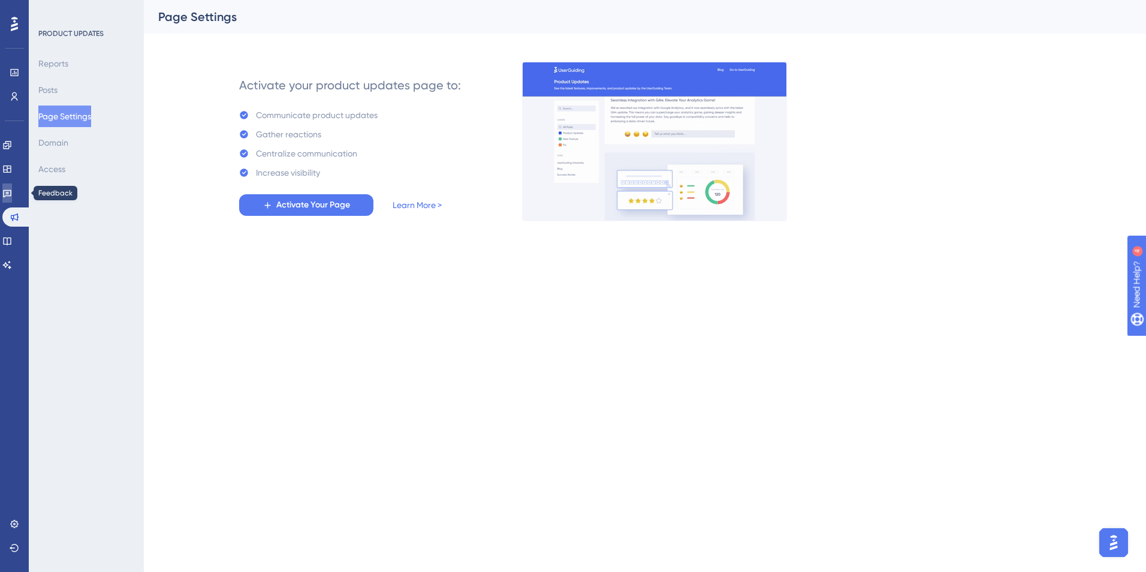
click at [12, 200] on link at bounding box center [7, 192] width 10 height 19
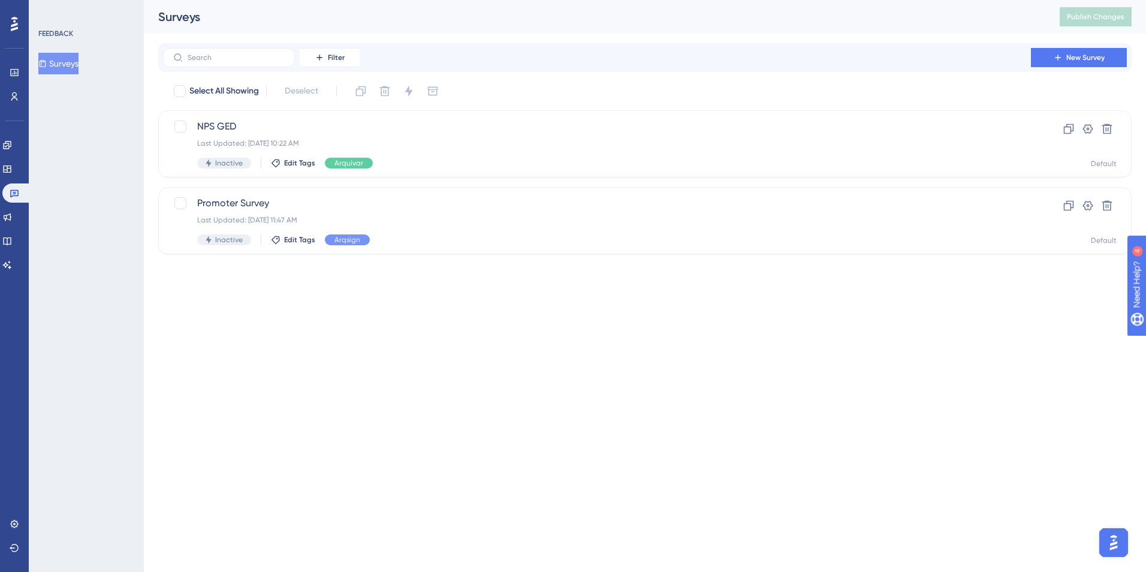
click at [14, 179] on div "Engagement Widgets Feedback Product Updates Knowledge Base AI Assistant" at bounding box center [14, 204] width 24 height 139
click at [12, 175] on link at bounding box center [7, 168] width 10 height 19
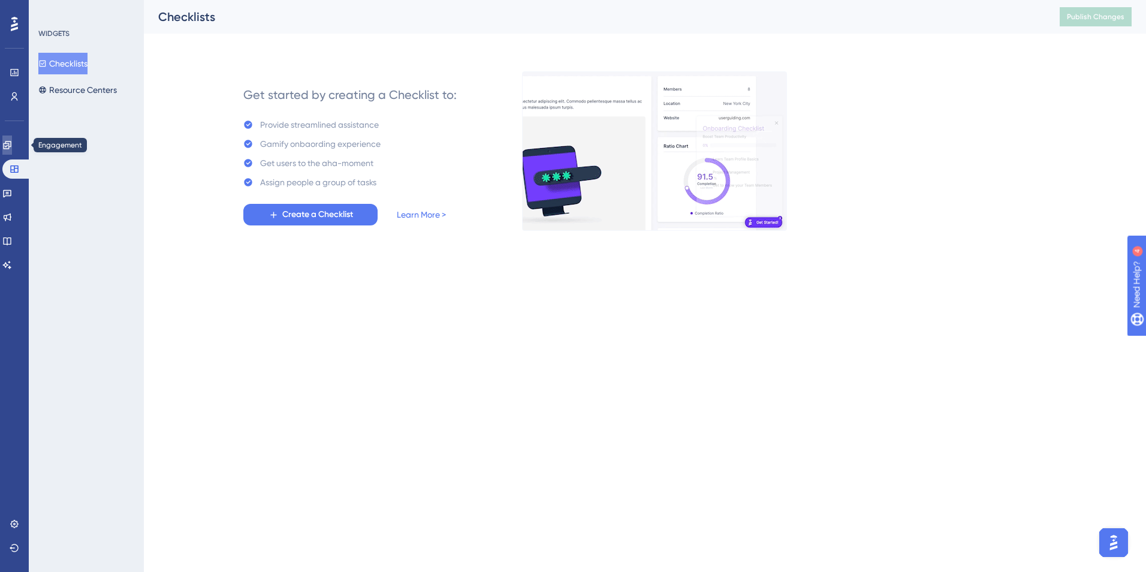
click at [12, 149] on icon at bounding box center [7, 145] width 10 height 10
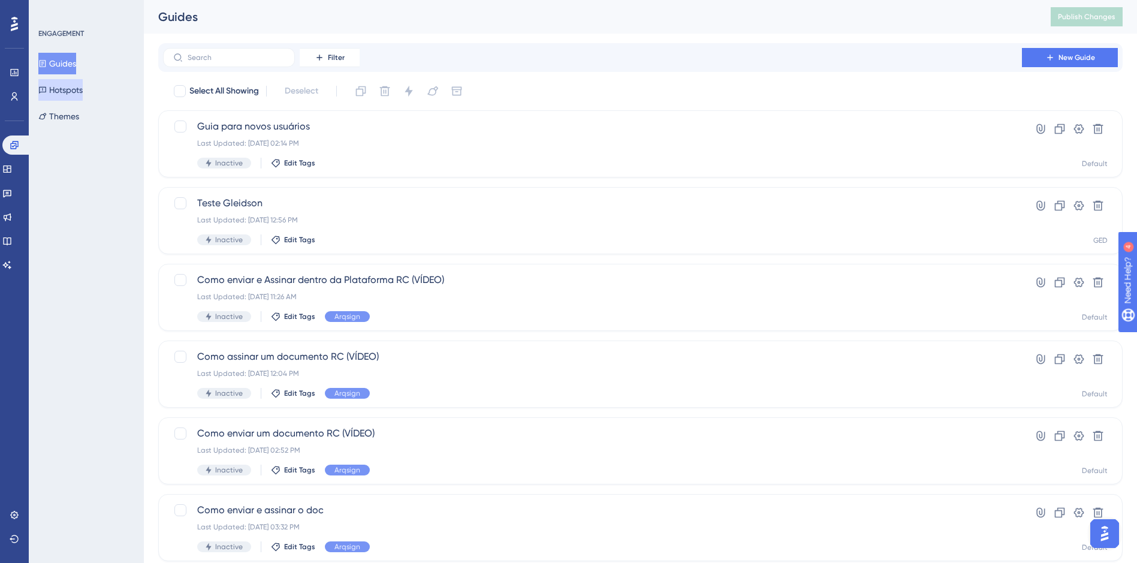
click at [83, 100] on button "Hotspots" at bounding box center [60, 90] width 44 height 22
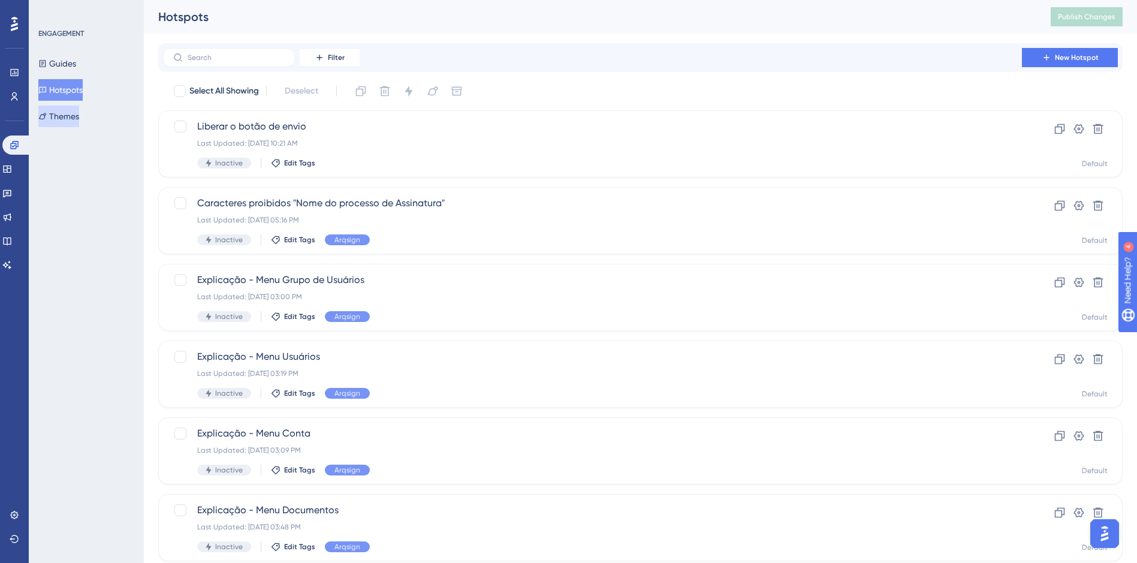
click at [76, 113] on button "Themes" at bounding box center [58, 116] width 41 height 22
